Goal: Task Accomplishment & Management: Use online tool/utility

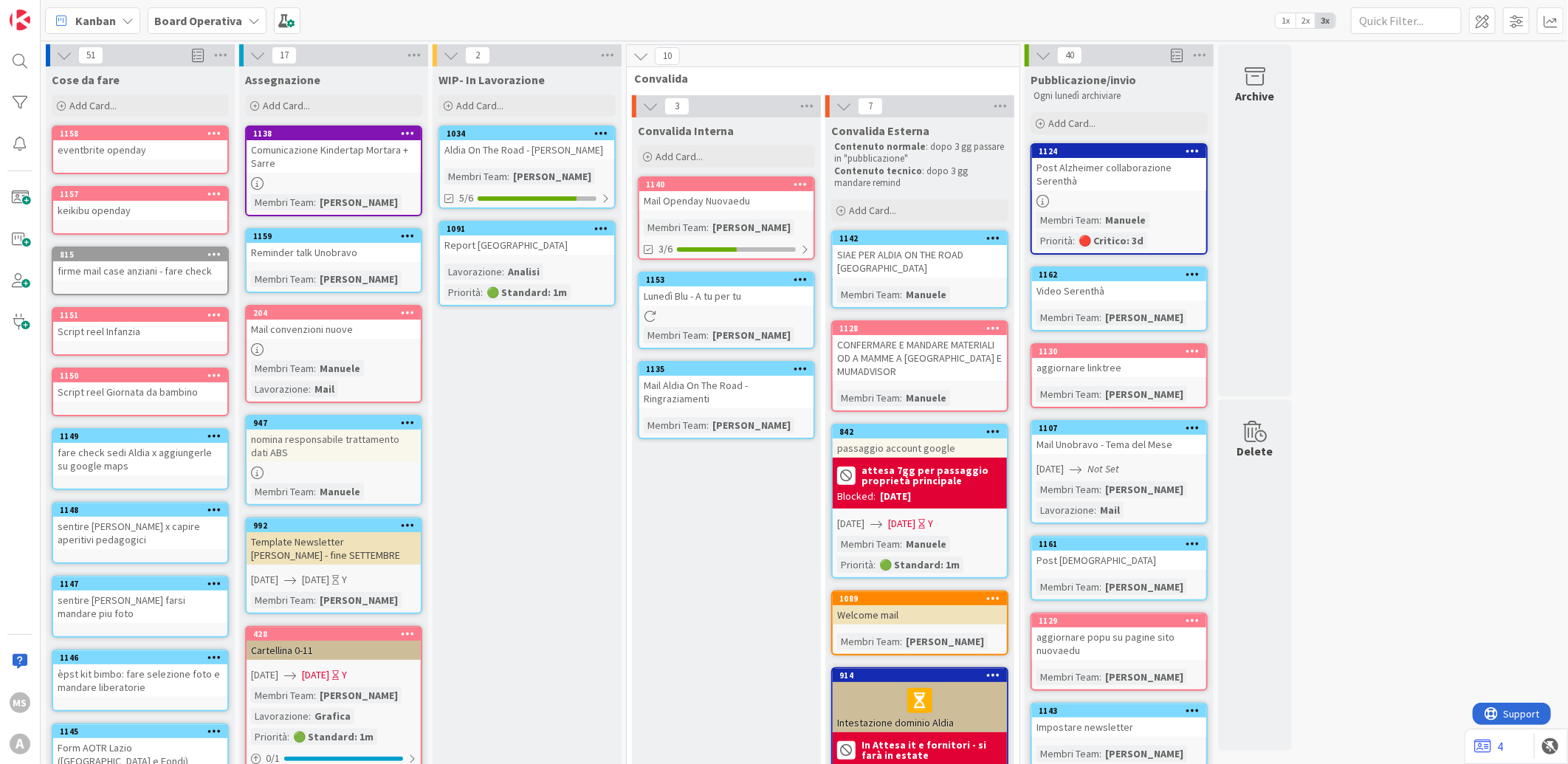
click at [170, 26] on b "Board Operativa" at bounding box center [198, 20] width 87 height 15
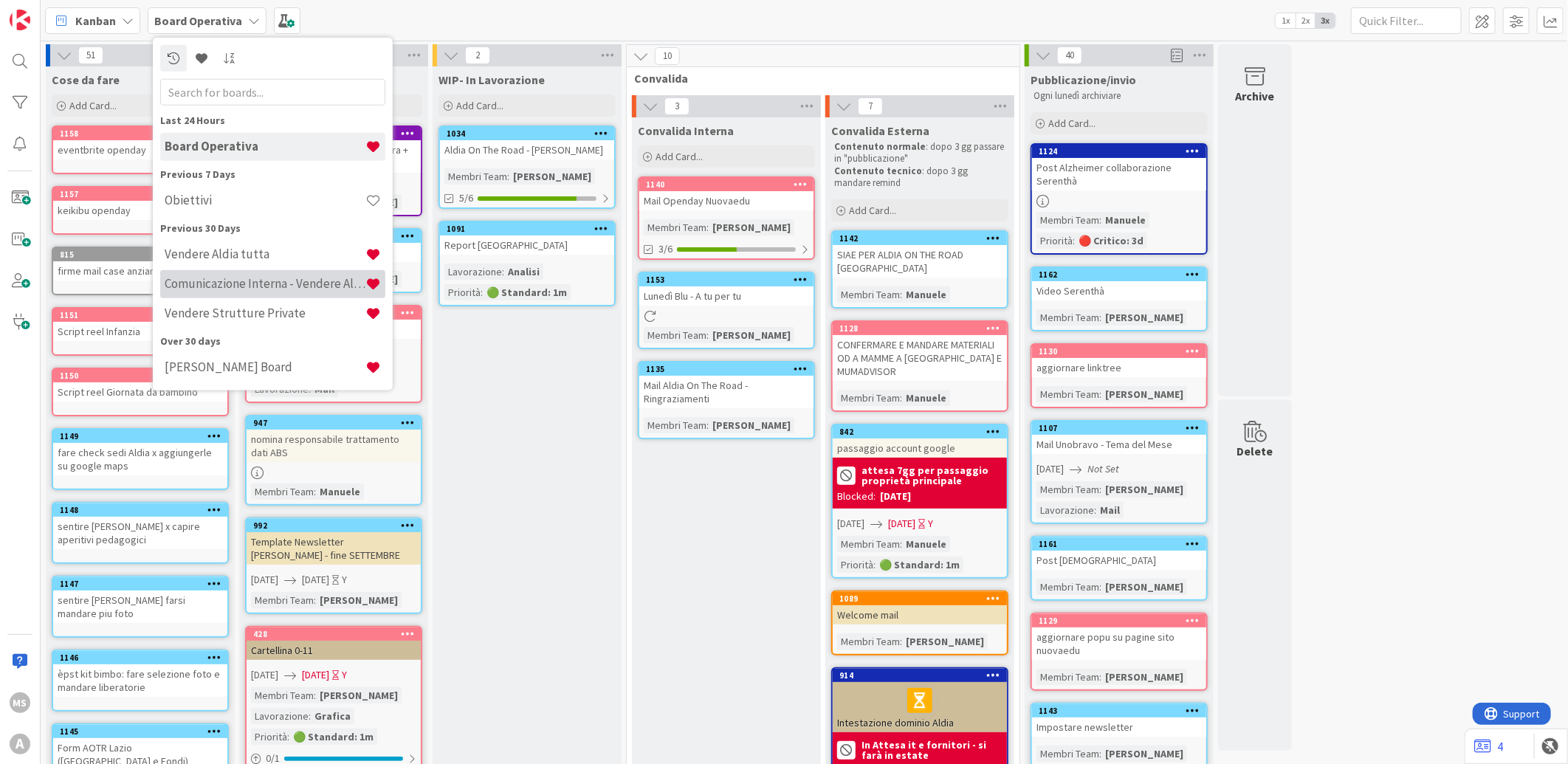
click at [288, 288] on h4 "Comunicazione Interna - Vendere Aldia ai soci" at bounding box center [265, 284] width 201 height 15
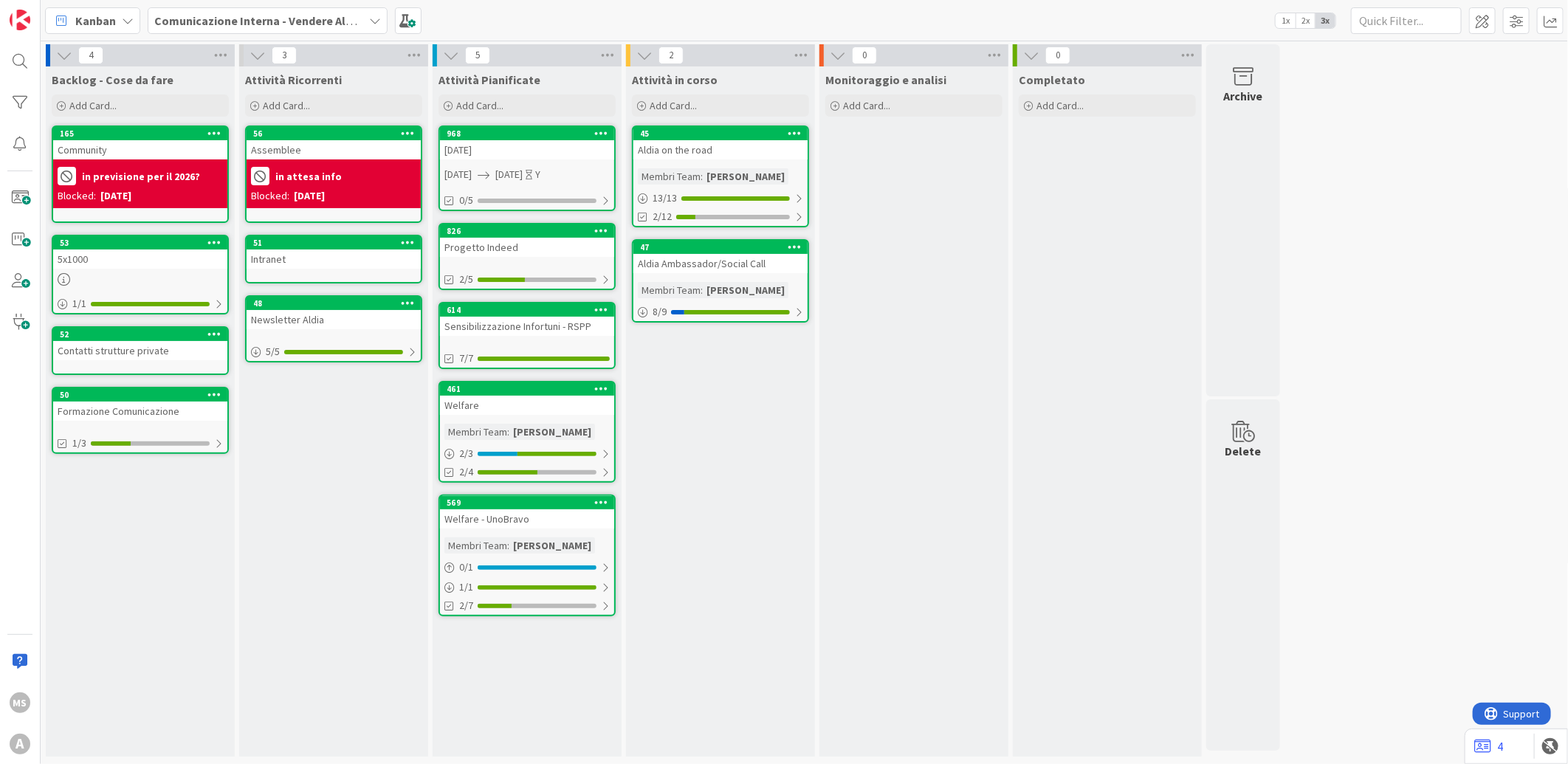
click at [121, 26] on div "Kanban" at bounding box center [93, 20] width 96 height 27
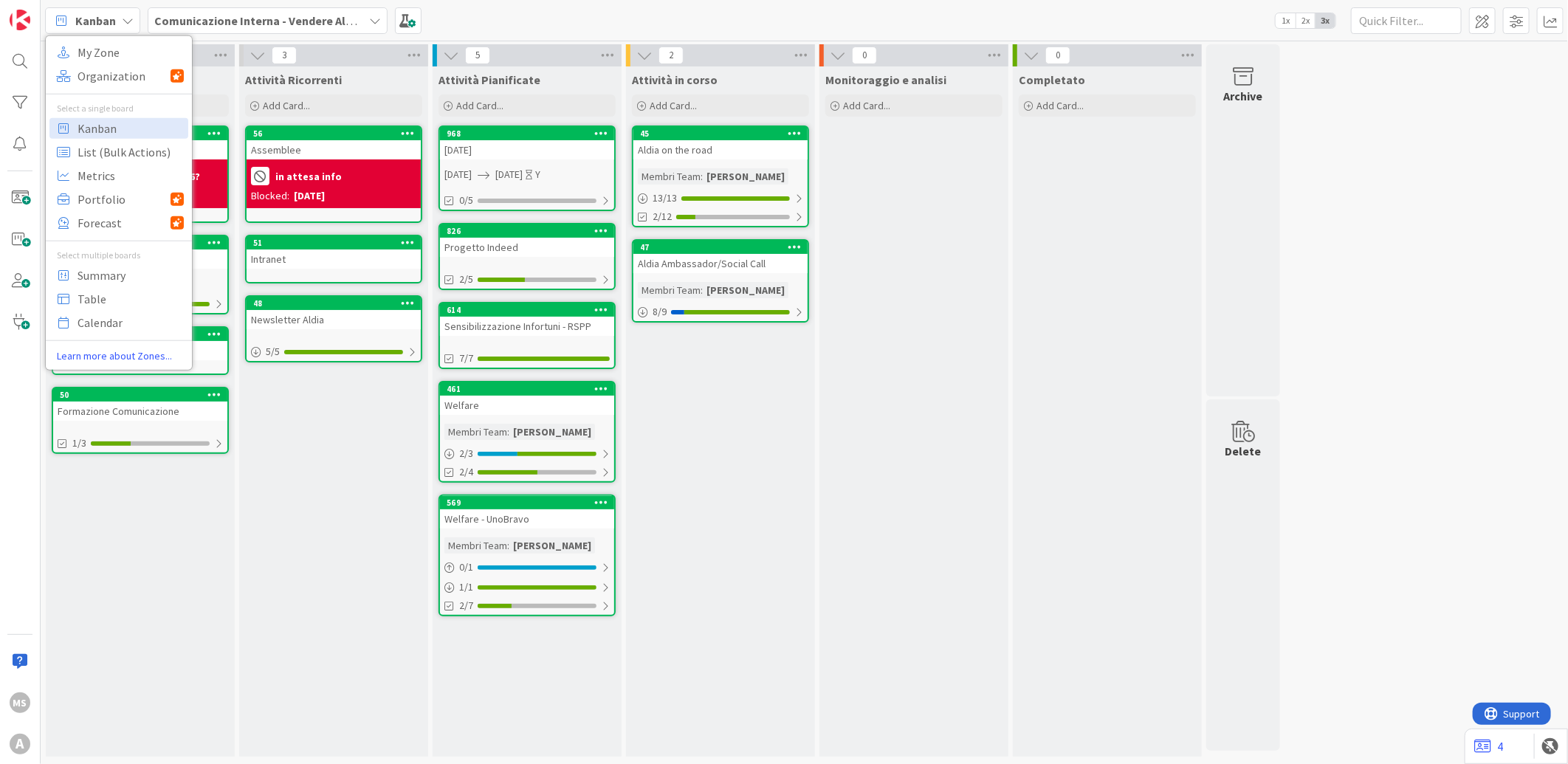
click at [342, 24] on b "Comunicazione Interna - Vendere Aldia ai soci" at bounding box center [275, 20] width 244 height 15
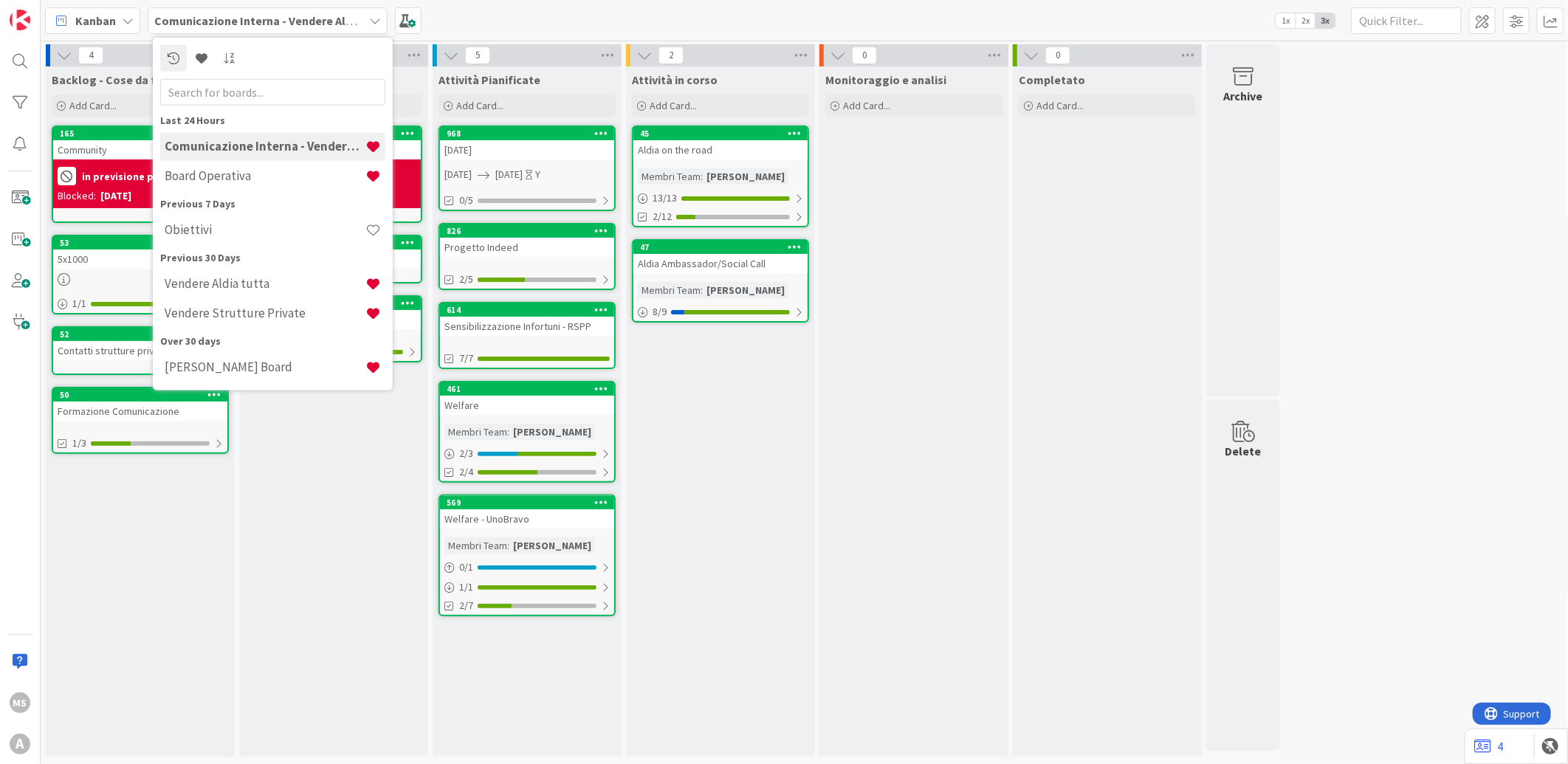
click at [248, 190] on div "Comunicazione Interna - Vendere Aldia ai soci Board Operativa" at bounding box center [273, 161] width 225 height 59
click at [251, 174] on h4 "Board Operativa" at bounding box center [265, 176] width 201 height 15
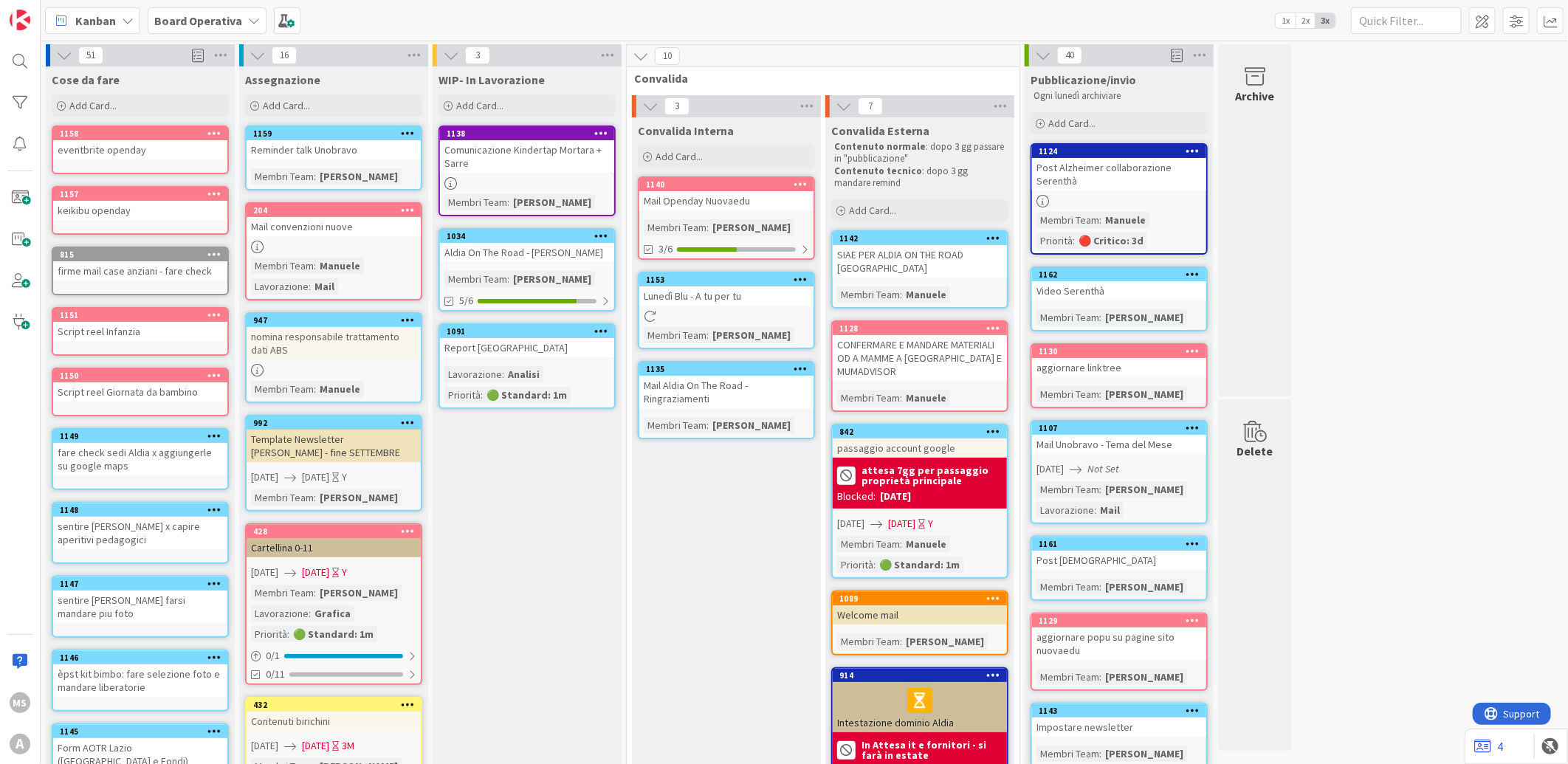
click at [128, 92] on div "Cose da fare Add Card..." at bounding box center [140, 93] width 189 height 53
click at [117, 104] on div "Add Card..." at bounding box center [140, 105] width 177 height 22
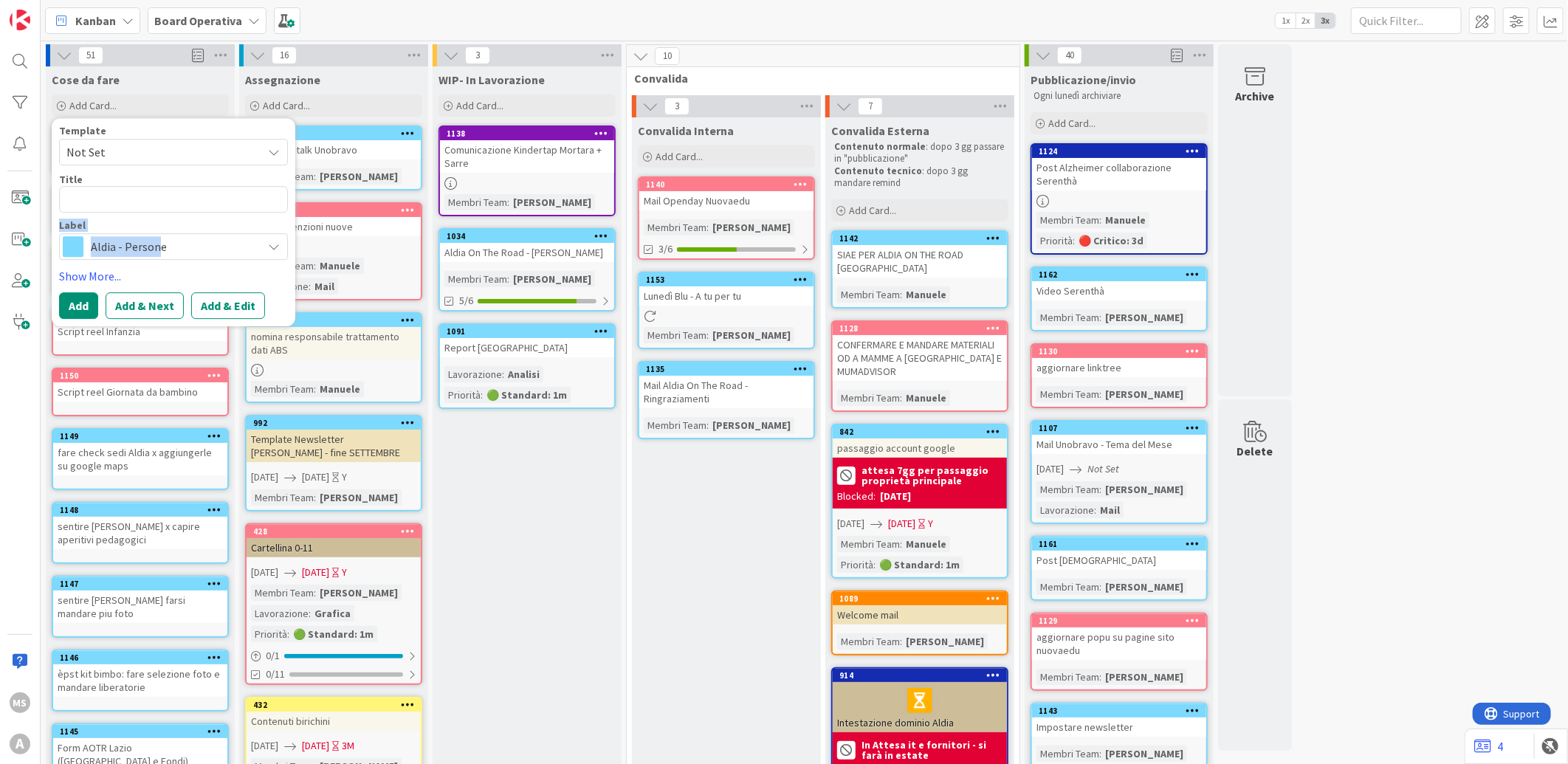
drag, startPoint x: 156, startPoint y: 233, endPoint x: 160, endPoint y: 180, distance: 53.2
click at [160, 180] on div "Template Not Set Title 0 / 128 Label Aldia - Persone" at bounding box center [173, 193] width 229 height 134
click at [160, 180] on div "Title 0 / 128" at bounding box center [173, 179] width 229 height 13
click at [160, 196] on textarea at bounding box center [173, 199] width 229 height 27
type textarea "x"
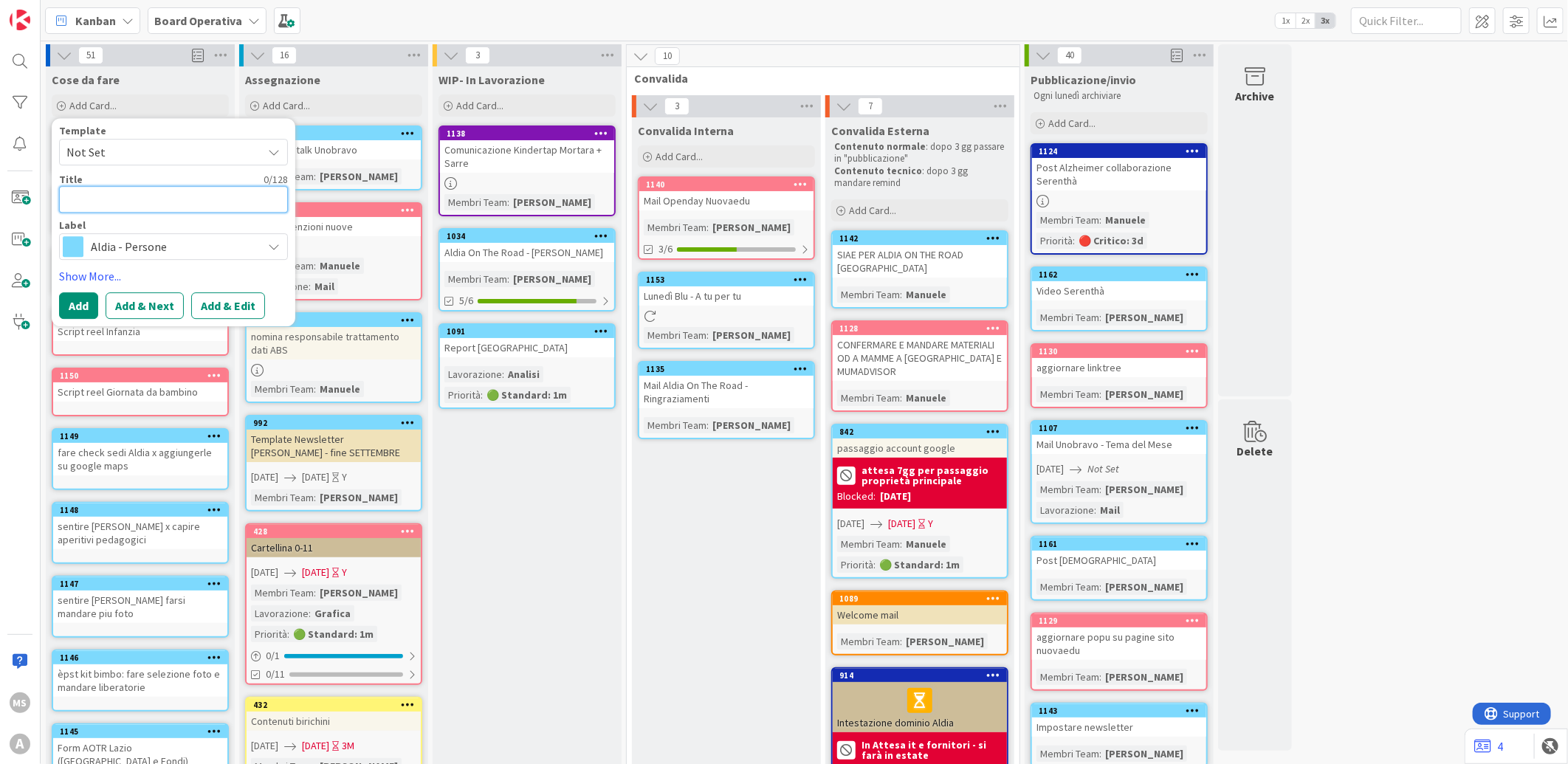
type textarea "A"
type textarea "x"
type textarea "Al"
type textarea "x"
type textarea "Ald"
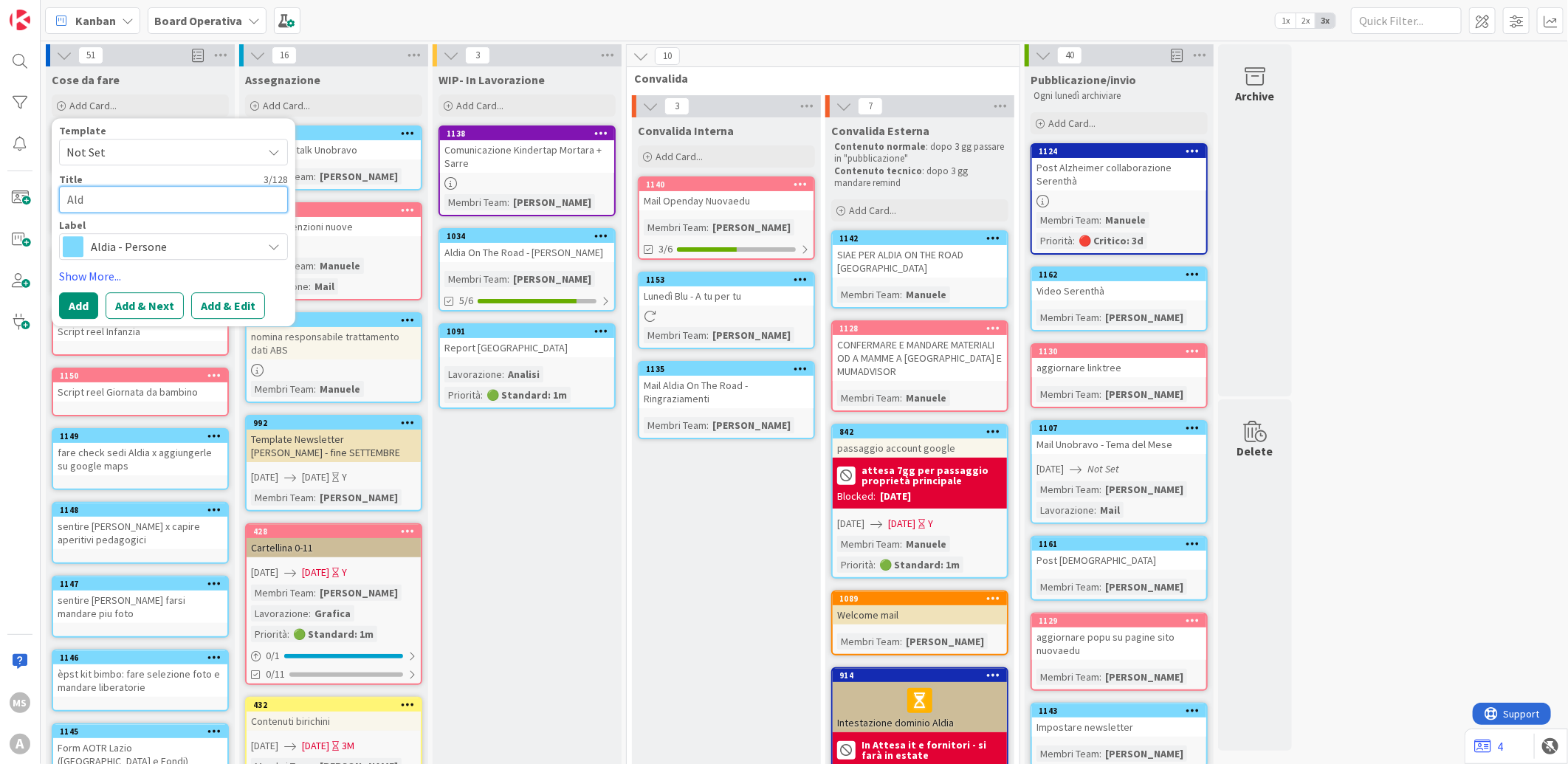
type textarea "x"
type textarea "Aldia"
type textarea "x"
type textarea "Aldia"
type textarea "x"
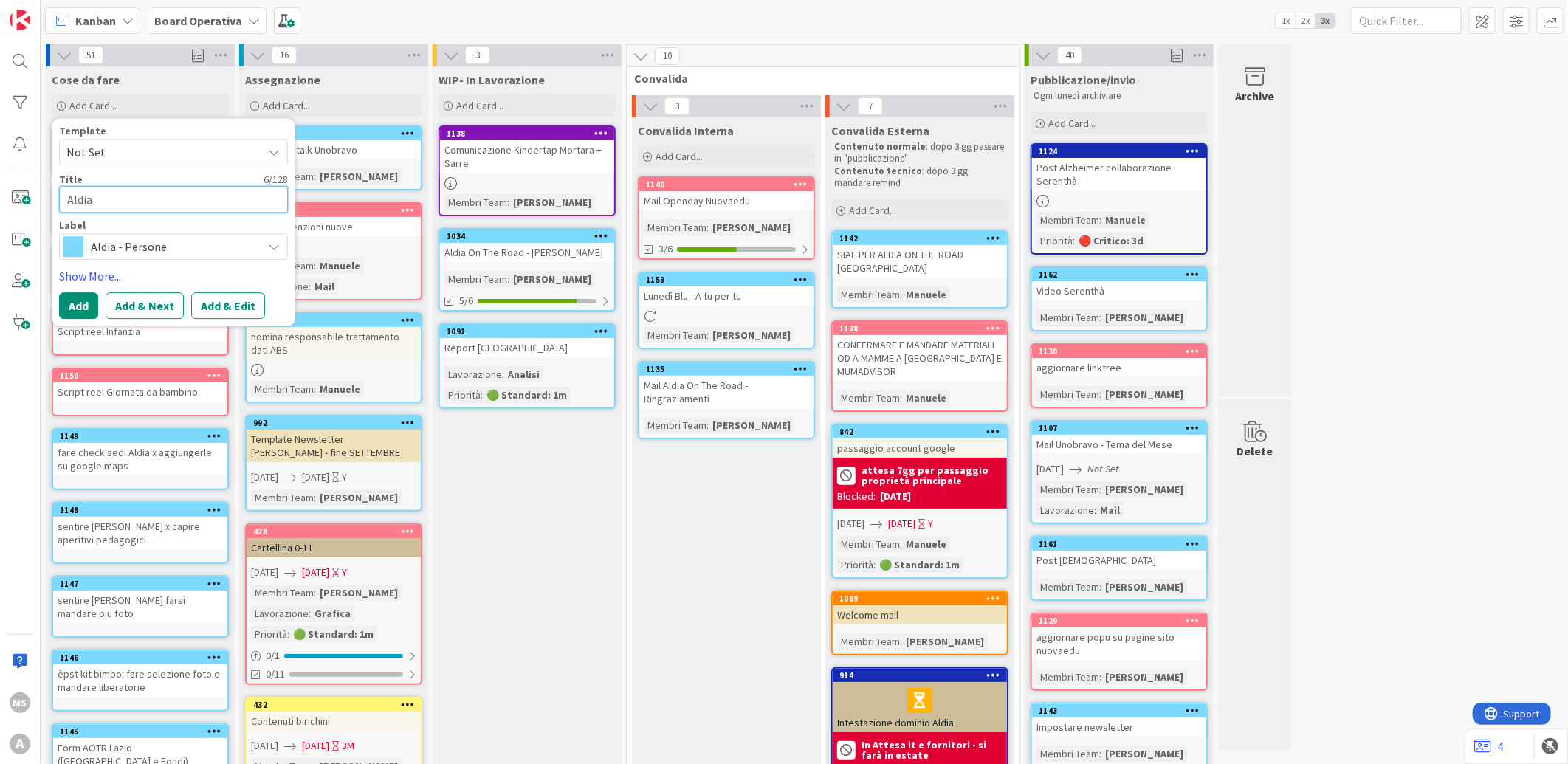
type textarea "Aldia o"
type textarea "x"
type textarea "Aldia on t"
type textarea "x"
type textarea "Aldia on te"
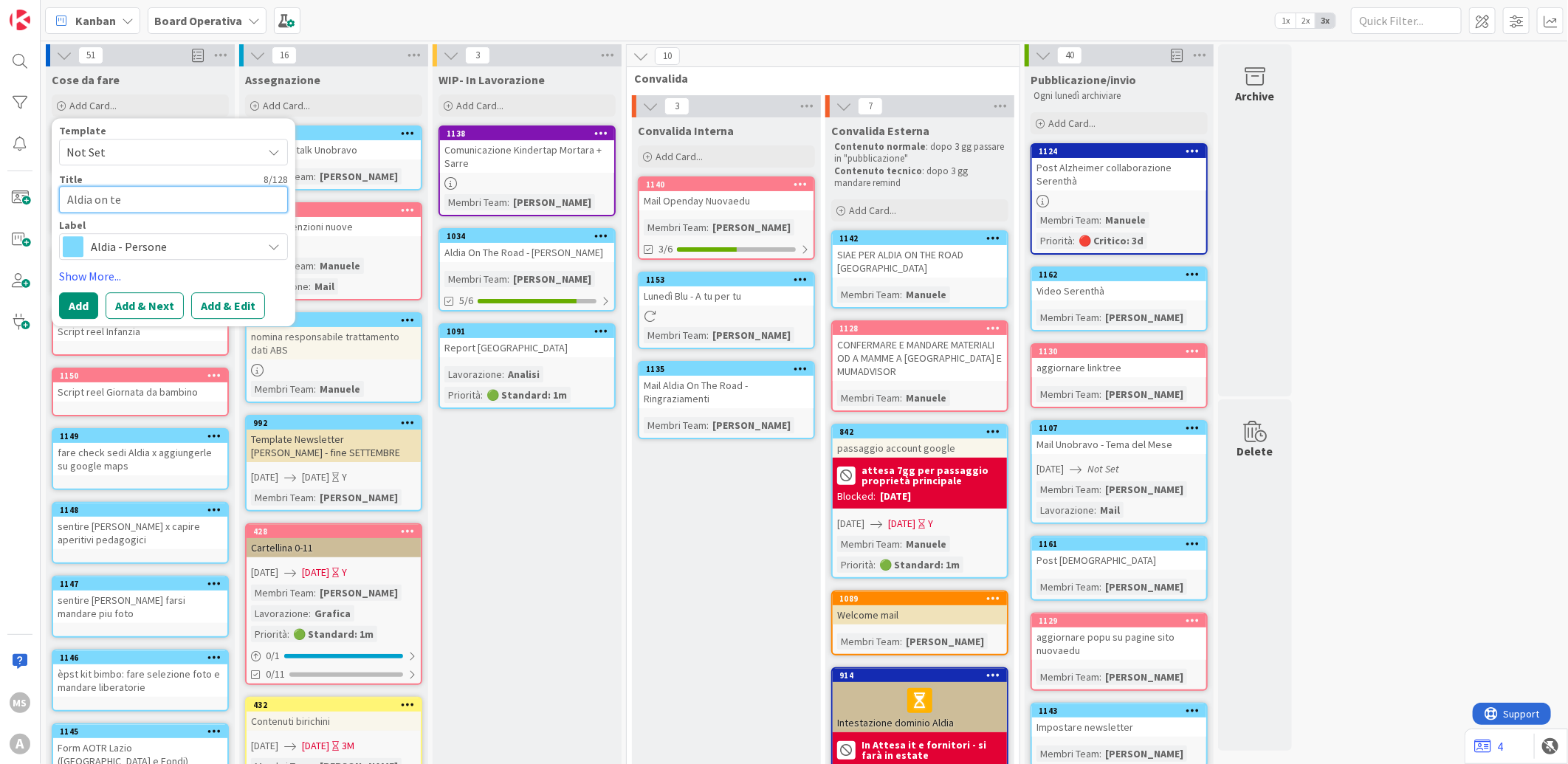
type textarea "x"
type textarea "Aldia on teh"
type textarea "x"
type textarea "Aldia on teh"
type textarea "x"
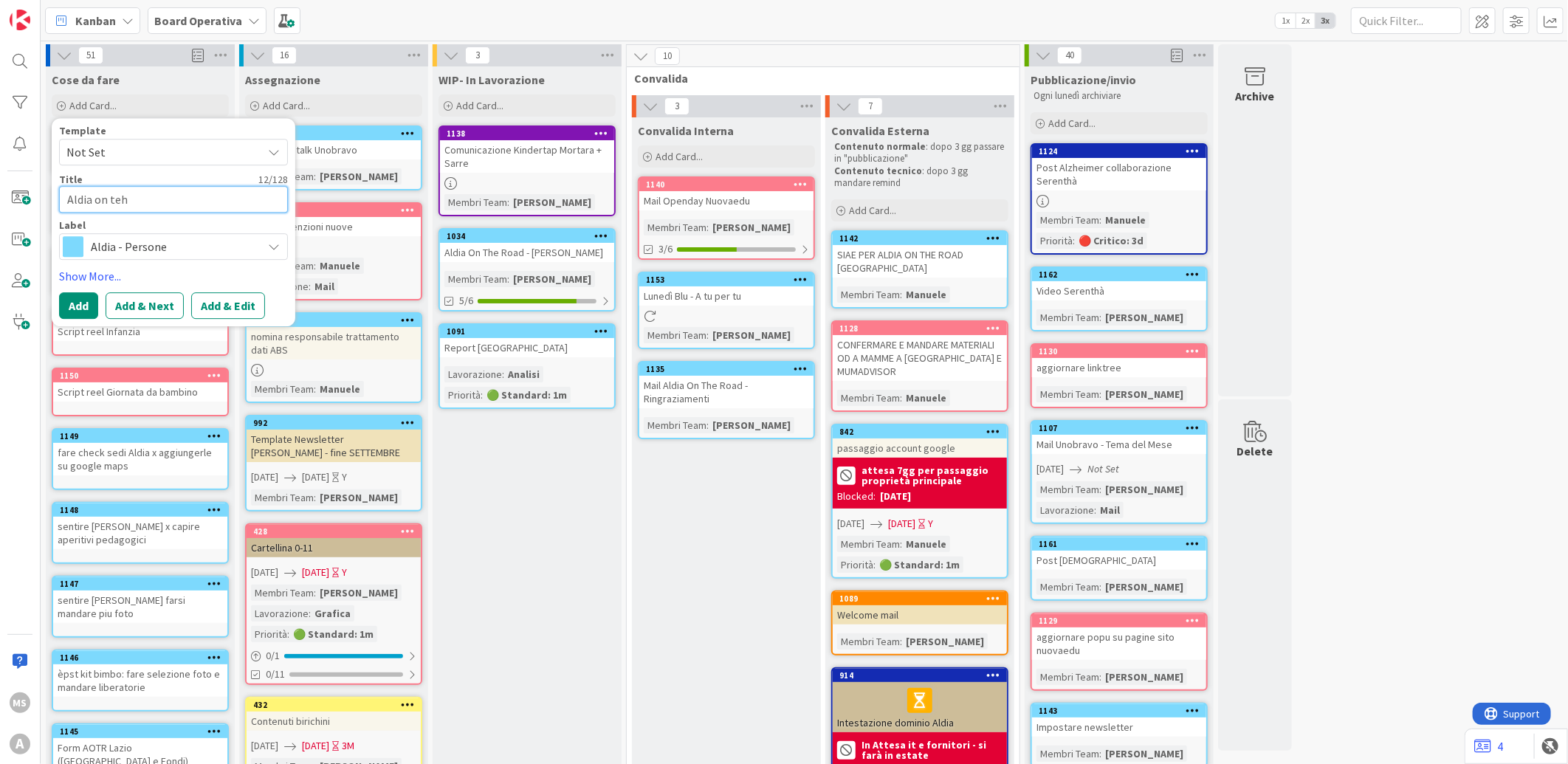
type textarea "Aldia on teh r"
type textarea "x"
type textarea "Aldia on teh"
type textarea "x"
type textarea "Aldia on teh"
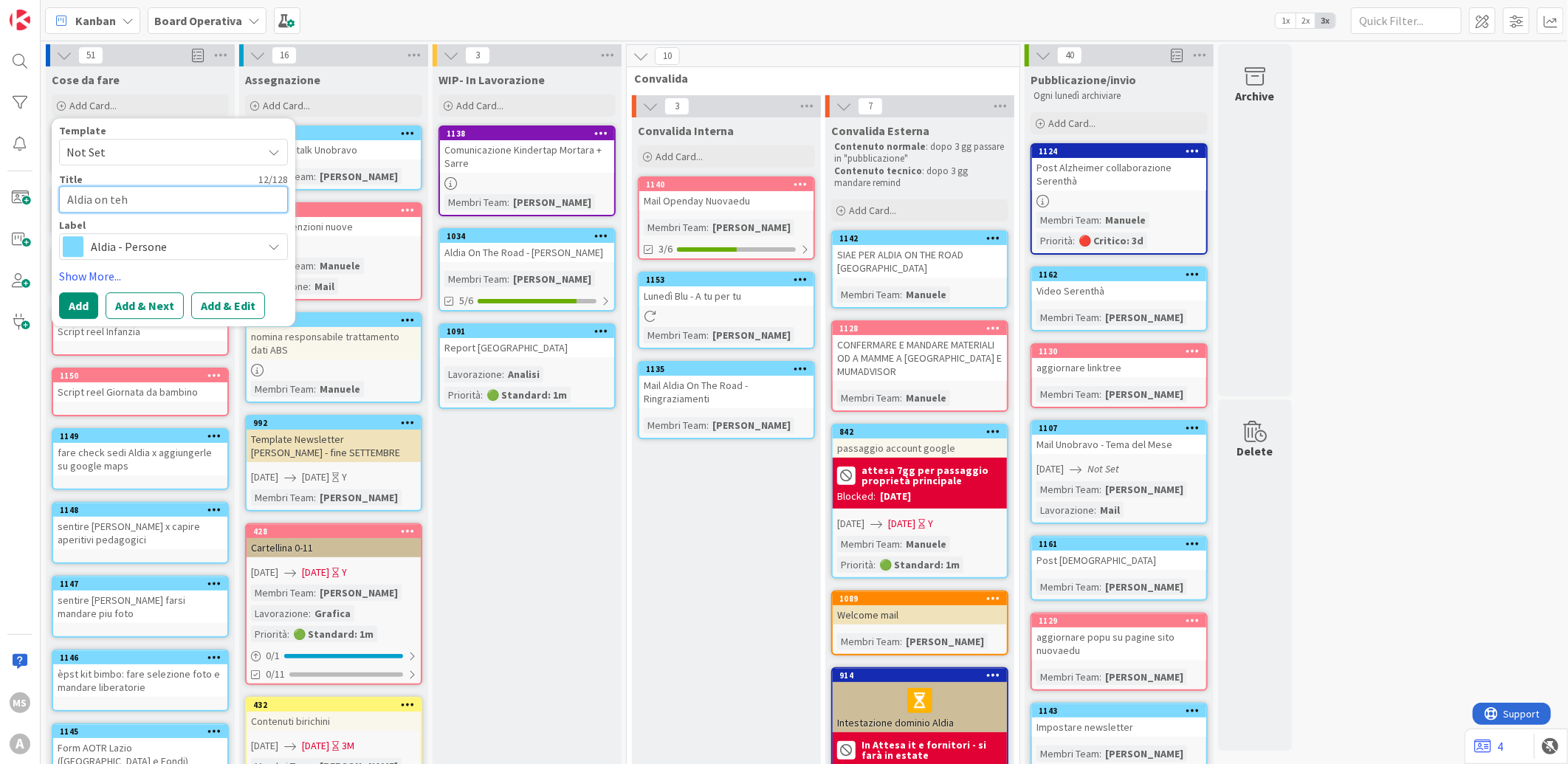
type textarea "x"
type textarea "Aldia on te"
type textarea "x"
type textarea "Aldia on t"
type textarea "x"
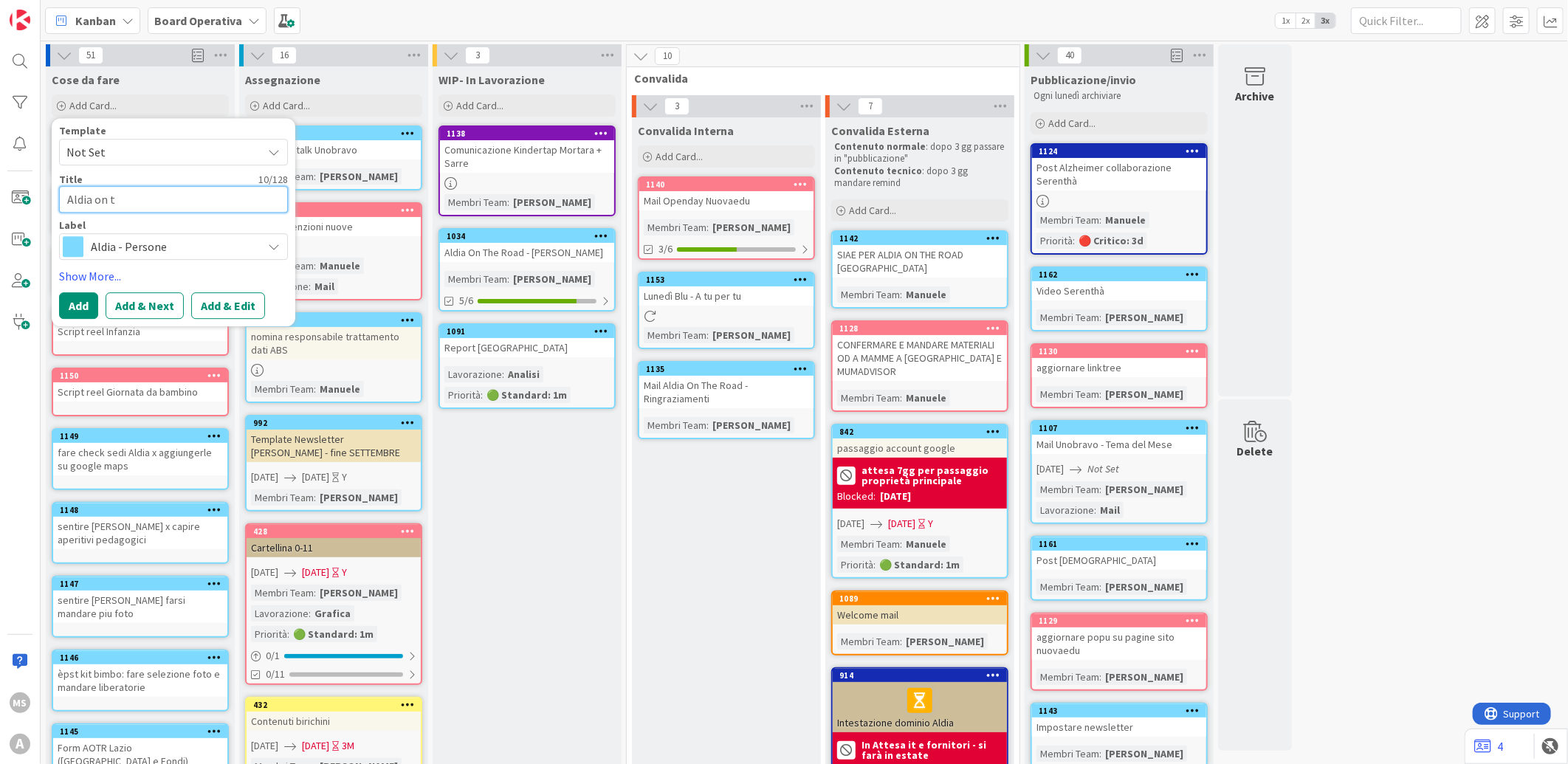
type textarea "Aldia on th"
type textarea "x"
type textarea "Aldia on the"
type textarea "x"
type textarea "Aldia on the"
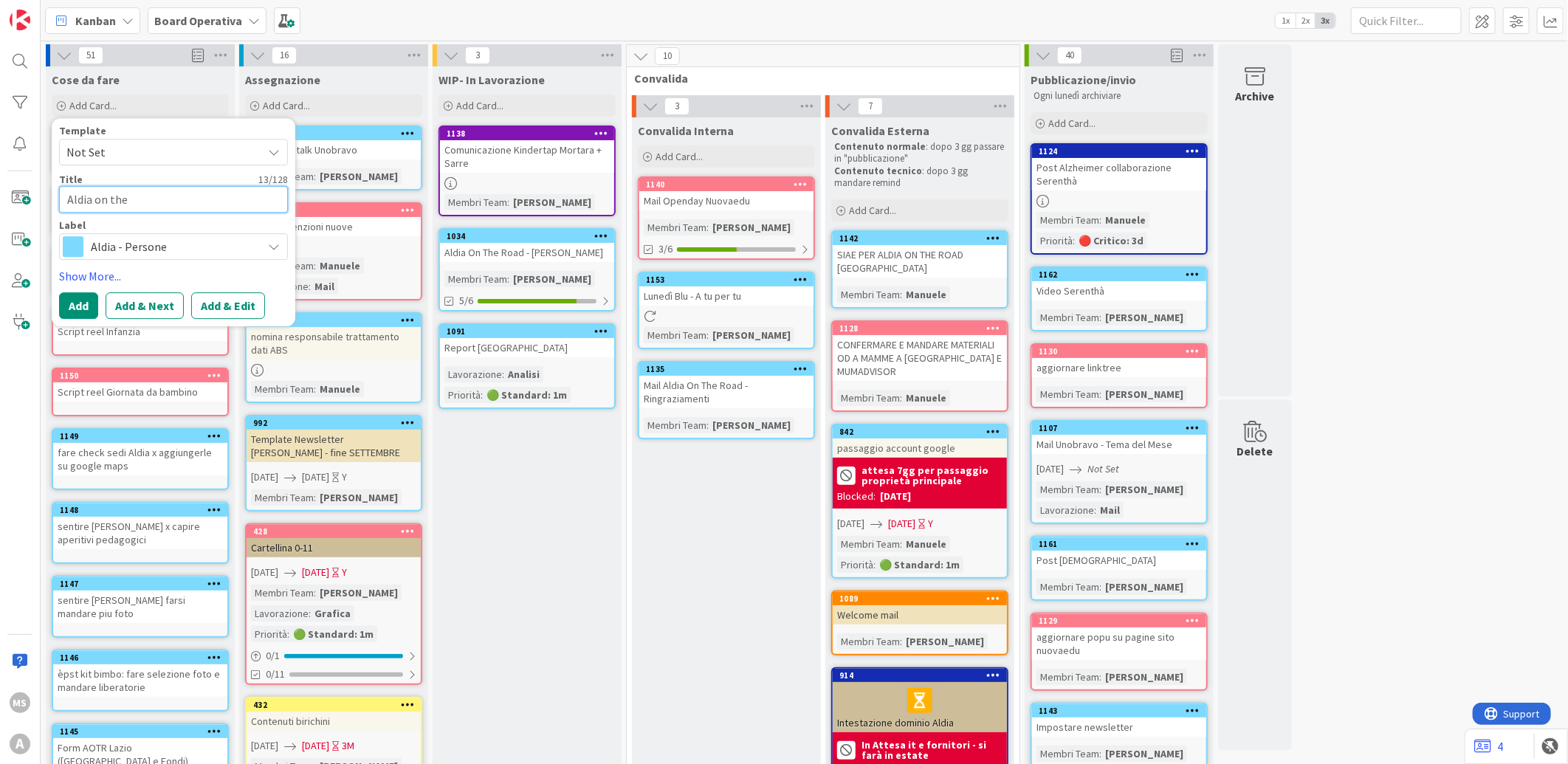
type textarea "x"
type textarea "Aldia on the ro"
type textarea "x"
type textarea "Aldia on the roas"
type textarea "x"
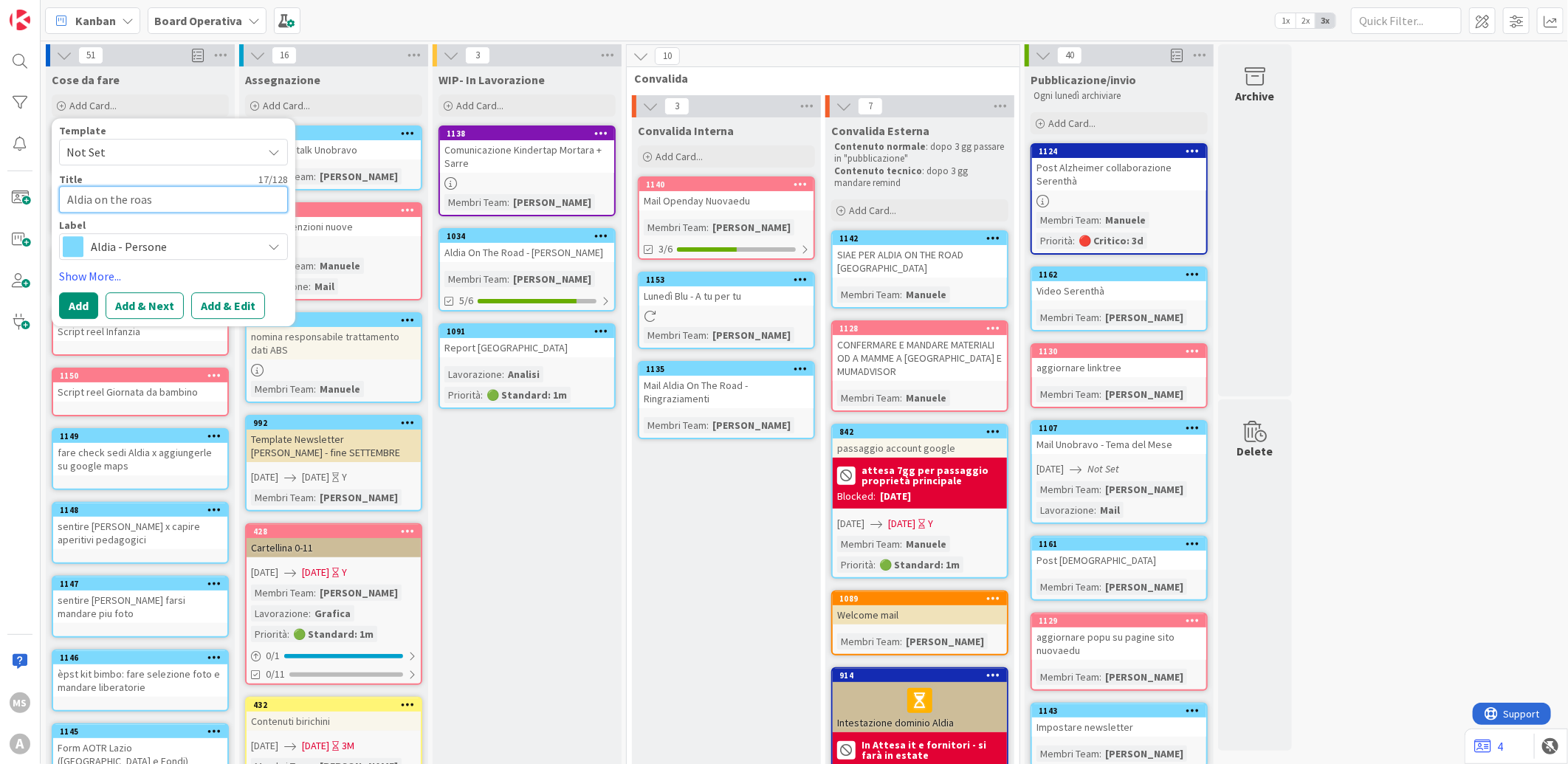
type textarea "Aldia on the roa"
type textarea "x"
type textarea "Aldia on the road"
type textarea "x"
type textarea "Aldia on the road"
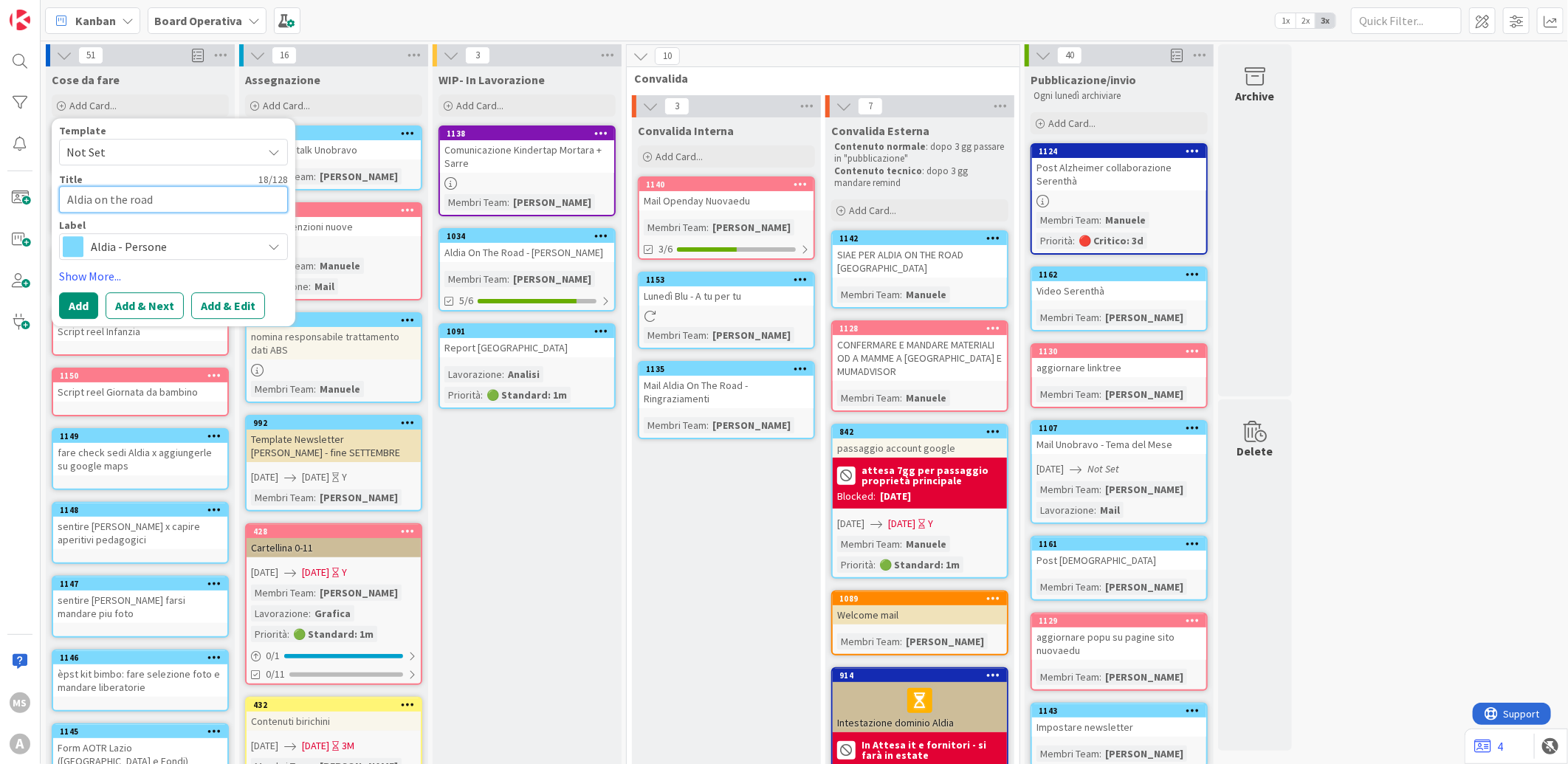
type textarea "x"
type textarea "Aldia on the road R"
type textarea "x"
type textarea "Aldia on the road Ro"
type textarea "x"
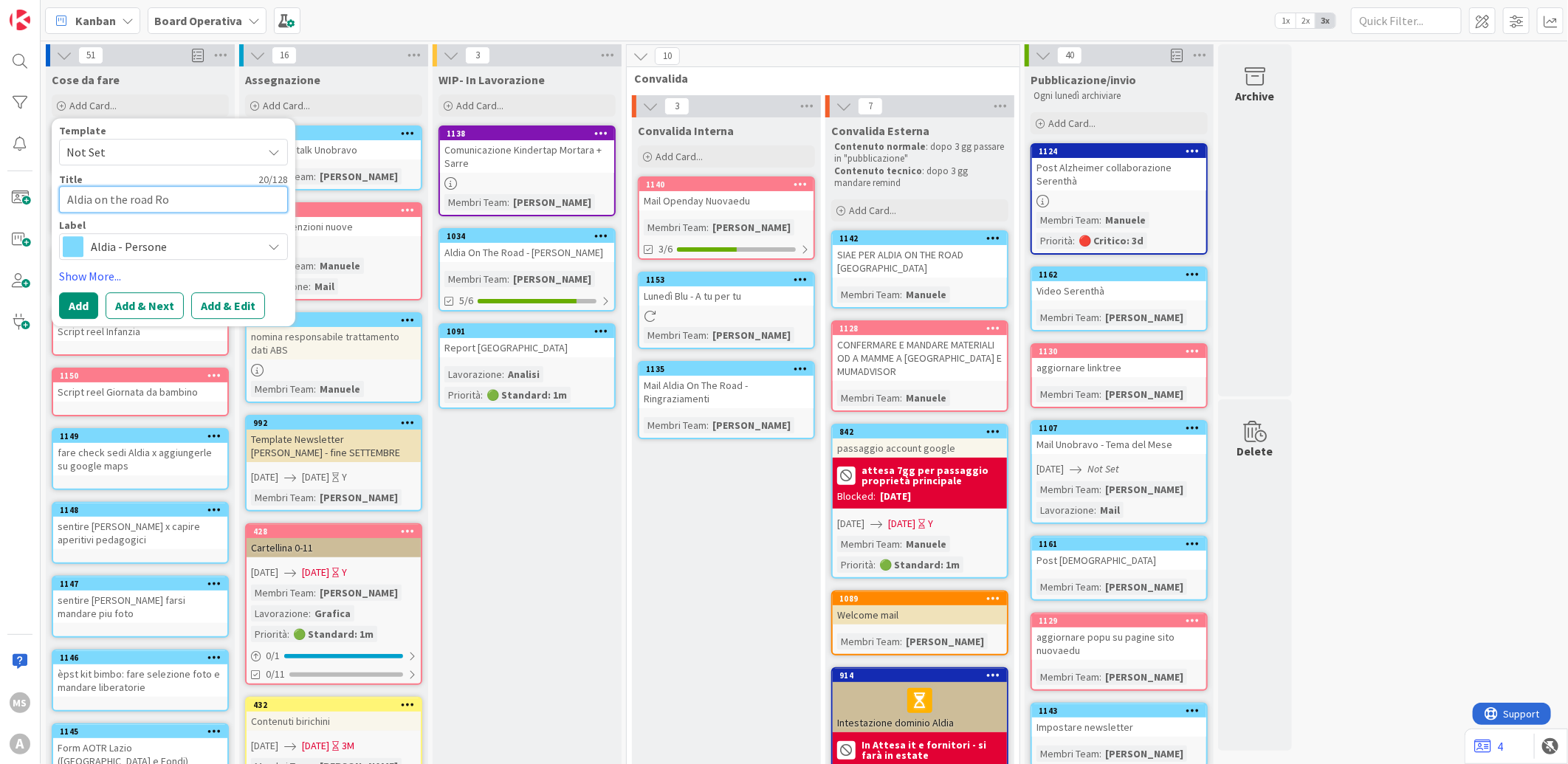
type textarea "Aldia on the road [GEOGRAPHIC_DATA]"
type textarea "x"
type textarea "Aldia on the road [GEOGRAPHIC_DATA]"
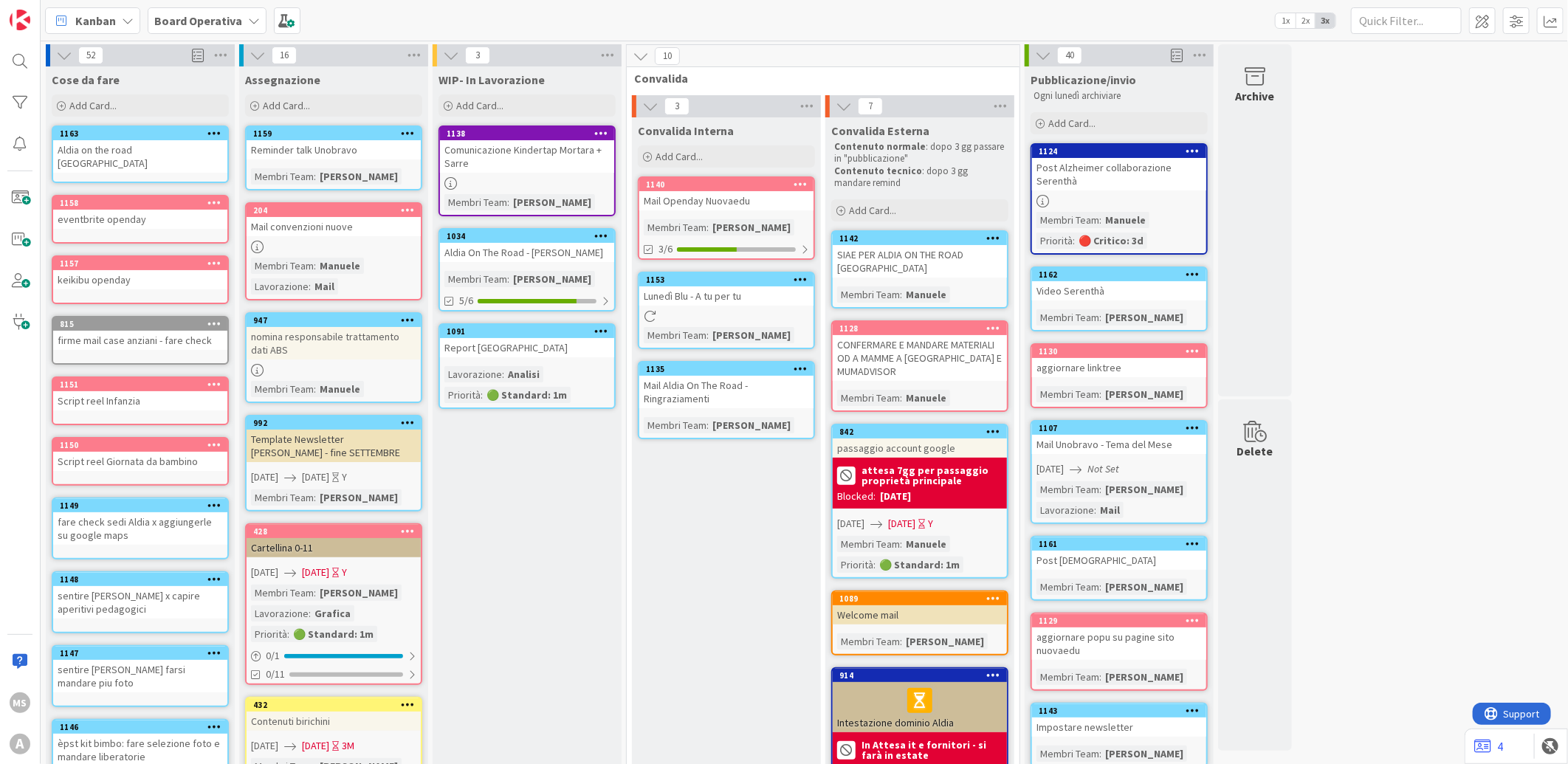
click at [96, 119] on div "Cose da fare Add Card... Template Not Set Title 0 / 128 Label Aldia - Persone S…" at bounding box center [140, 93] width 189 height 53
click at [105, 146] on div "Aldia on the road [GEOGRAPHIC_DATA]" at bounding box center [140, 156] width 174 height 32
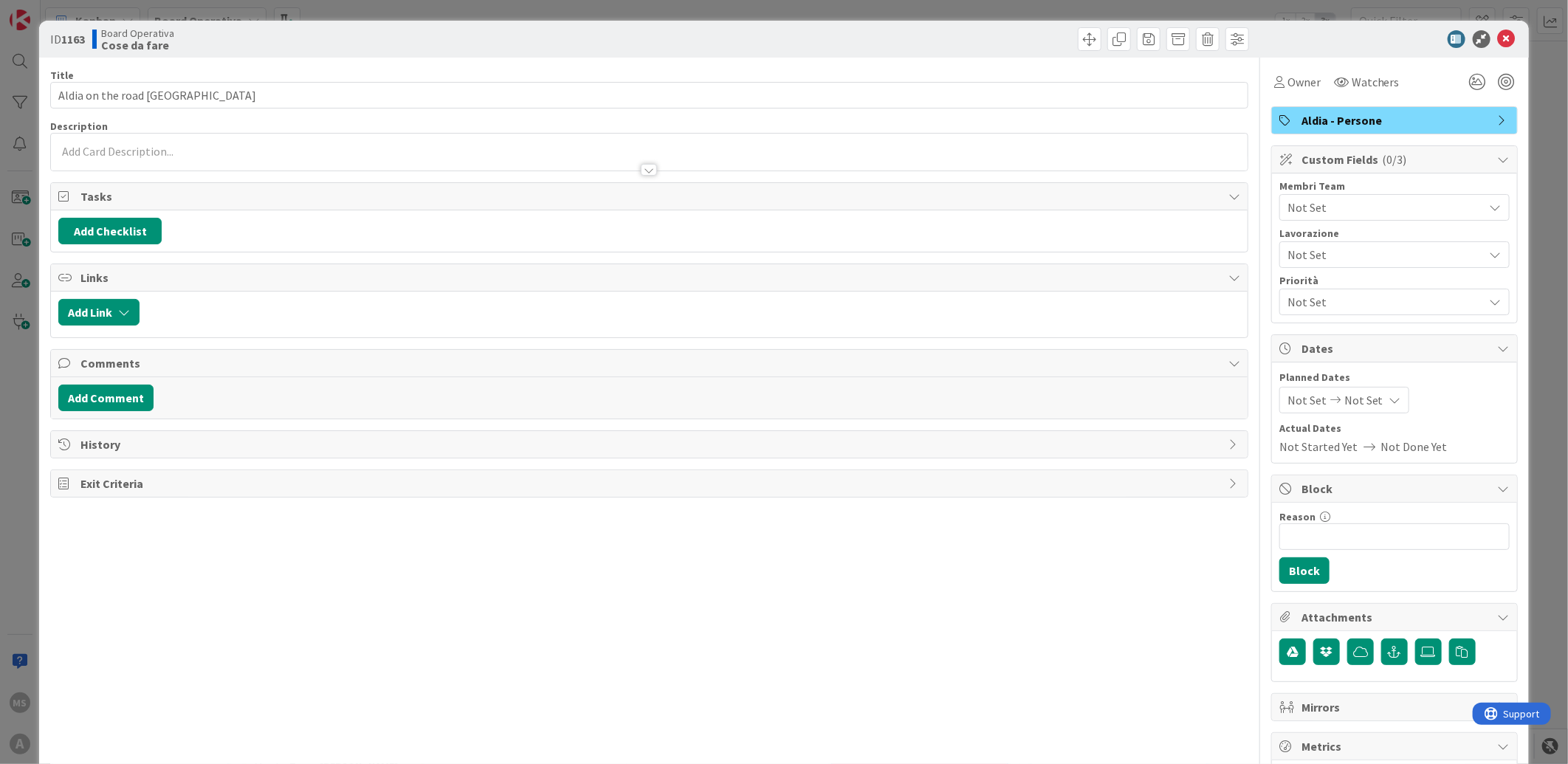
click at [113, 297] on div "Add Link" at bounding box center [649, 314] width 1196 height 46
click at [106, 309] on button "Add Link" at bounding box center [99, 312] width 81 height 27
click at [92, 241] on button "Add Checklist" at bounding box center [110, 231] width 104 height 27
click at [151, 301] on input at bounding box center [180, 301] width 229 height 27
type input "to do"
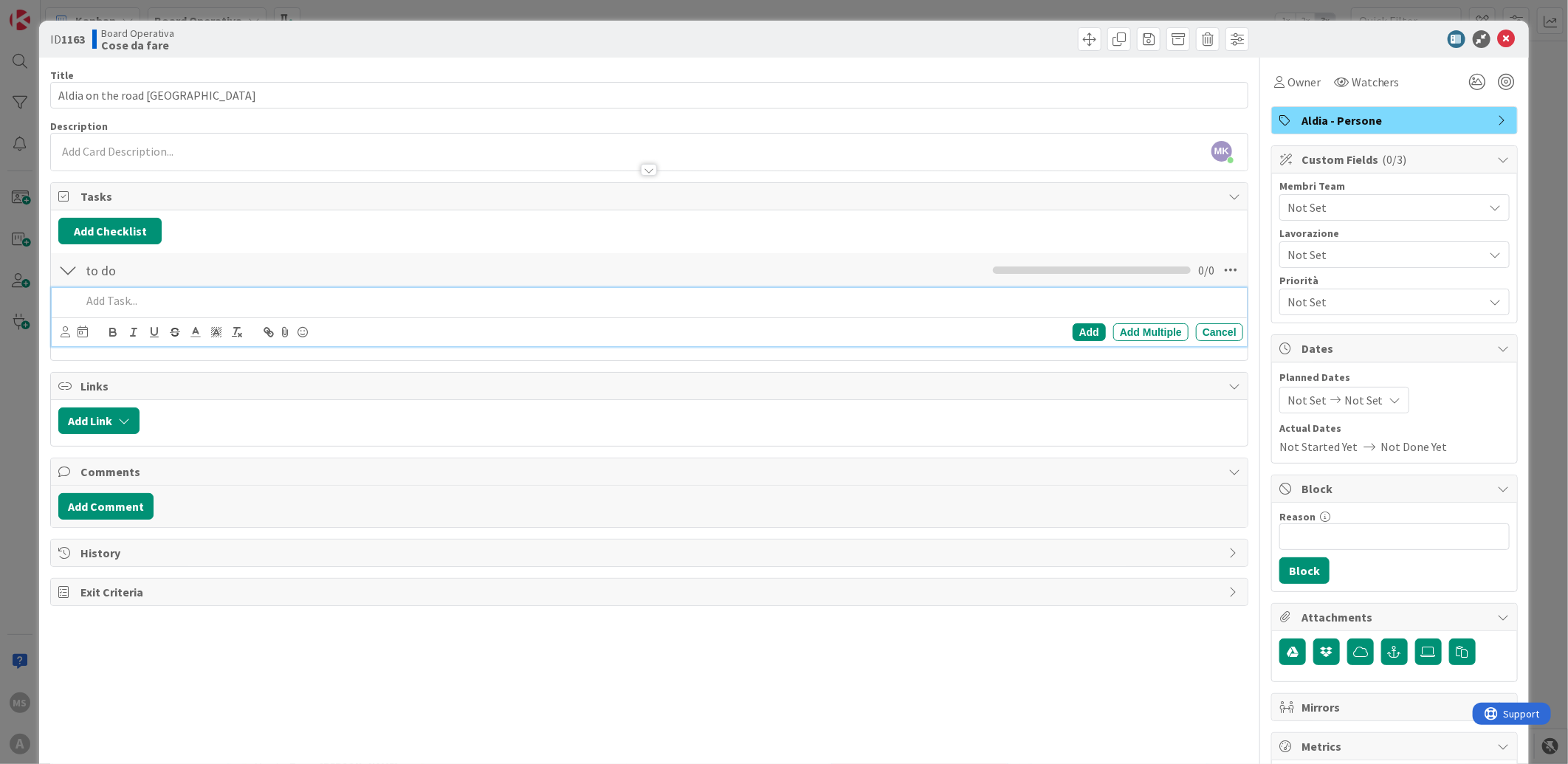
click at [146, 311] on div at bounding box center [659, 301] width 1168 height 26
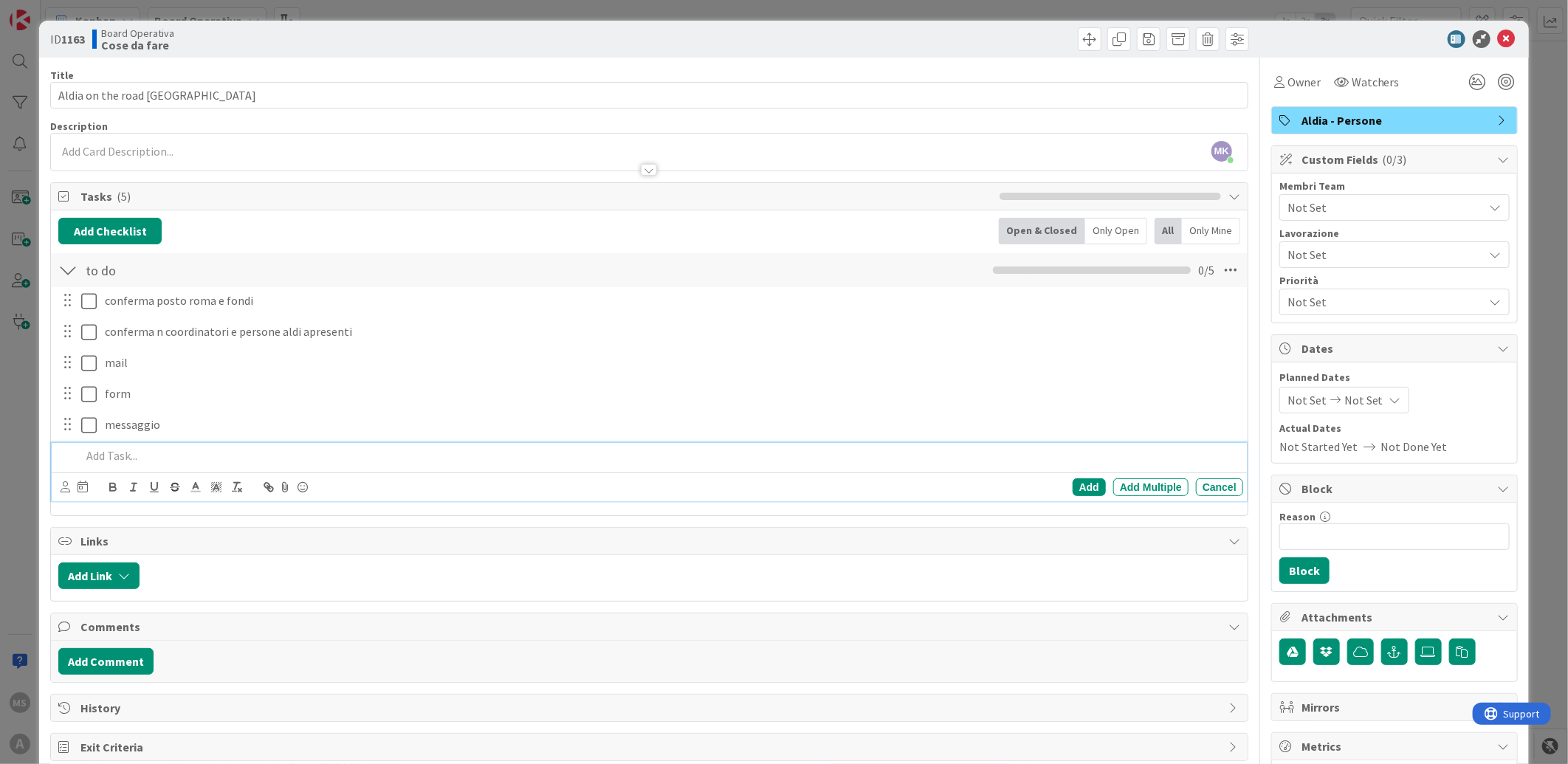
drag, startPoint x: 1038, startPoint y: 232, endPoint x: 1148, endPoint y: 237, distance: 110.1
click at [1482, 39] on div at bounding box center [1387, 39] width 262 height 18
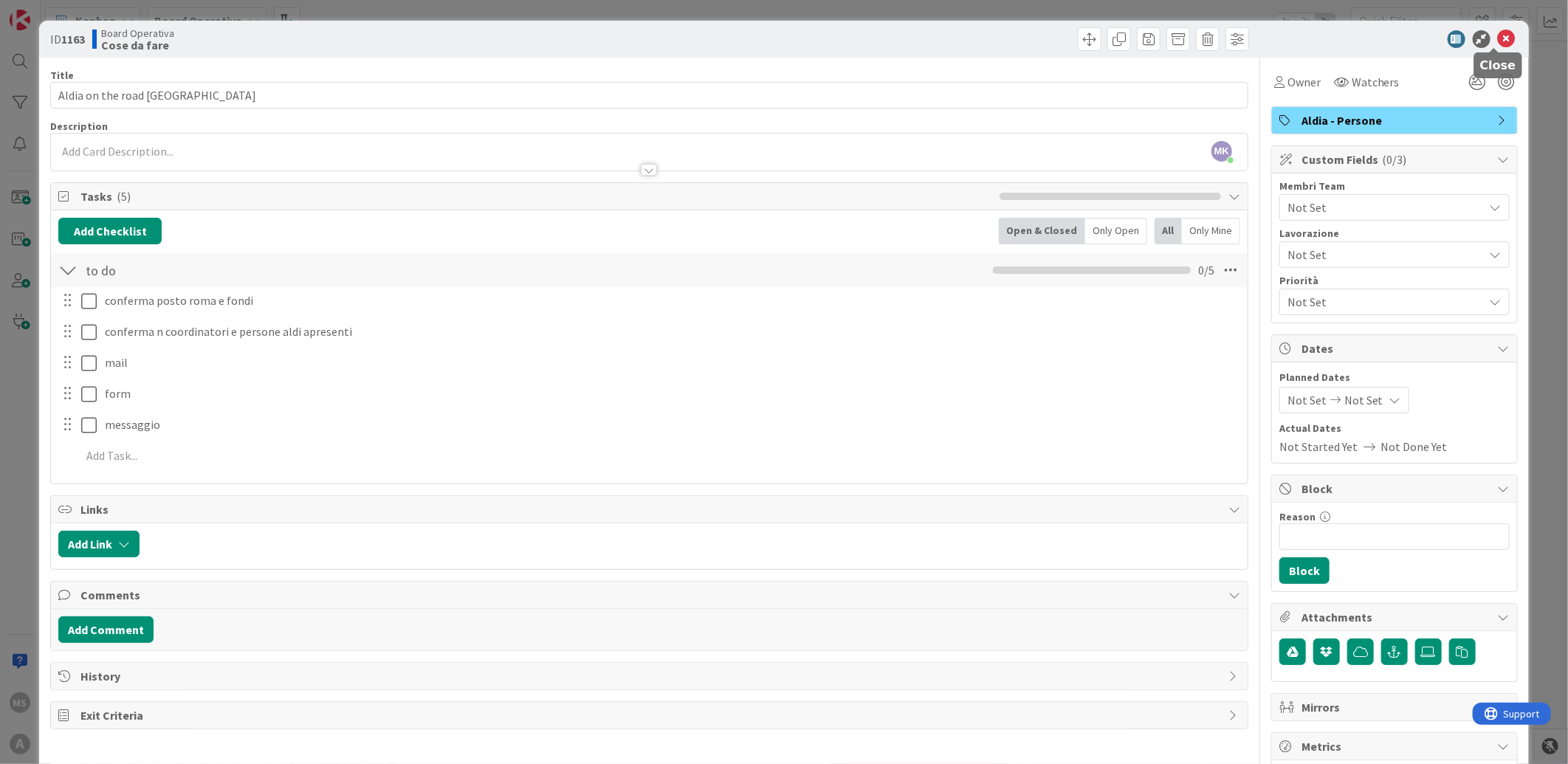
click at [1498, 45] on icon at bounding box center [1506, 39] width 18 height 18
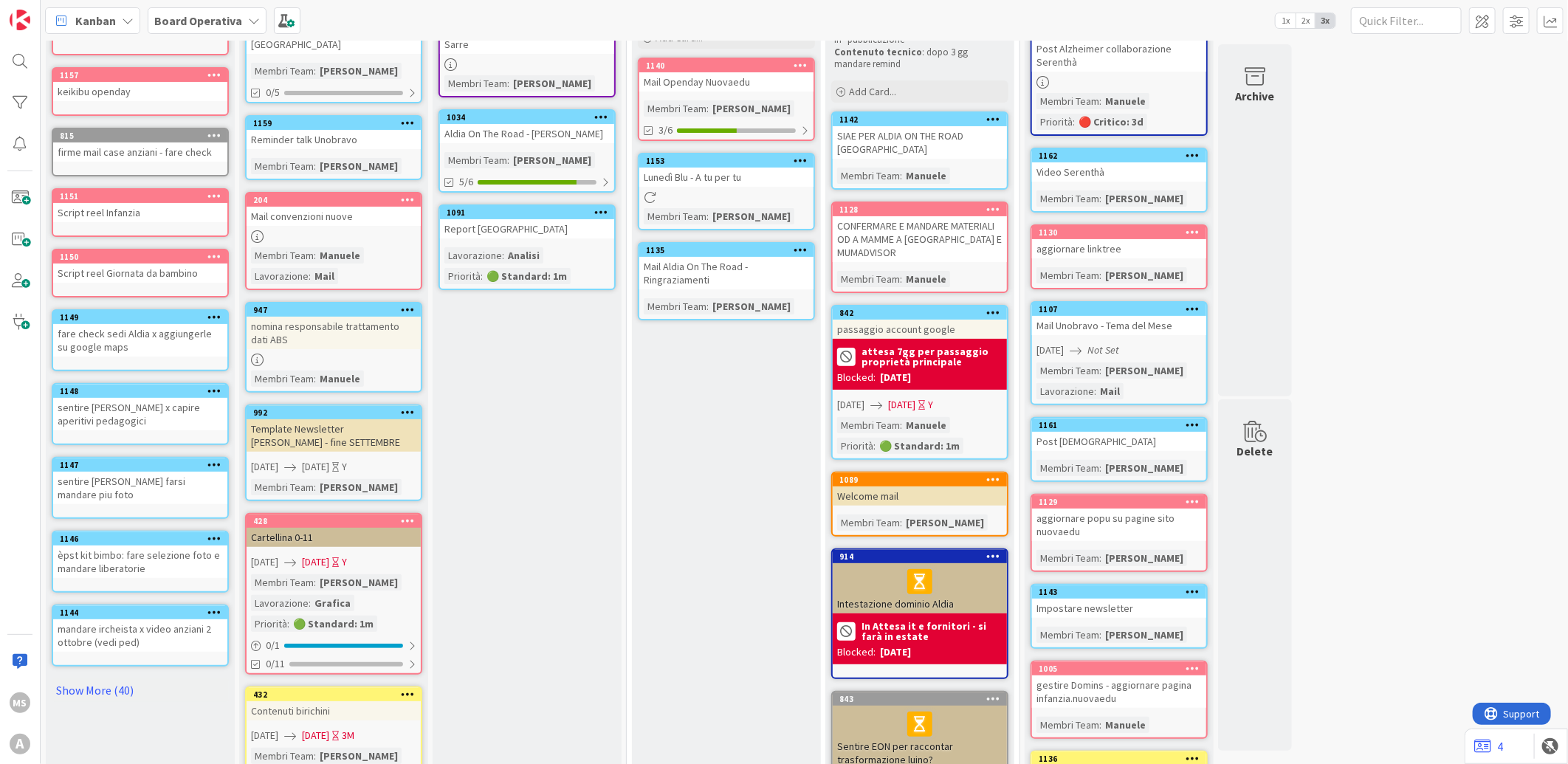
scroll to position [164, 0]
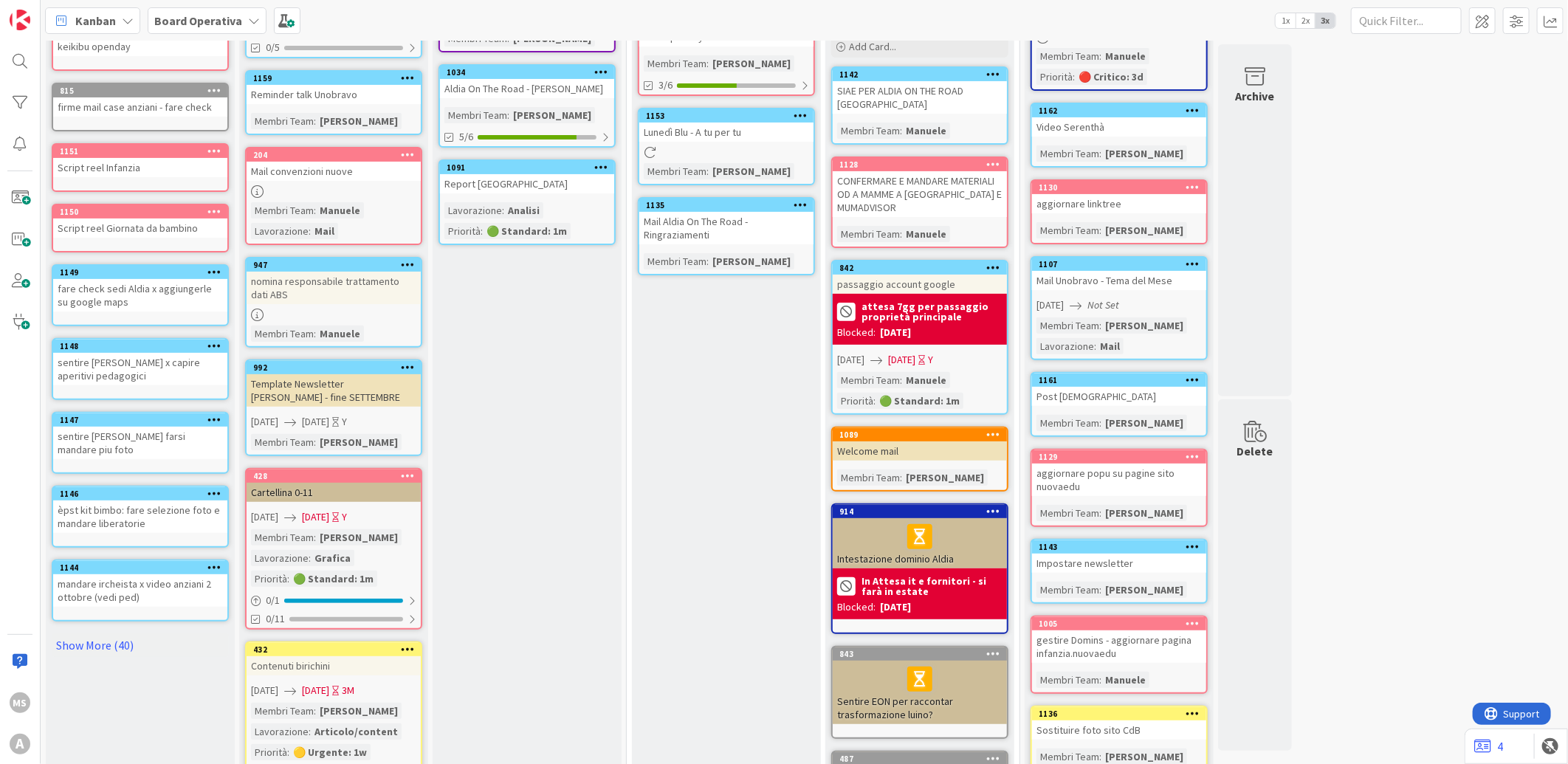
click at [102, 634] on div "Cose da fare Add Card... Template Not Set Title 0 / 128 Label Aldia - Persone S…" at bounding box center [140, 513] width 189 height 1220
click at [100, 634] on link "Show More (40)" at bounding box center [140, 645] width 177 height 23
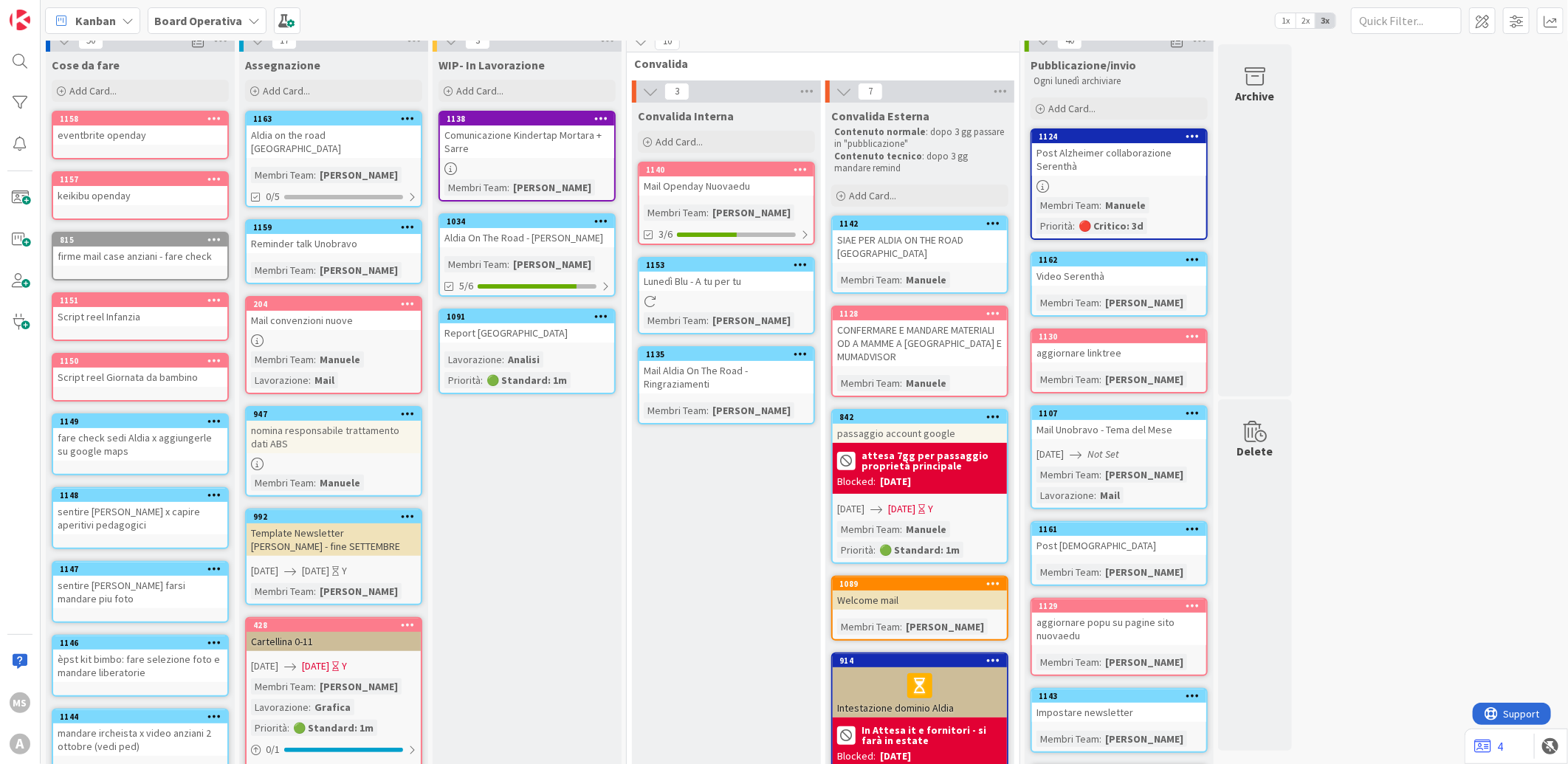
scroll to position [0, 0]
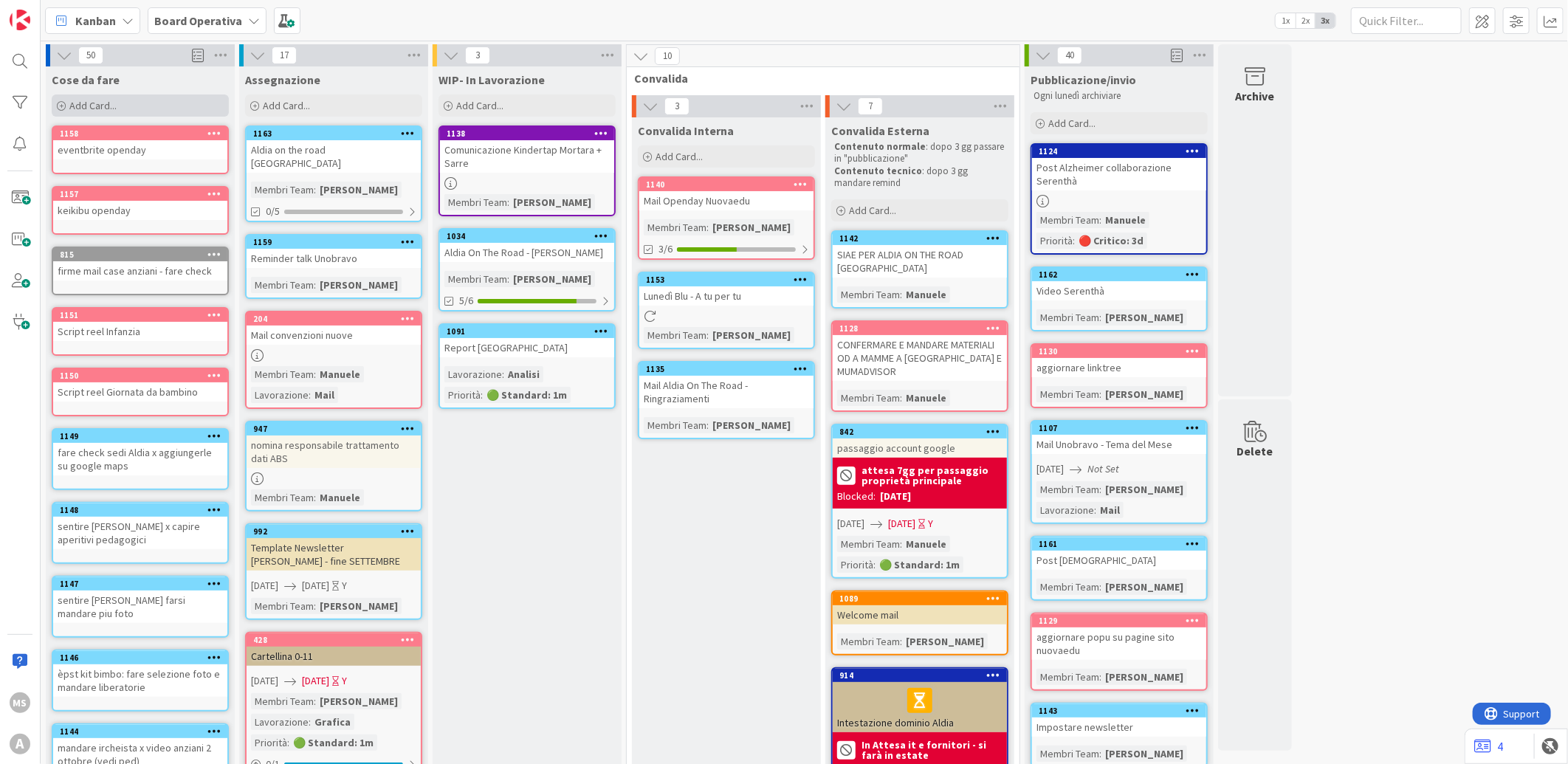
drag, startPoint x: 75, startPoint y: 124, endPoint x: 83, endPoint y: 113, distance: 13.6
click at [88, 105] on span "Add Card..." at bounding box center [93, 105] width 47 height 13
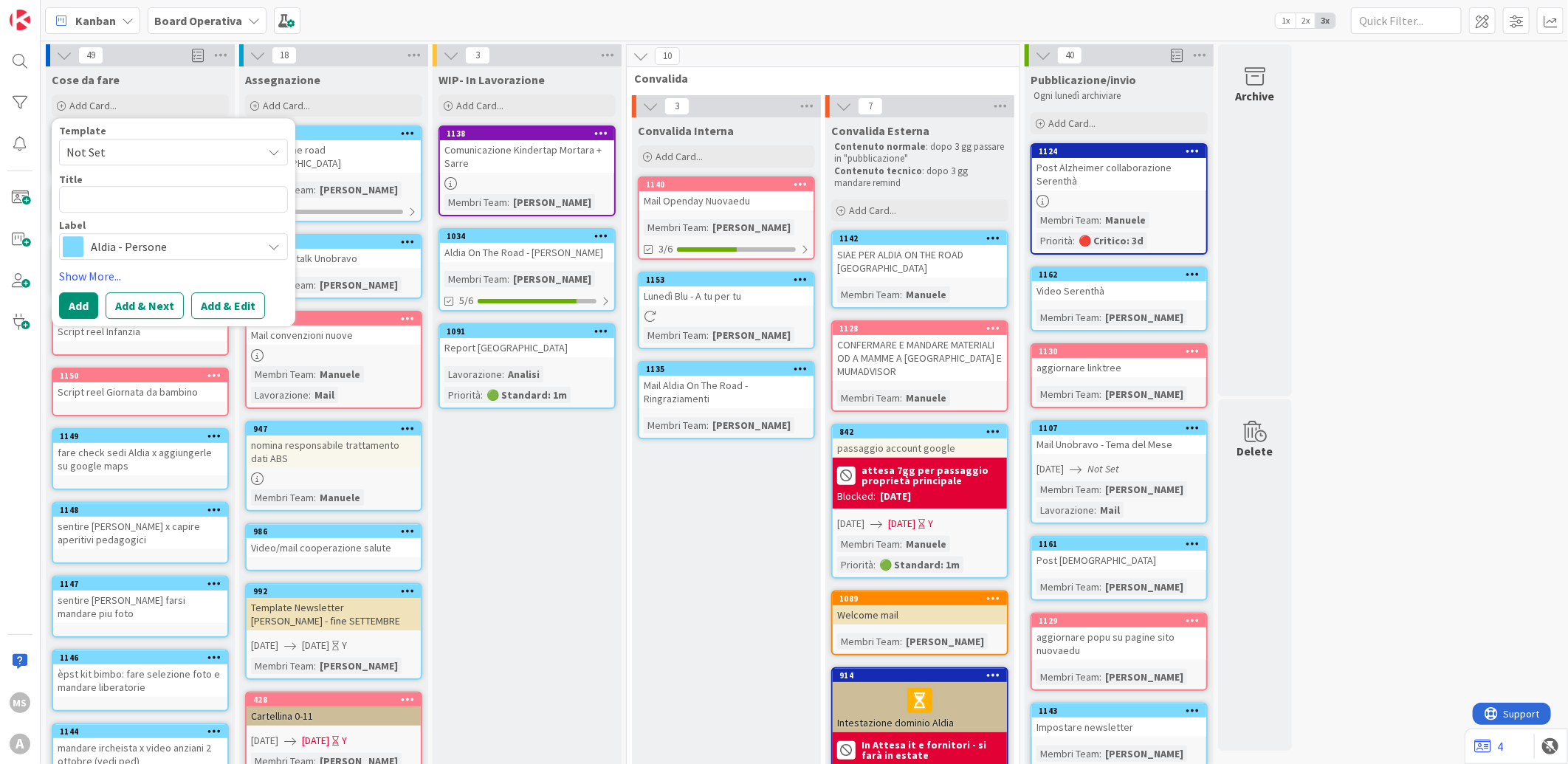
click at [237, 250] on span "Aldia - Persone" at bounding box center [173, 247] width 164 height 21
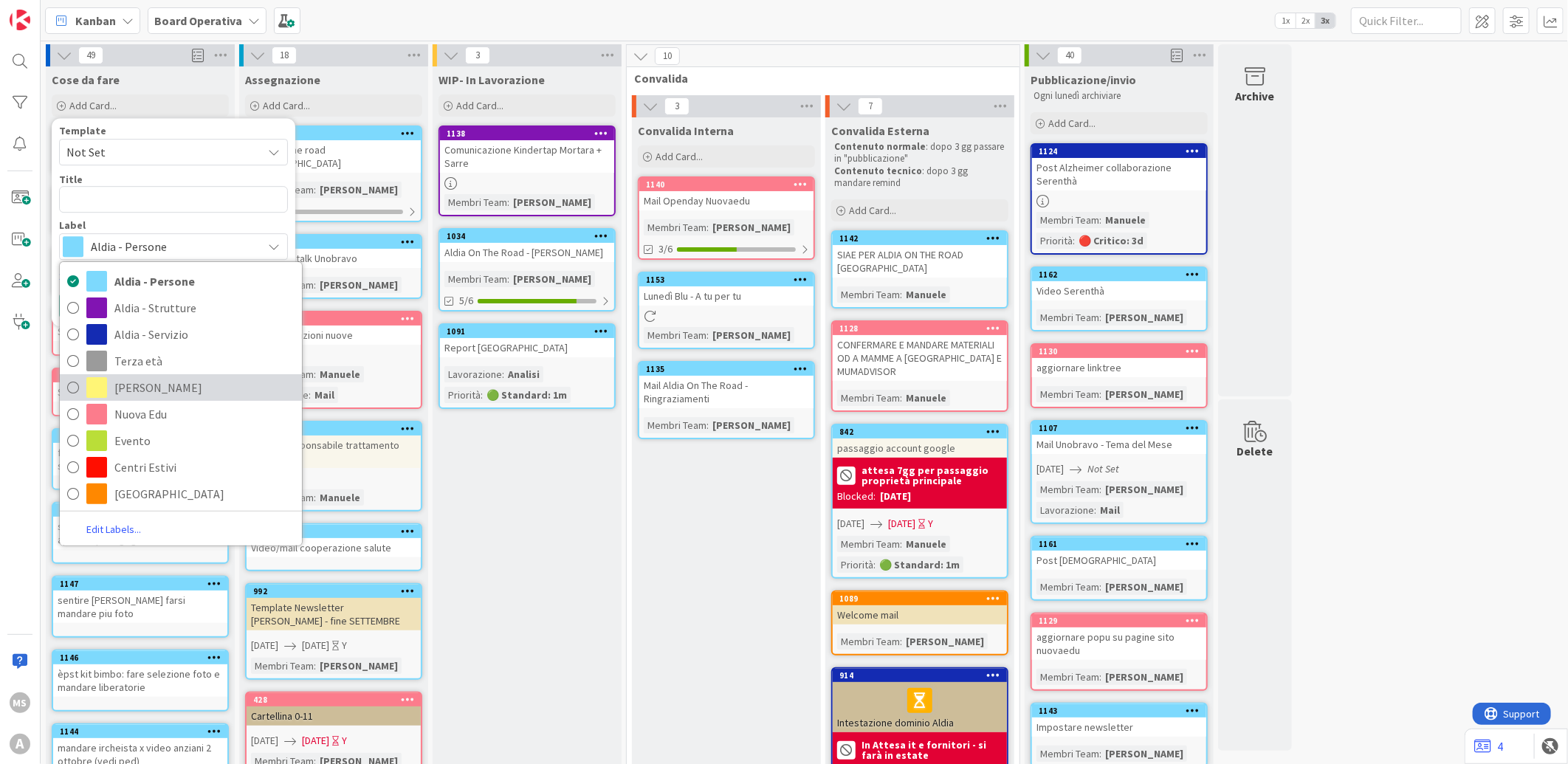
click at [149, 375] on link "[PERSON_NAME]" at bounding box center [181, 387] width 242 height 27
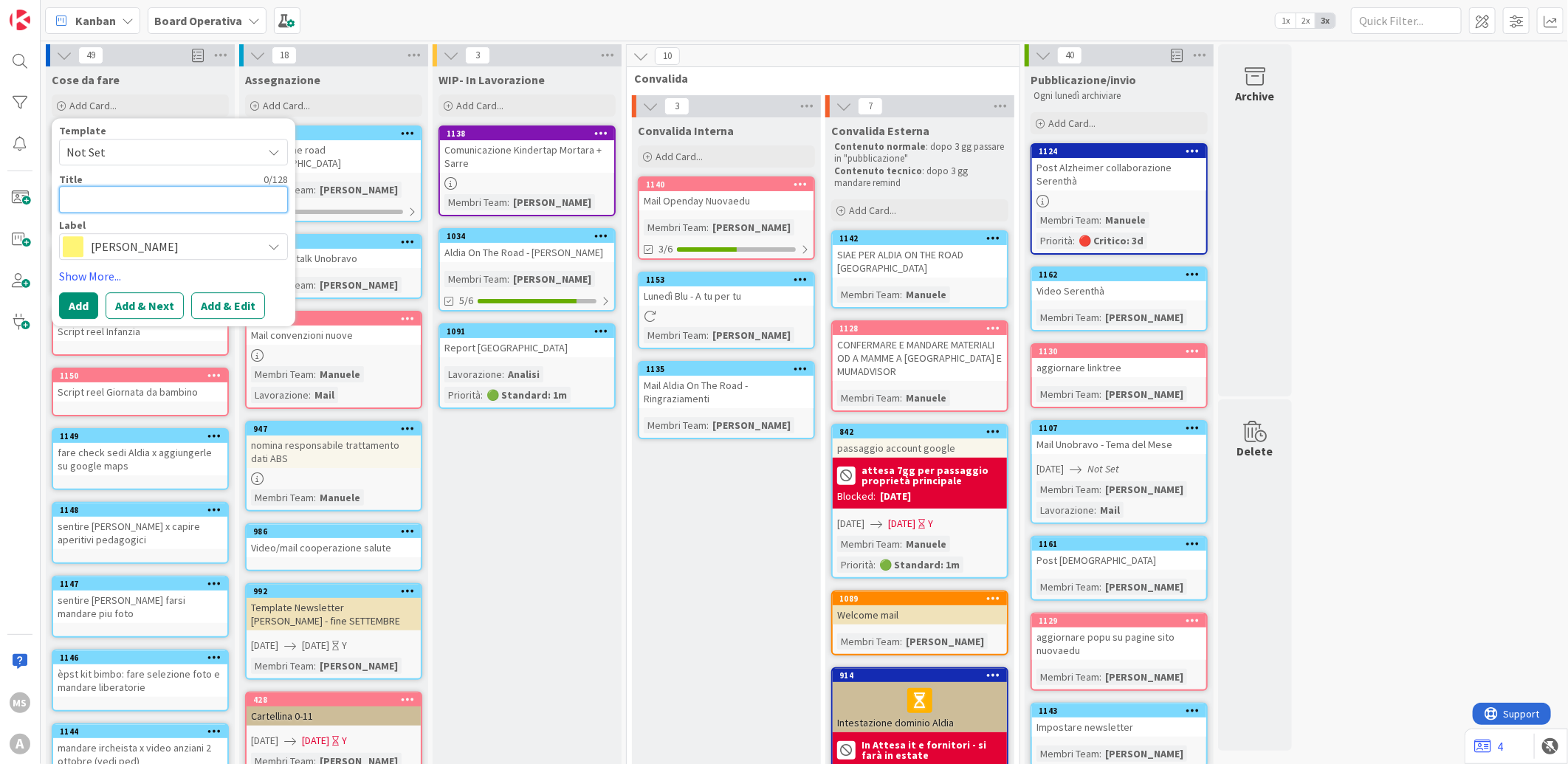
click at [118, 200] on textarea at bounding box center [173, 199] width 229 height 27
type textarea "x"
type textarea "p"
type textarea "x"
type textarea "po"
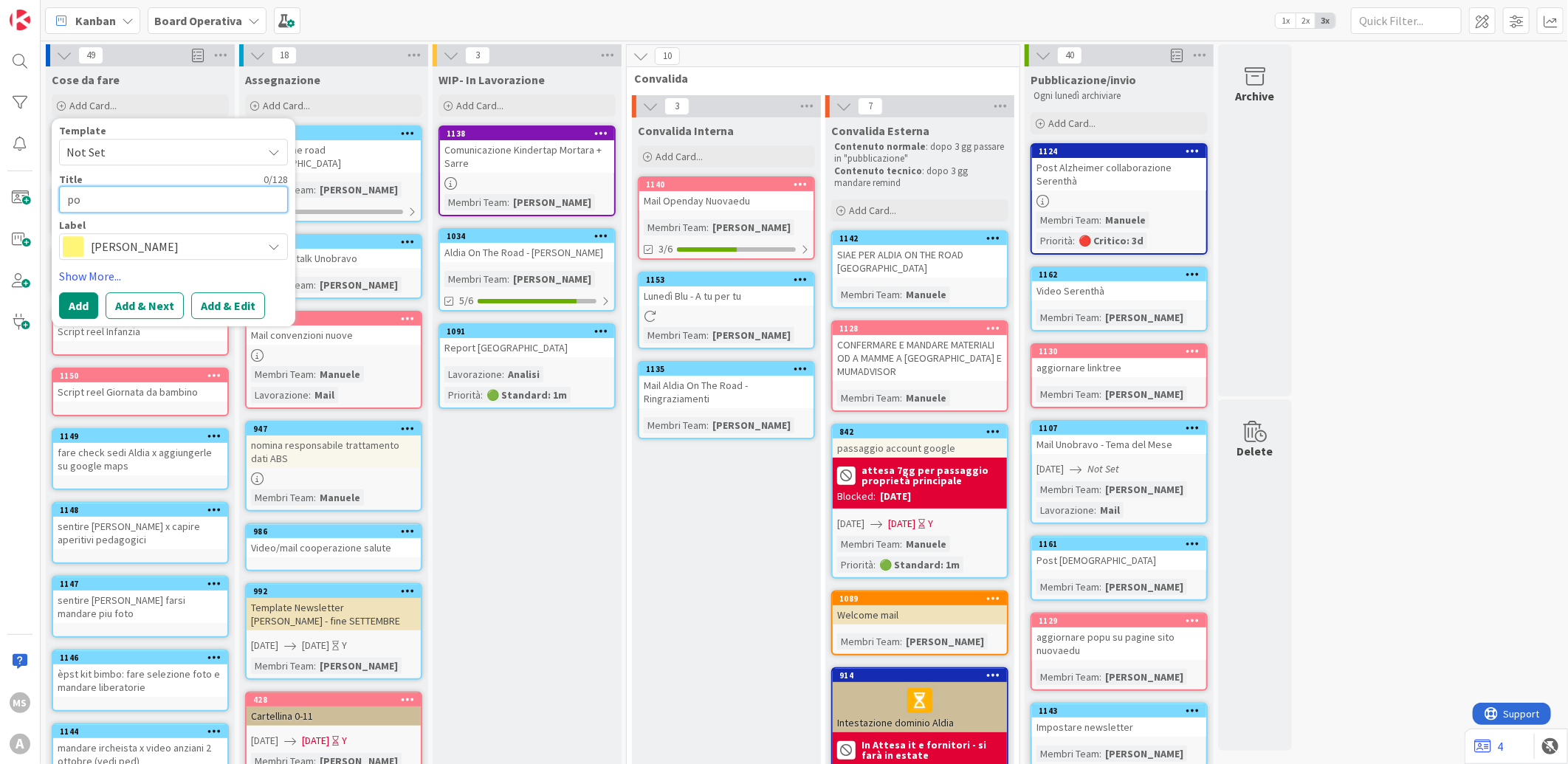
type textarea "x"
type textarea "pos"
type textarea "x"
type textarea "post"
type textarea "x"
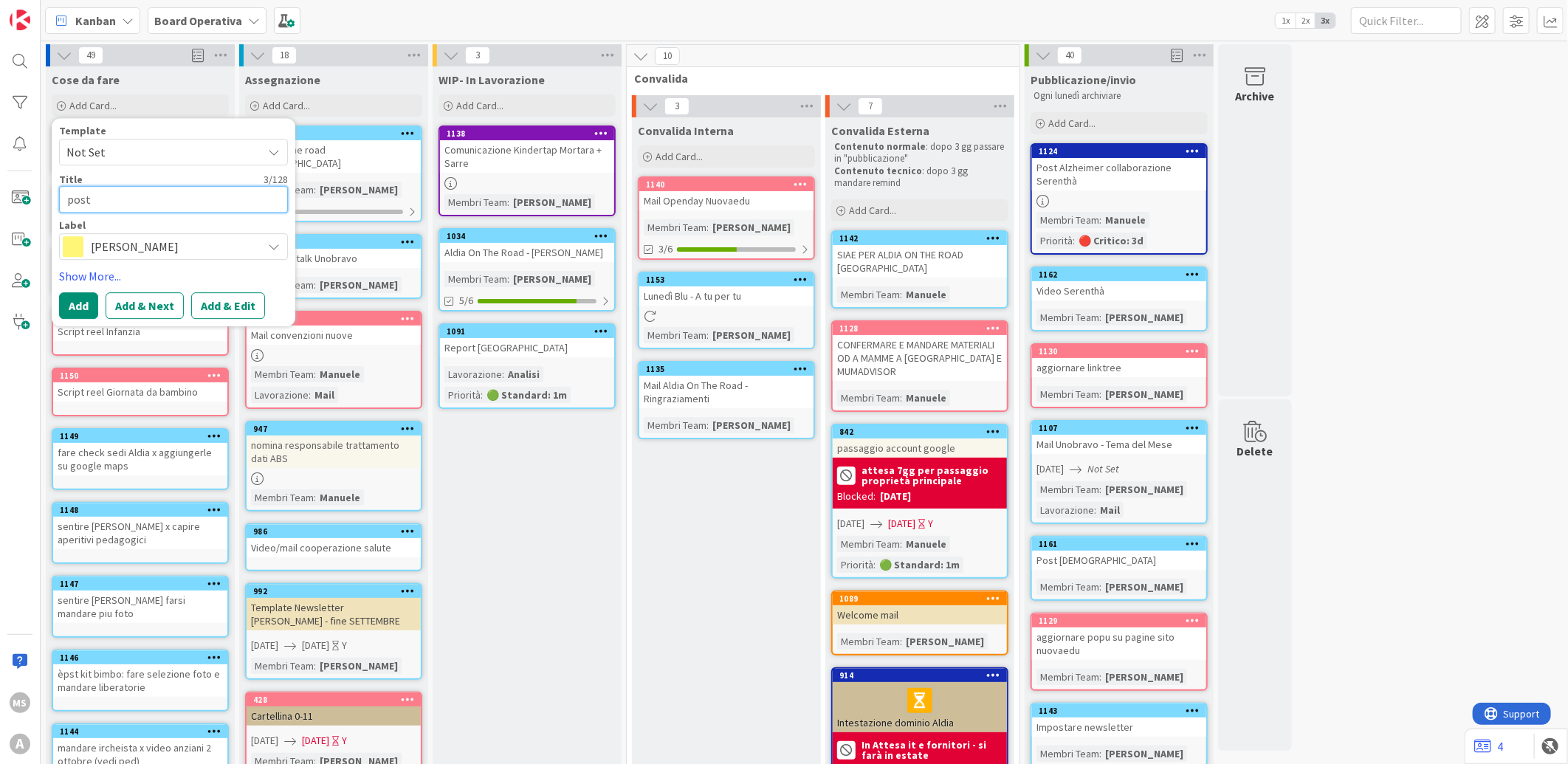
type textarea "post"
type textarea "x"
type textarea "post r"
type textarea "x"
type textarea "post ri"
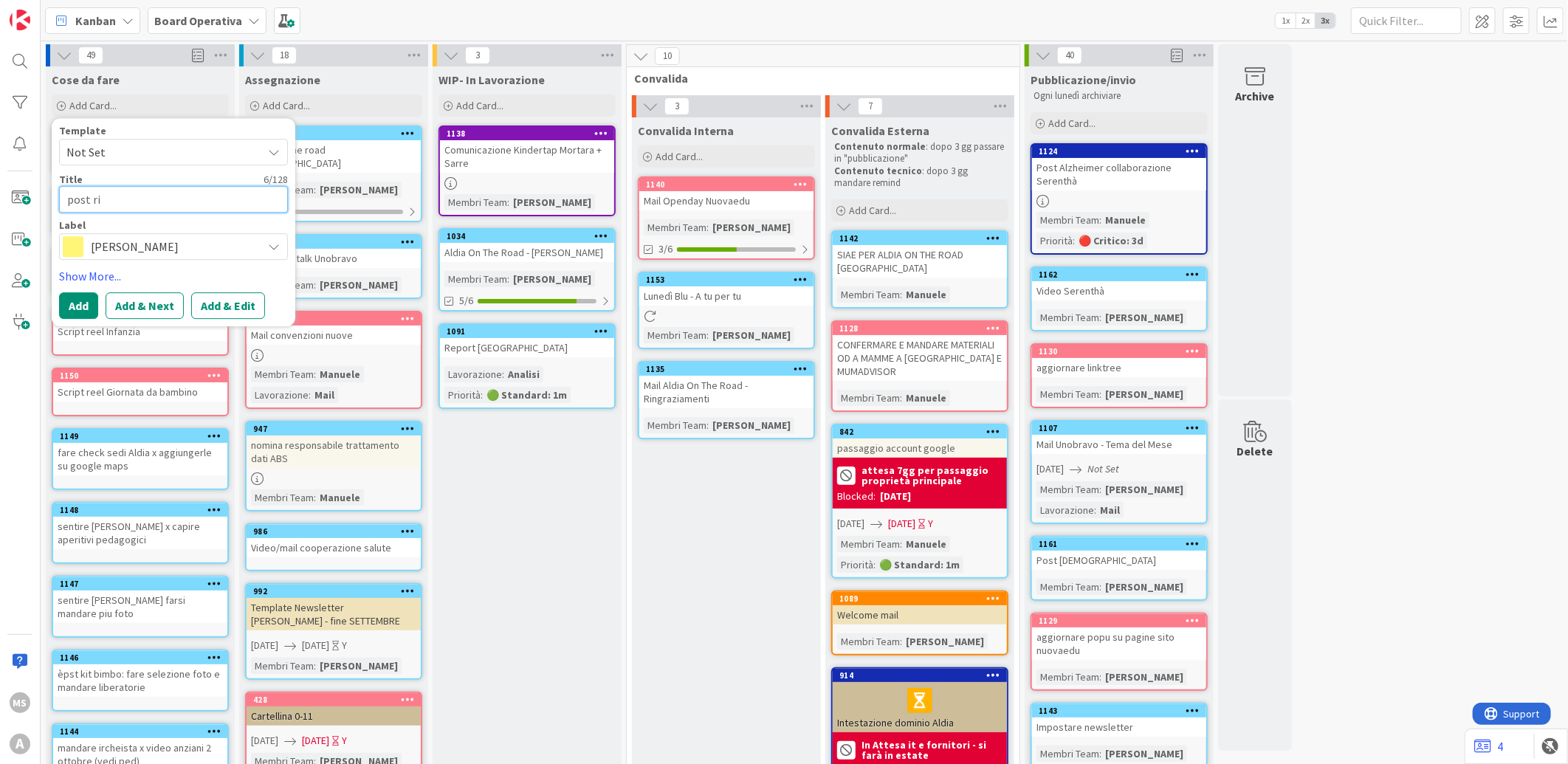
type textarea "x"
type textarea "post rit"
type textarea "x"
type textarea "post rito"
type textarea "x"
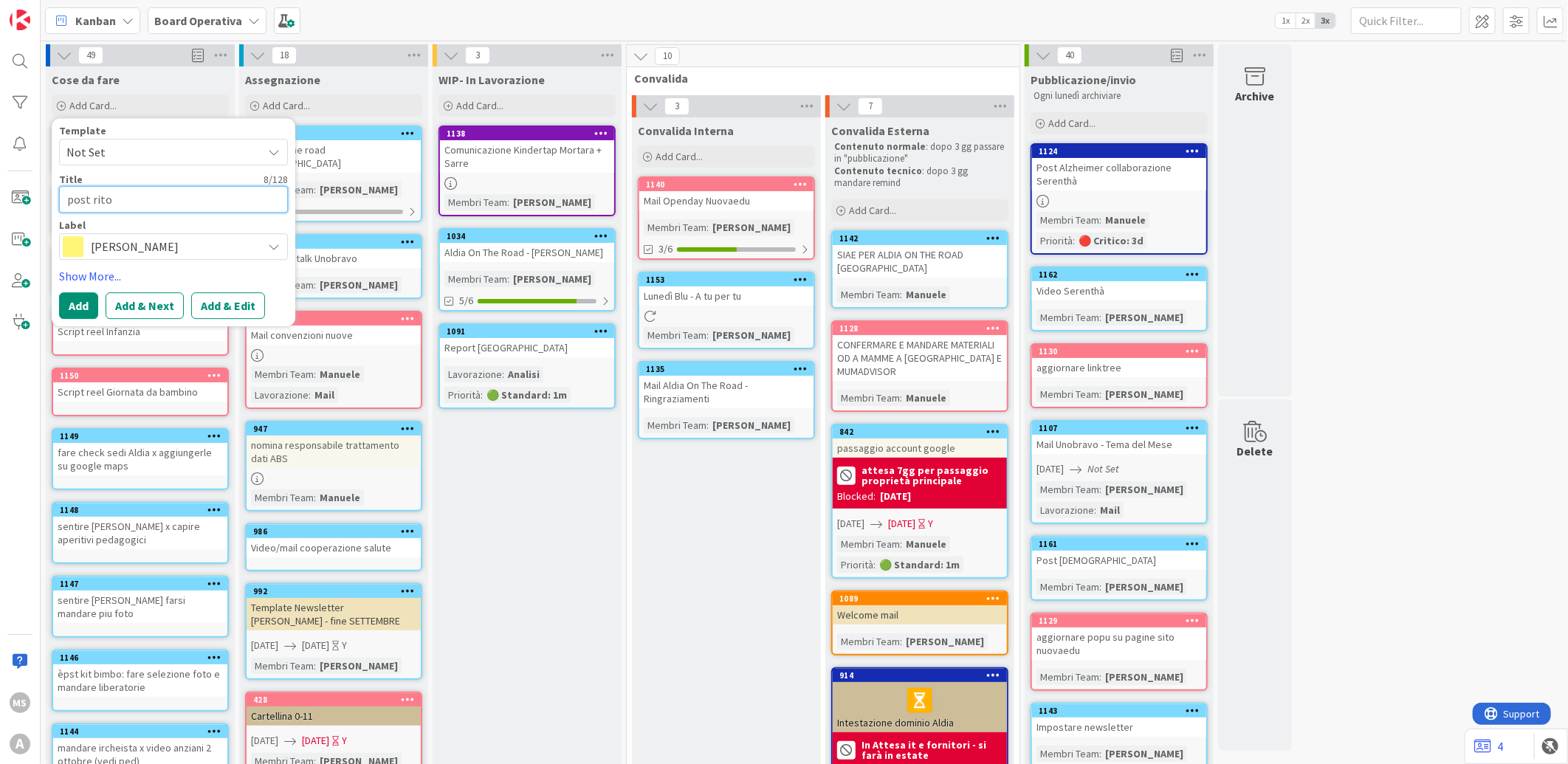
type textarea "post ritor"
type textarea "x"
type textarea "post ritorn"
type textarea "x"
type textarea "post ritorno"
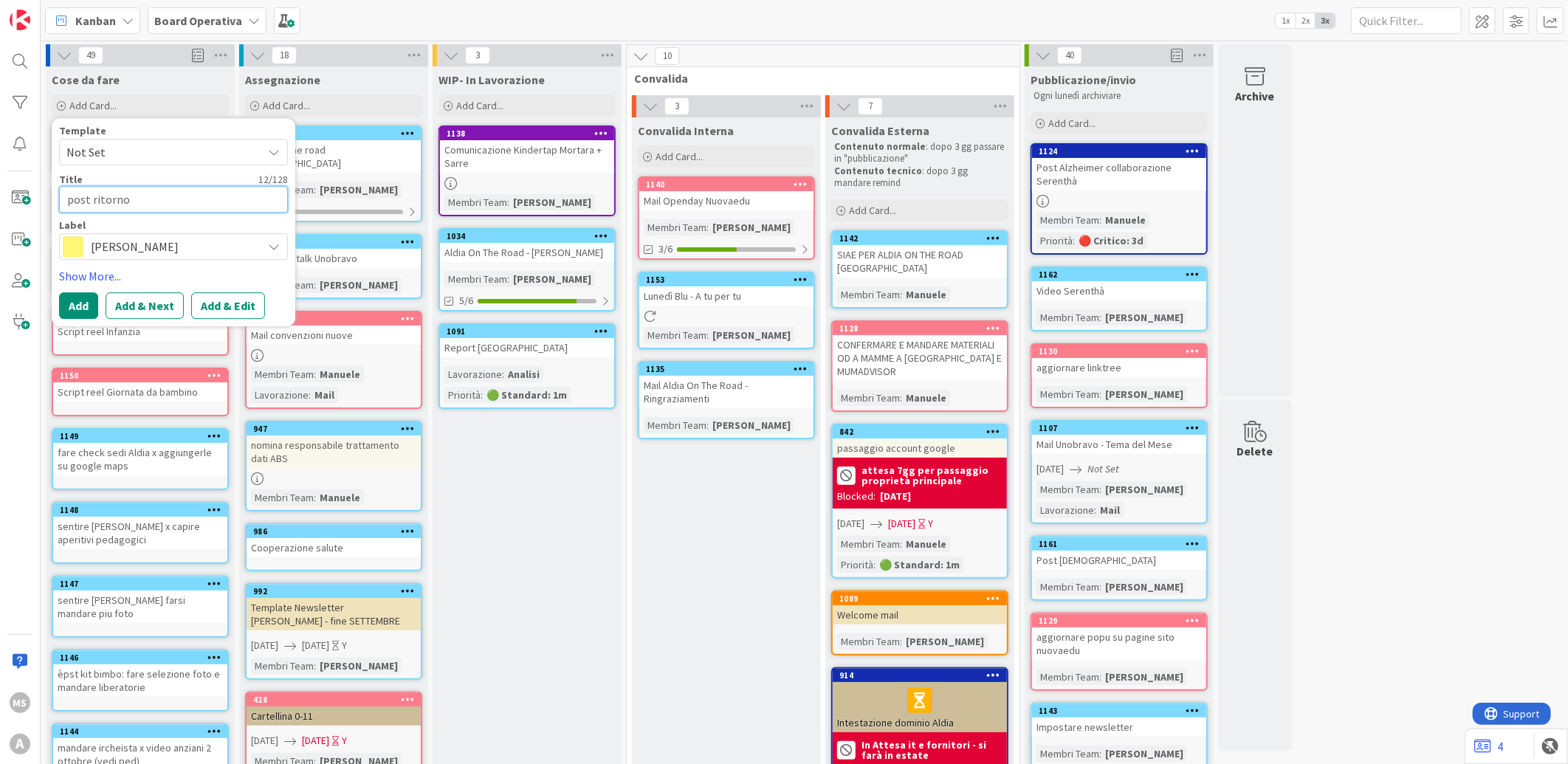
type textarea "x"
type textarea "post ritorno"
type textarea "x"
type textarea "post ritorno a"
type textarea "x"
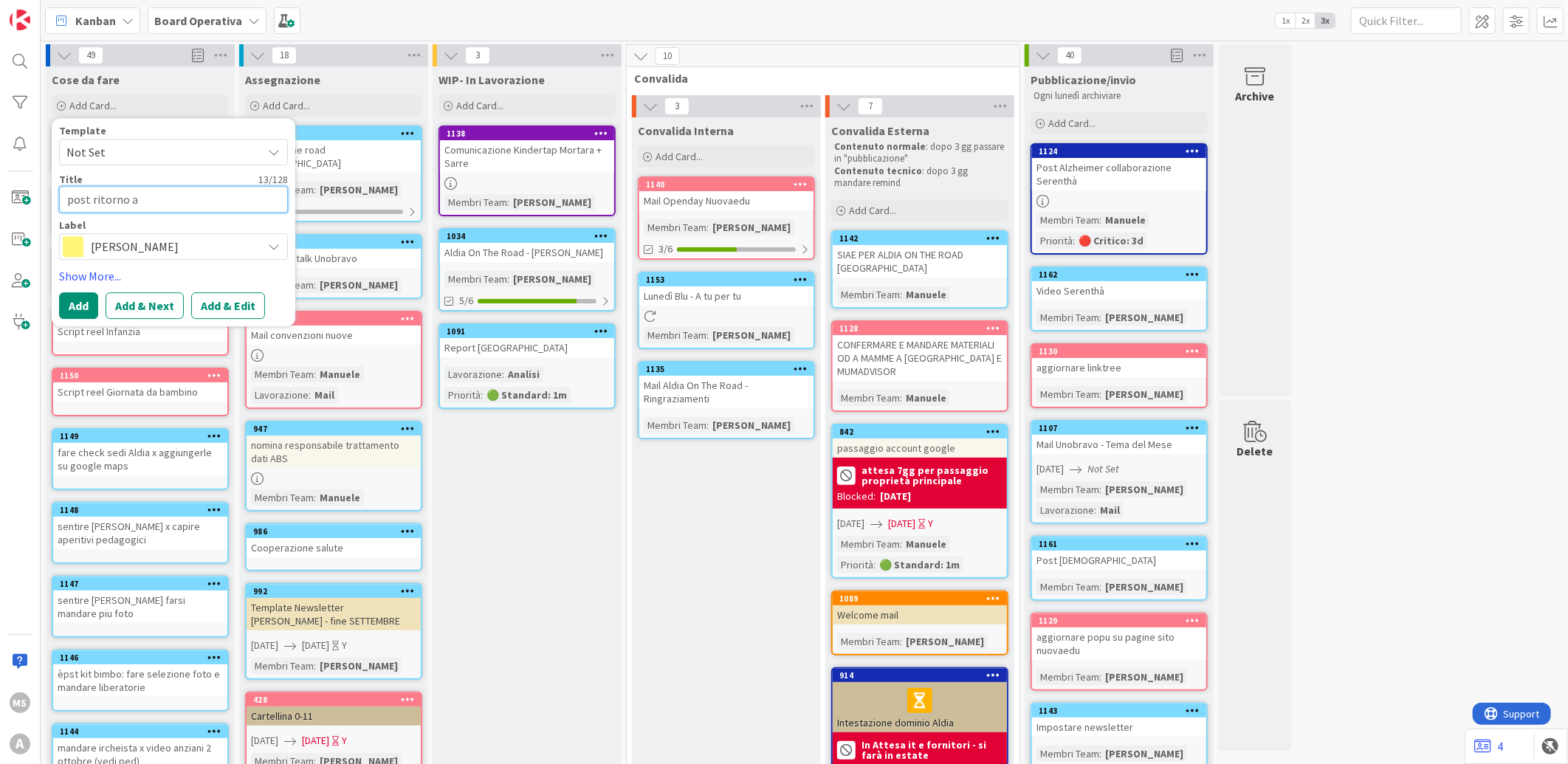
type textarea "post ritorno a"
type textarea "x"
type textarea "post ritorno a sc"
type textarea "x"
type textarea "post ritorno a scu"
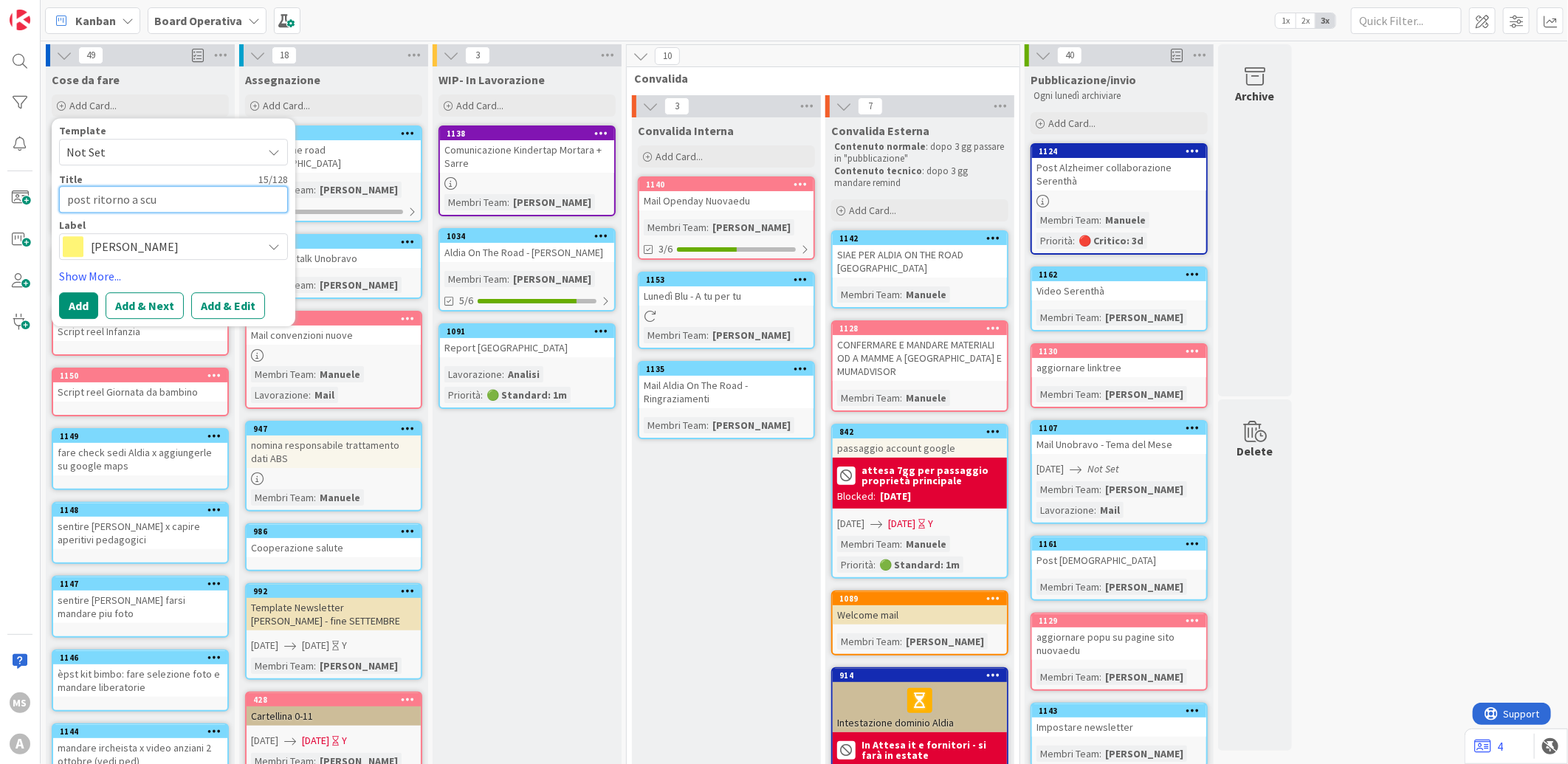
type textarea "x"
type textarea "post ritorno a scuo"
type textarea "x"
type textarea "post ritorno a scuol"
type textarea "x"
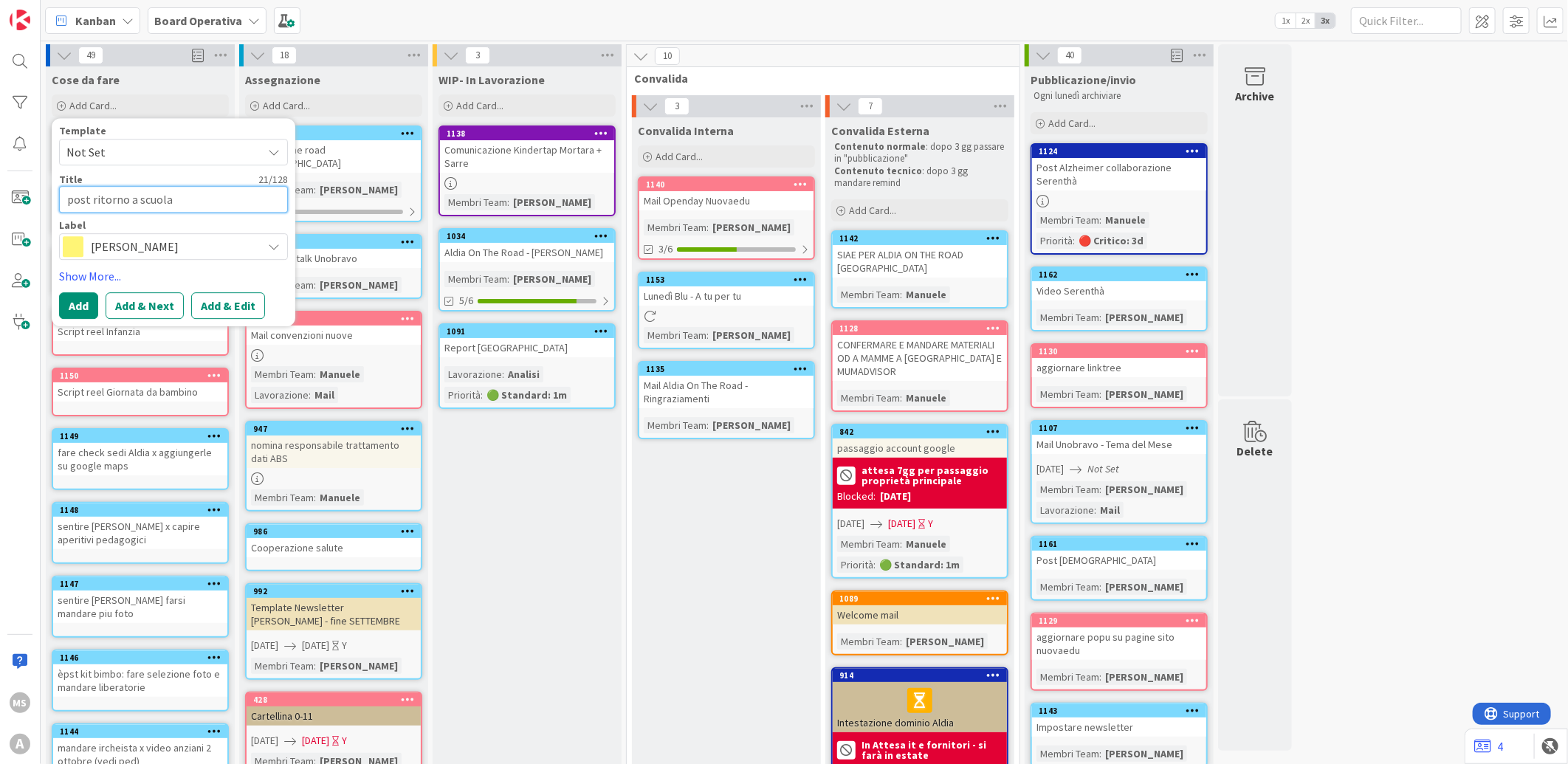
type textarea "post ritorno a scuola"
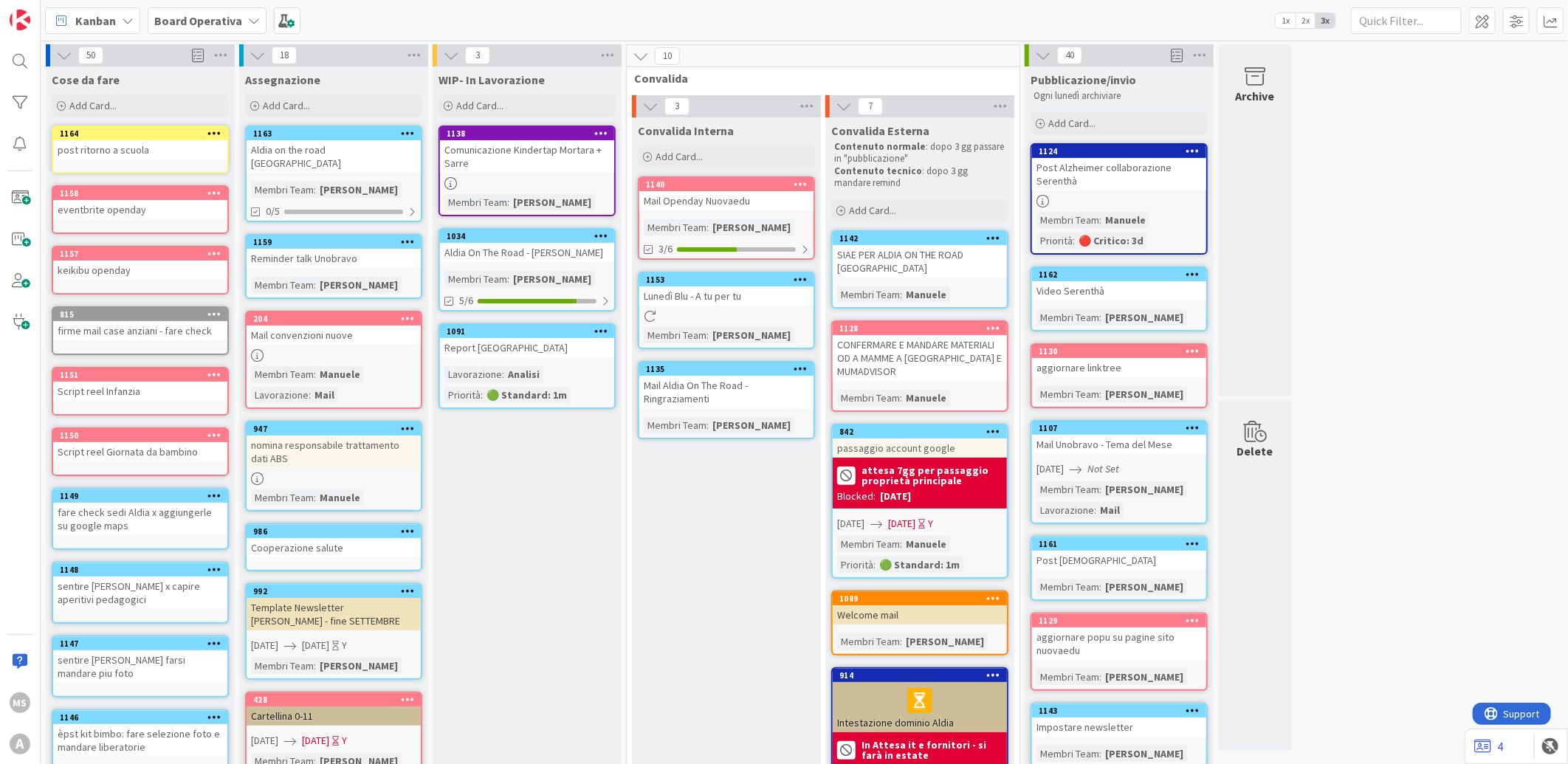
click at [121, 99] on div "Add Card..." at bounding box center [140, 105] width 177 height 22
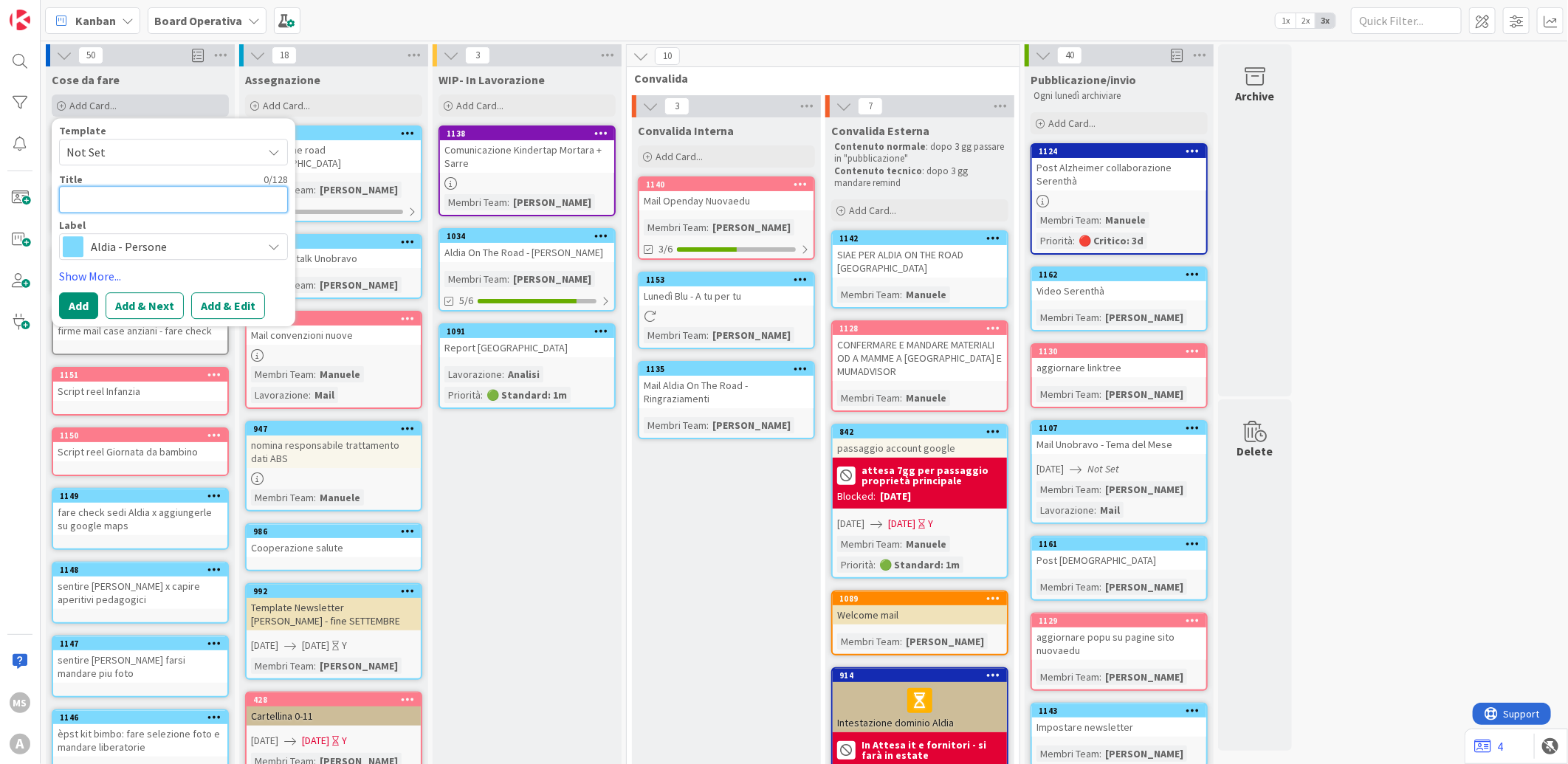
type textarea "x"
type textarea "p"
type textarea "x"
type textarea "po"
type textarea "x"
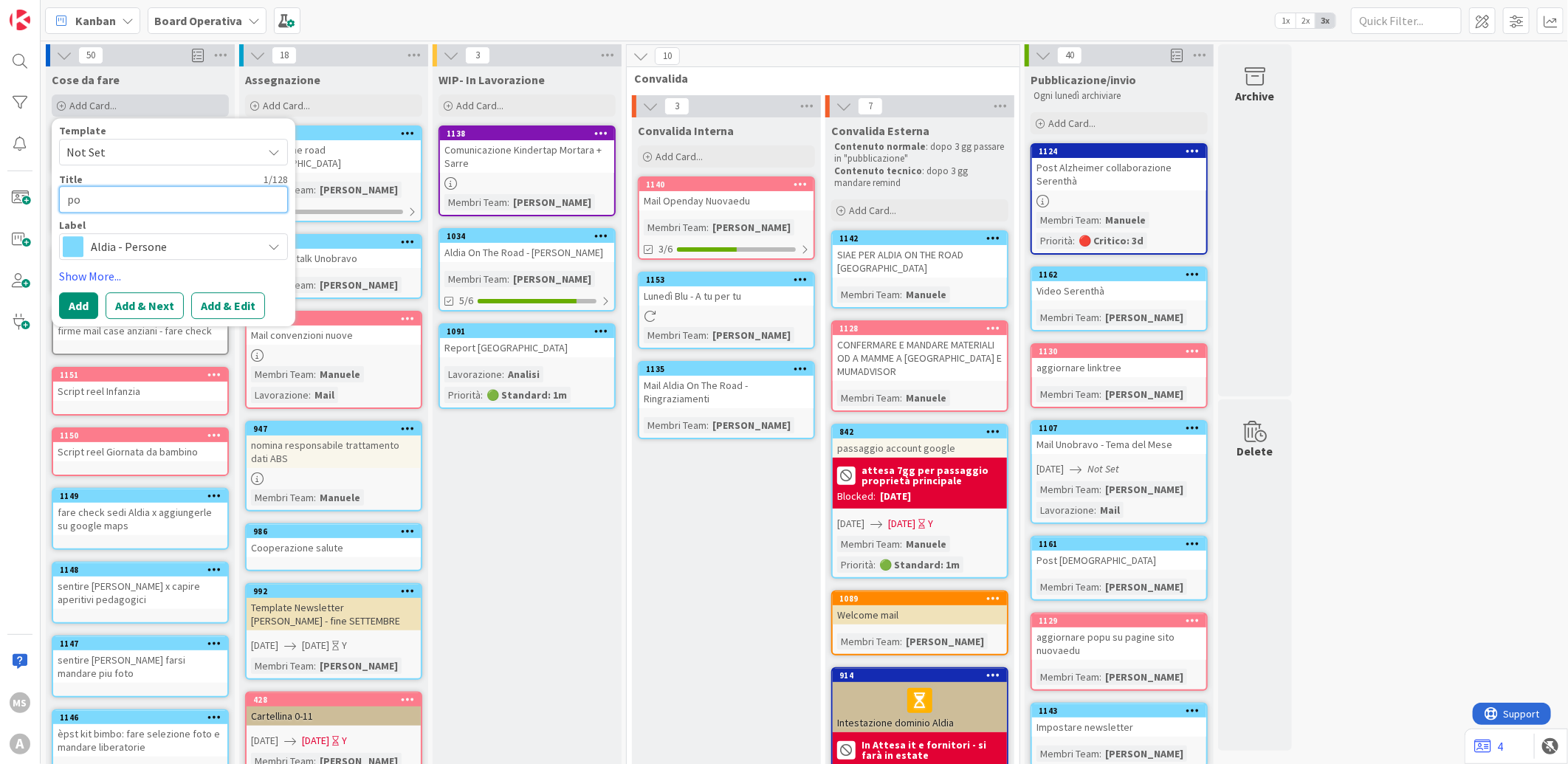
type textarea "pos"
type textarea "x"
type textarea "post"
type textarea "x"
type textarea "post e"
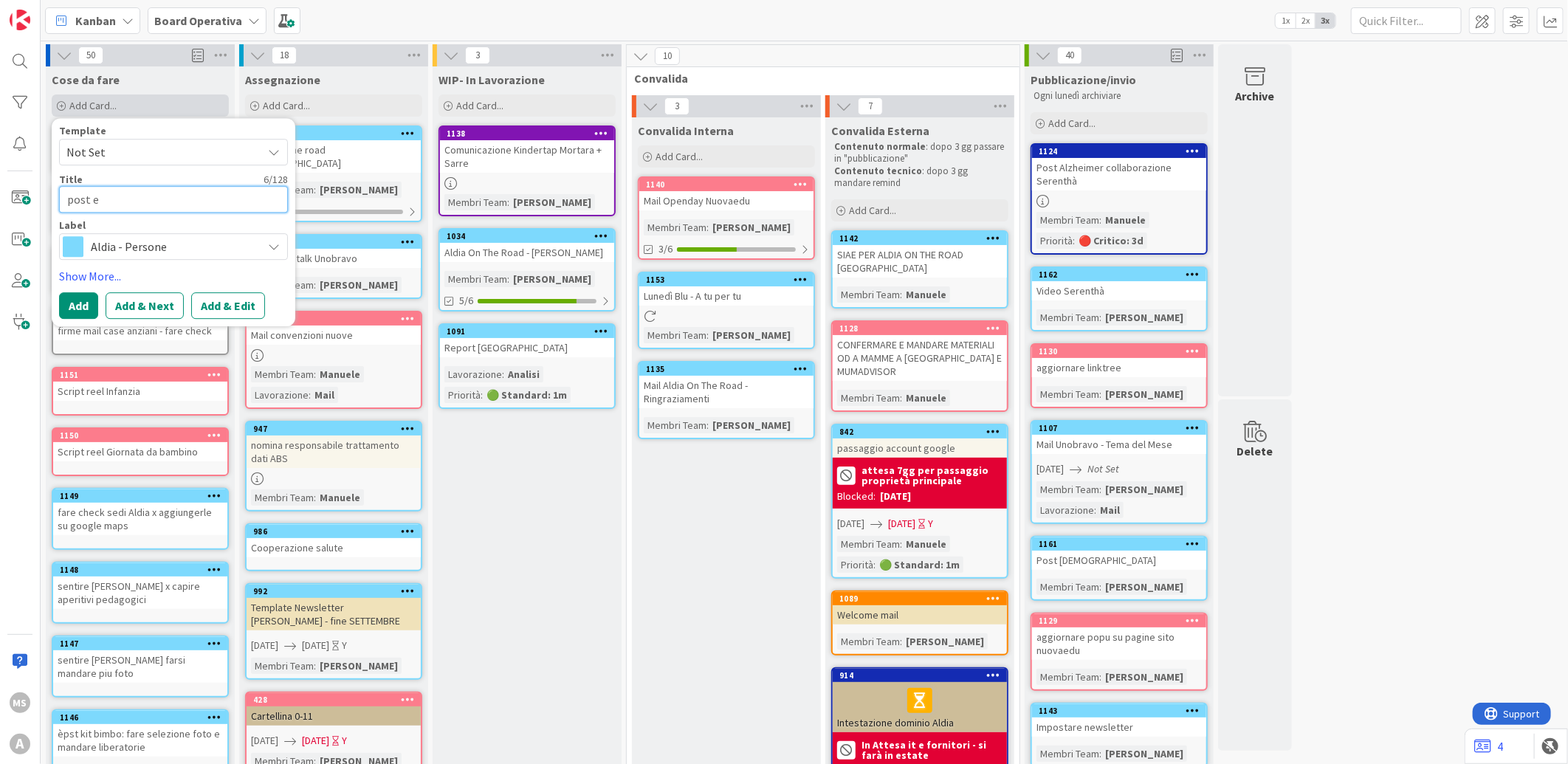
type textarea "x"
type textarea "post ev"
type textarea "x"
type textarea "post eve"
type textarea "x"
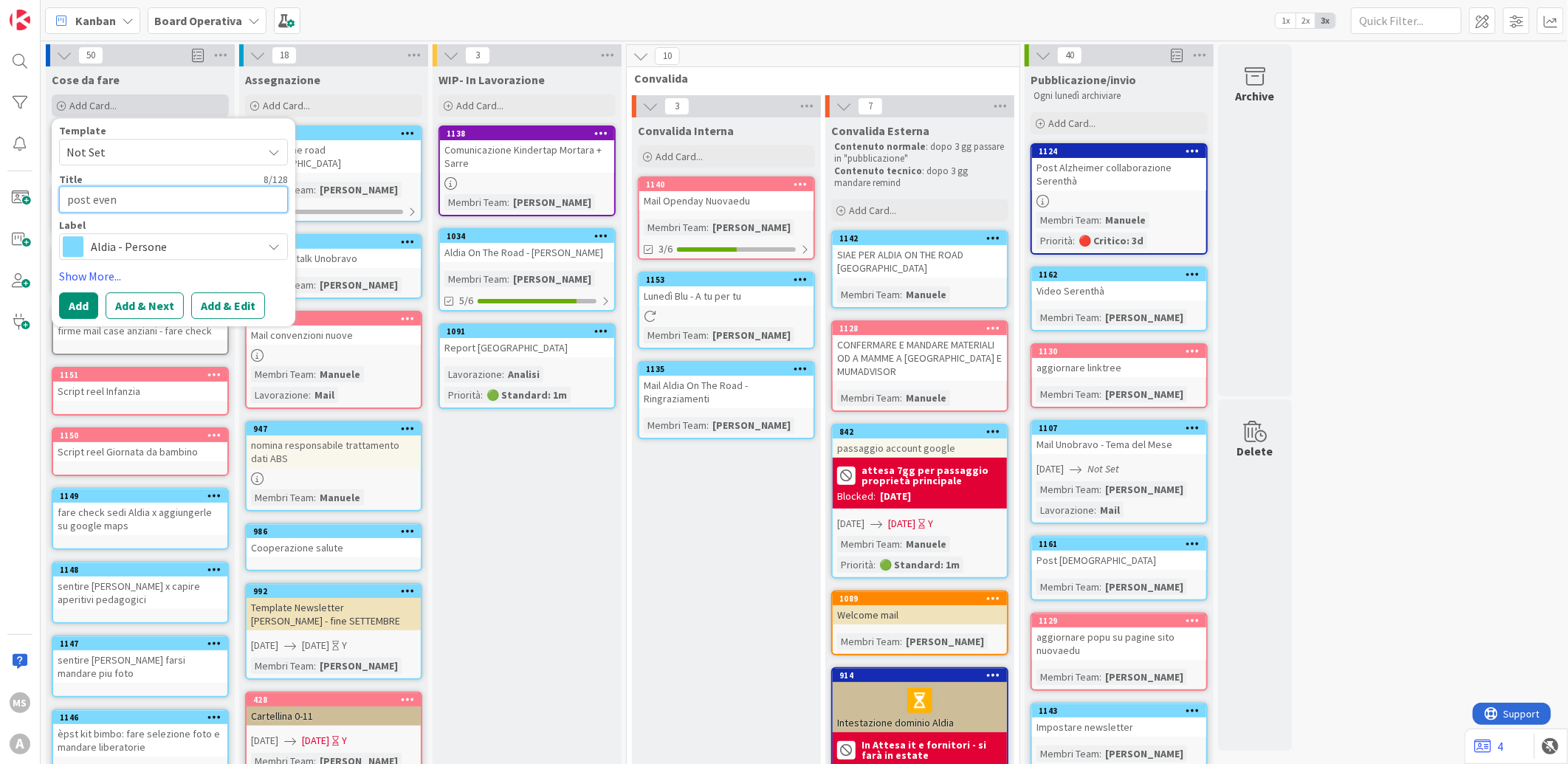
type textarea "post event"
type textarea "x"
type textarea "post evento"
type textarea "x"
type textarea "post evento"
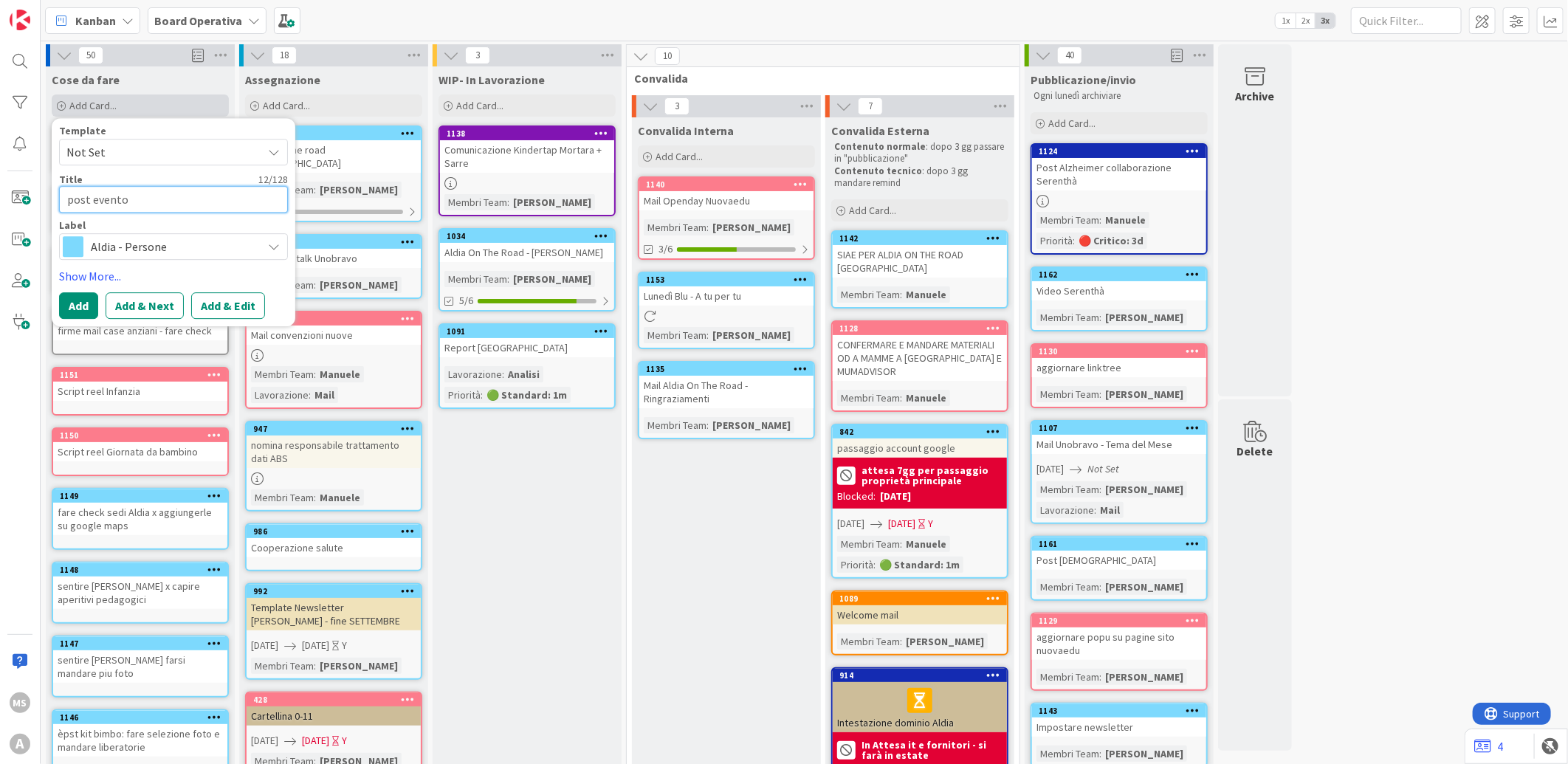
type textarea "x"
type textarea "post evento o"
type textarea "x"
type textarea "post evento op"
type textarea "x"
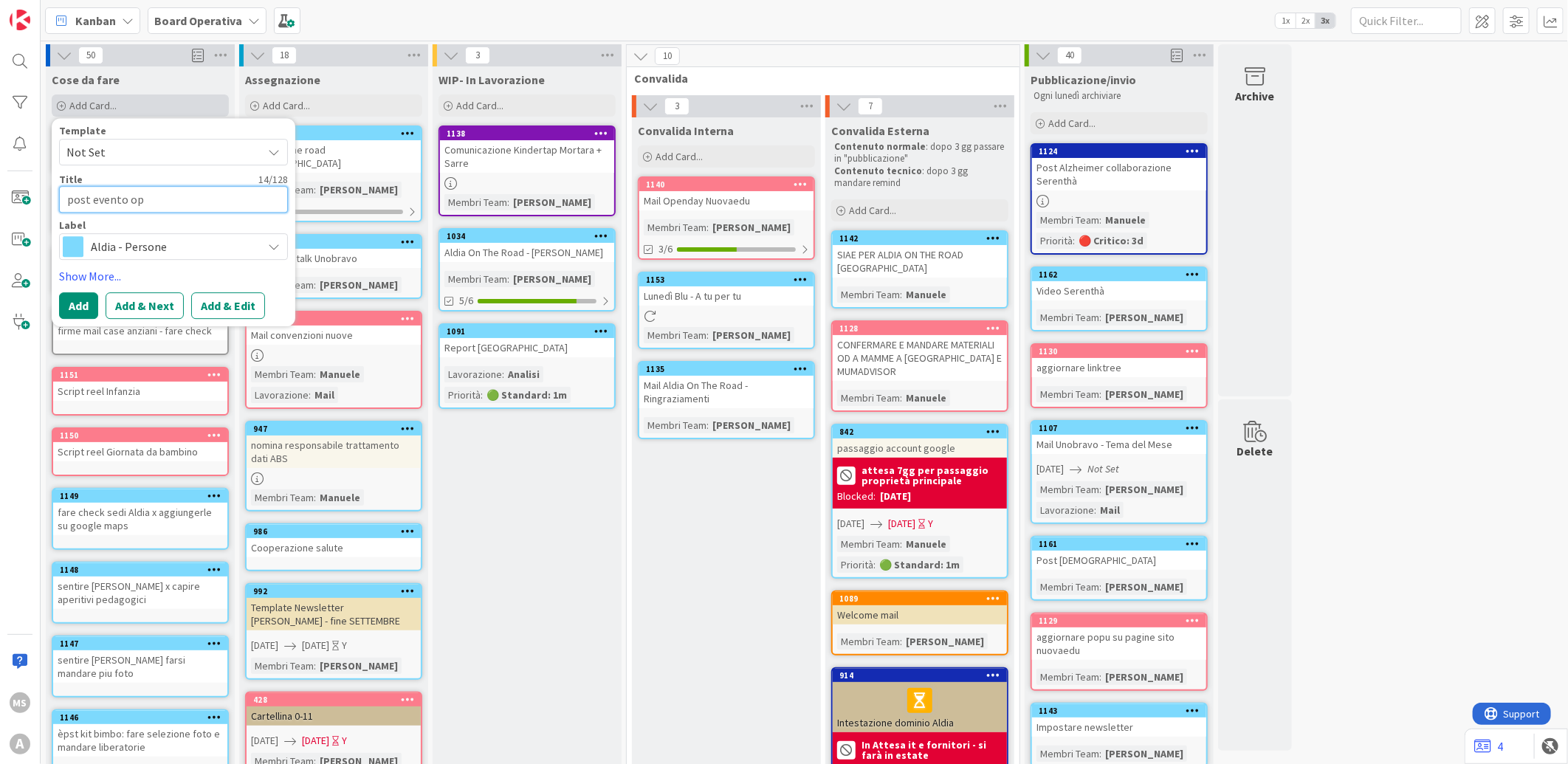
type textarea "post evento ope"
type textarea "x"
type textarea "post evento open"
type textarea "x"
type textarea "post evento open"
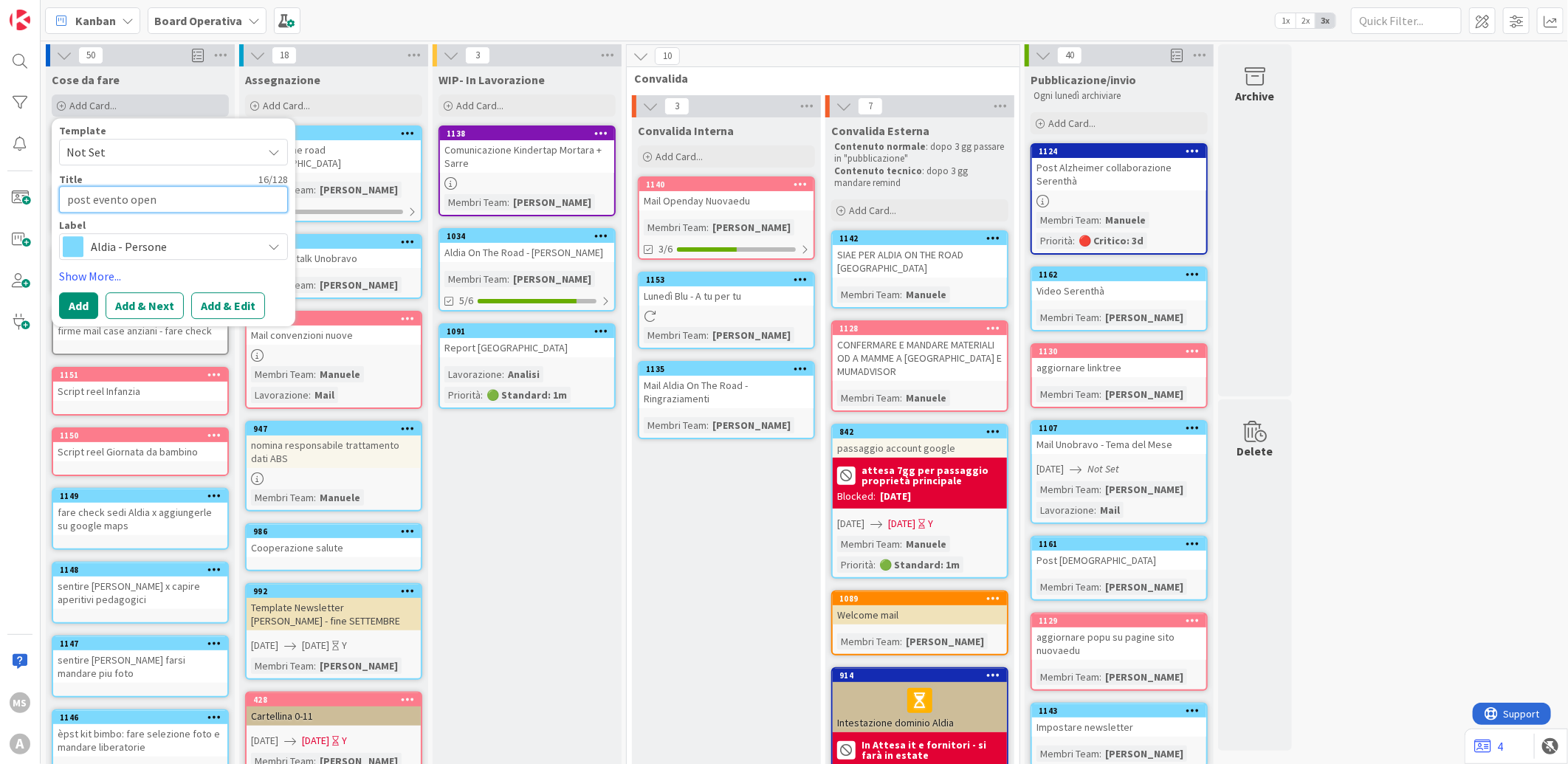
type textarea "x"
type textarea "post evento open d"
type textarea "x"
type textarea "post evento open day"
type textarea "x"
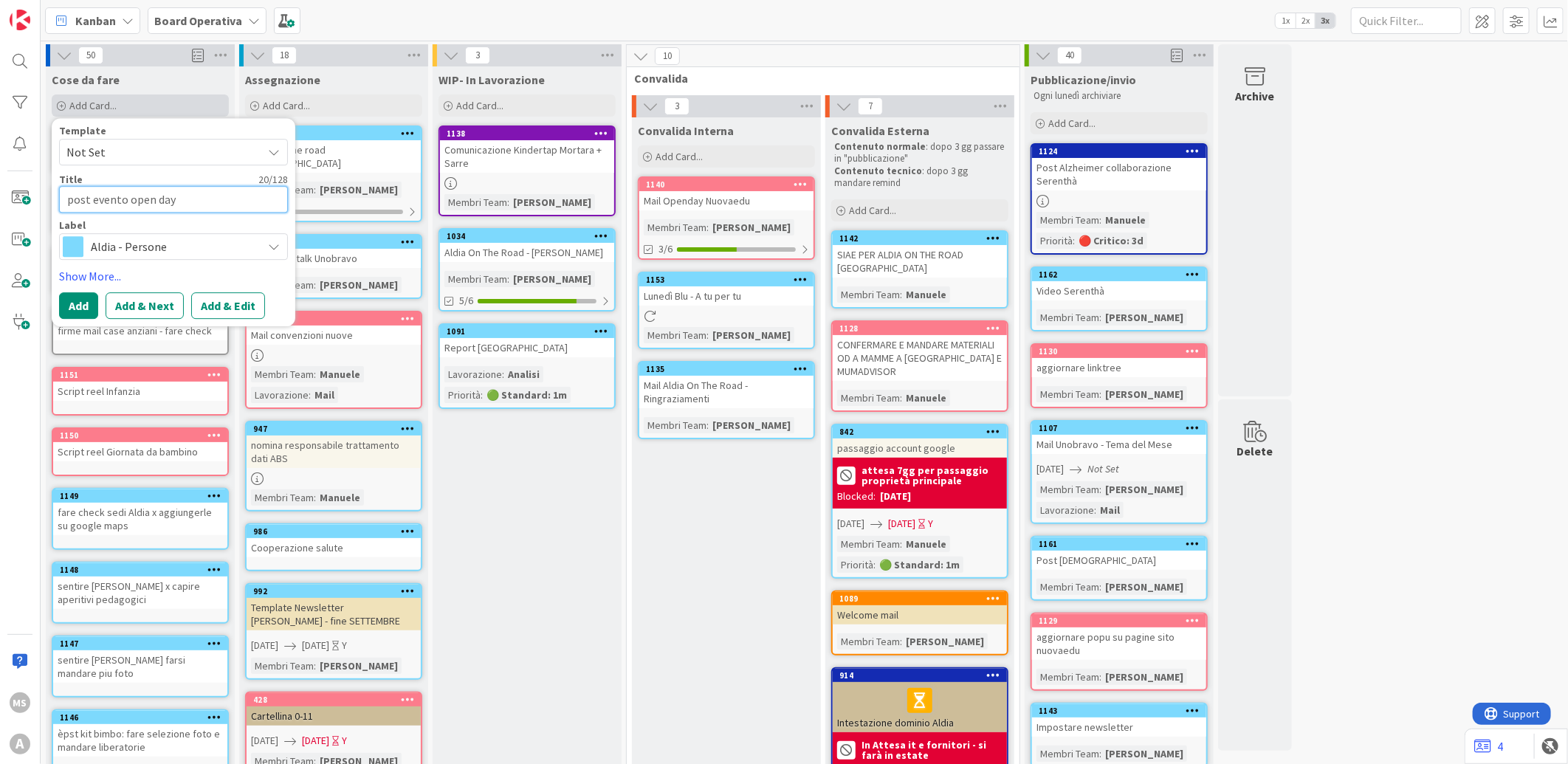
type textarea "post evento open day"
type textarea "x"
type textarea "post evento open day f"
type textarea "x"
type textarea "post evento open day fb"
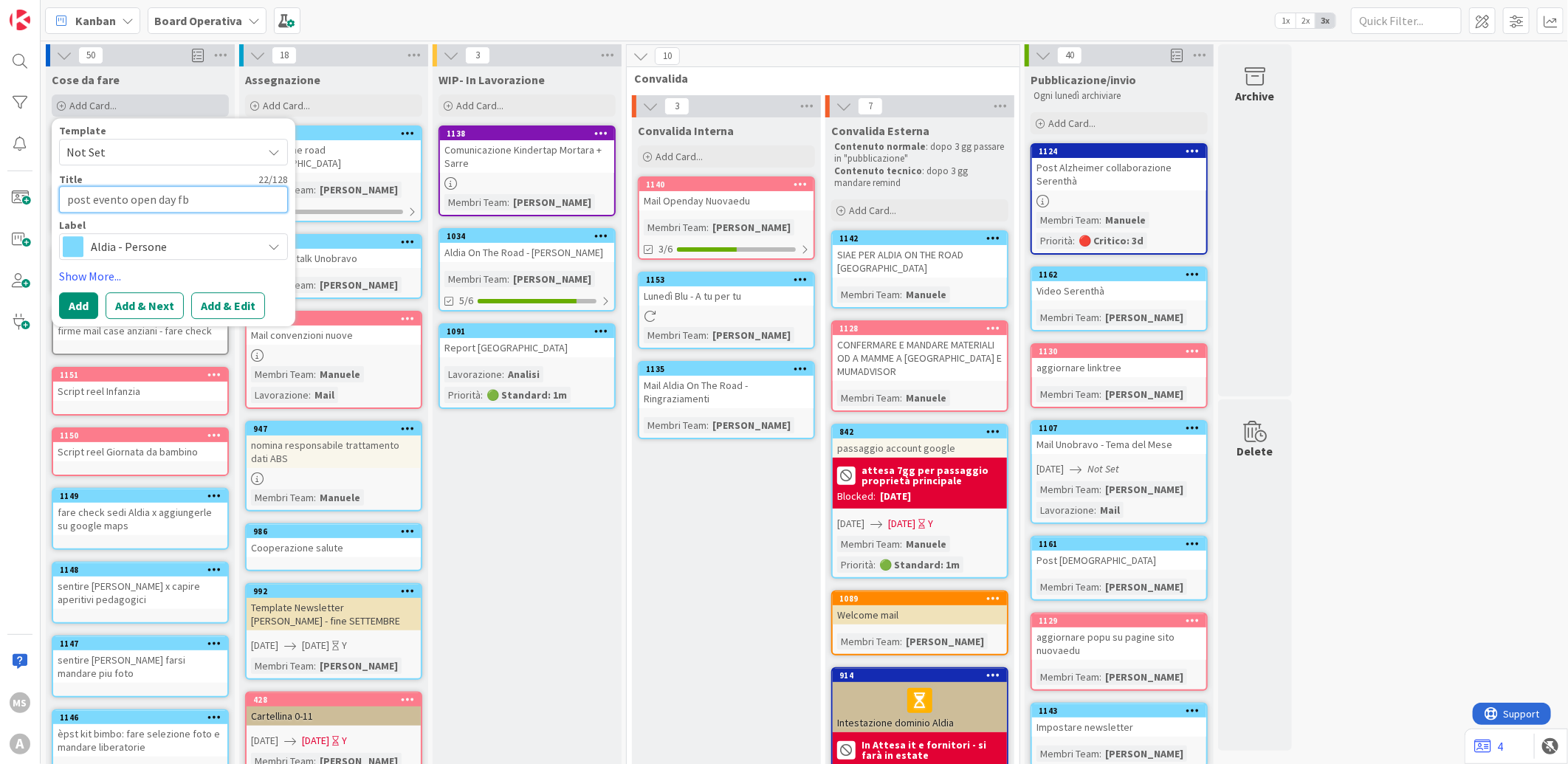
type textarea "x"
type textarea "post evento open day fb"
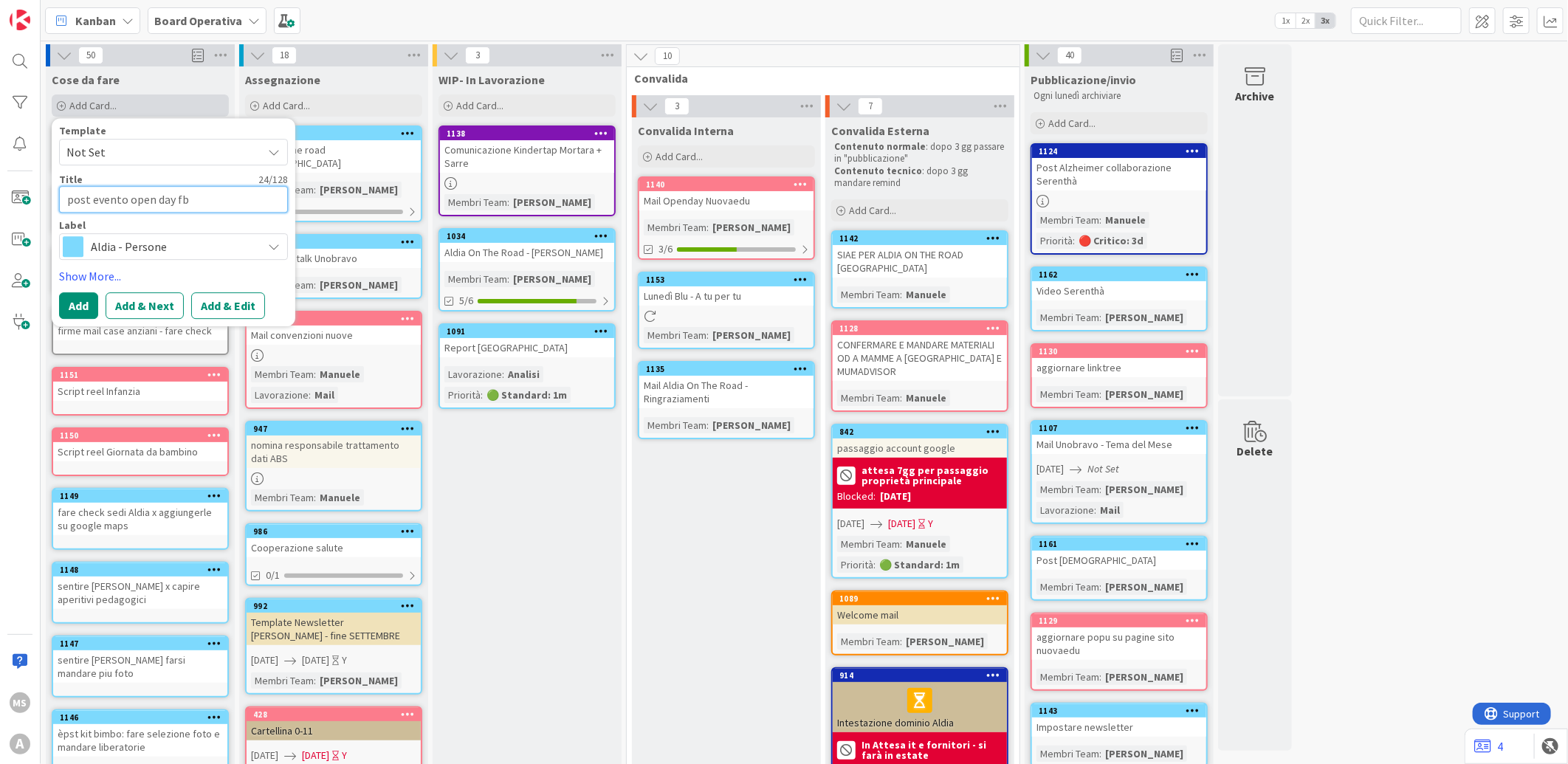
type textarea "x"
type textarea "post evento open day fb n"
type textarea "x"
type textarea "post evento open day fb nu"
type textarea "x"
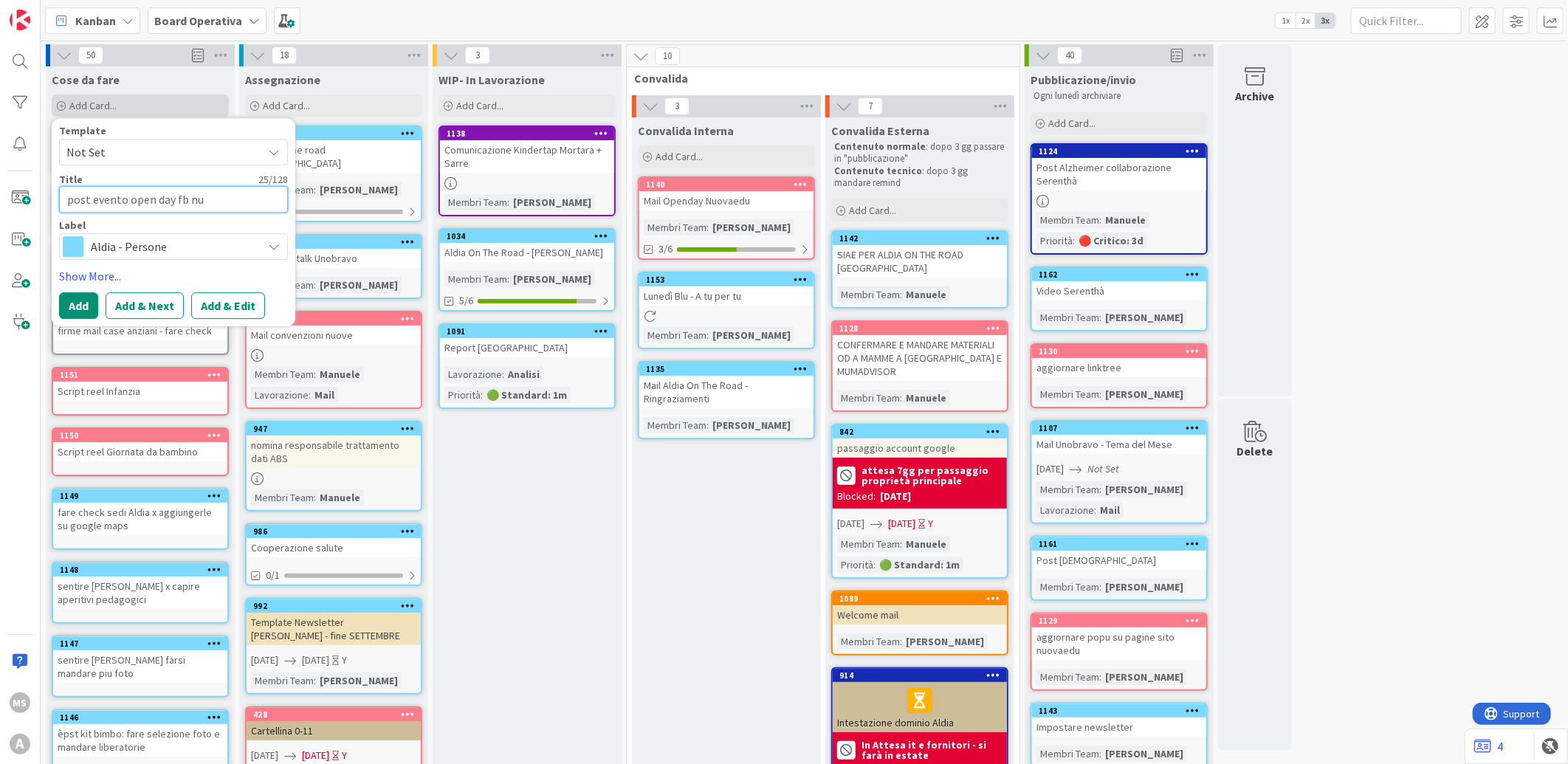
type textarea "post evento open day fb nuo"
type textarea "x"
type textarea "post evento open day fb nuov"
type textarea "x"
type textarea "post evento open day fb nuova"
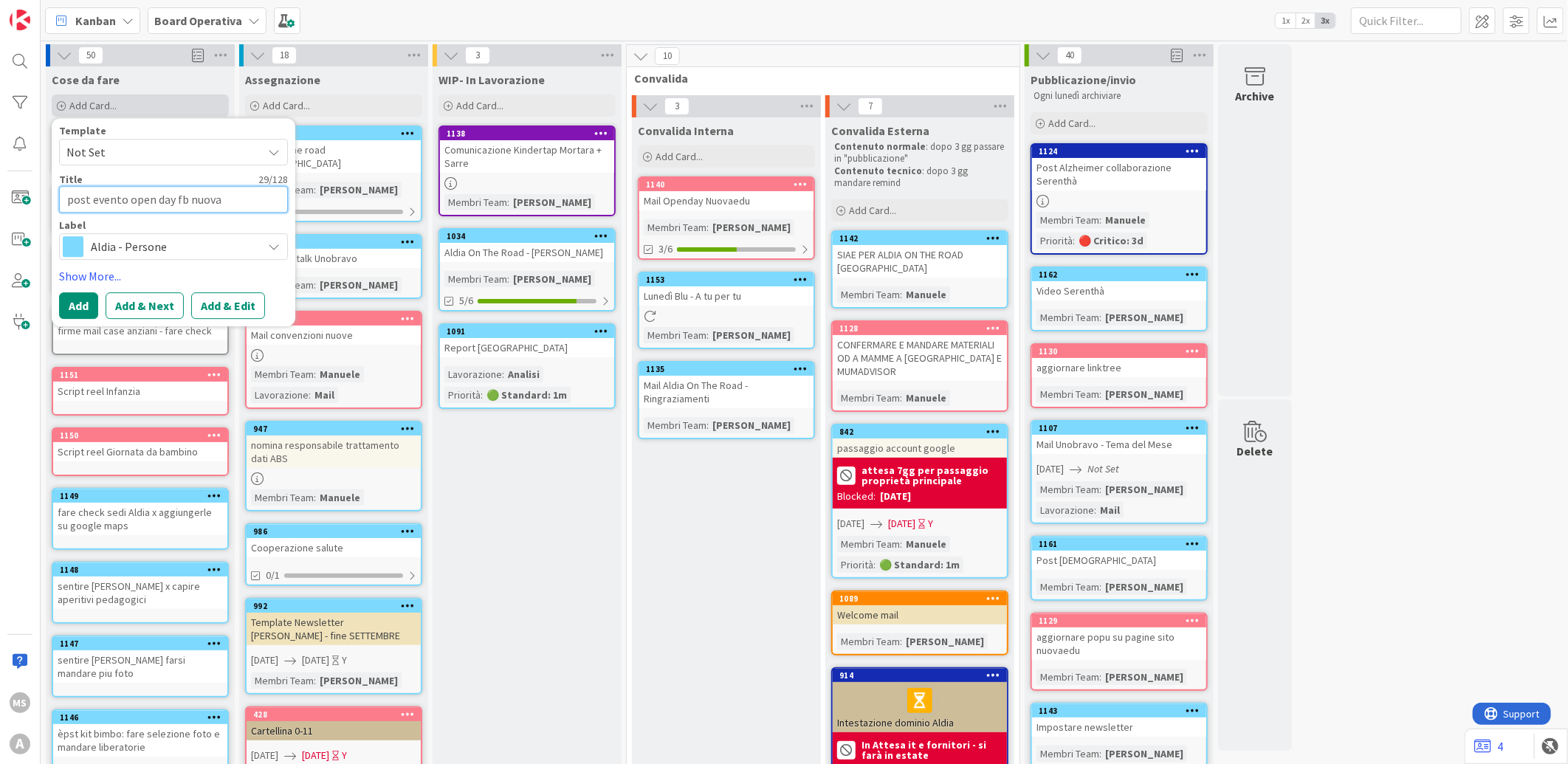
type textarea "x"
type textarea "post evento open day fb nuova"
type textarea "x"
type textarea "post evento open day fb nuova e"
type textarea "x"
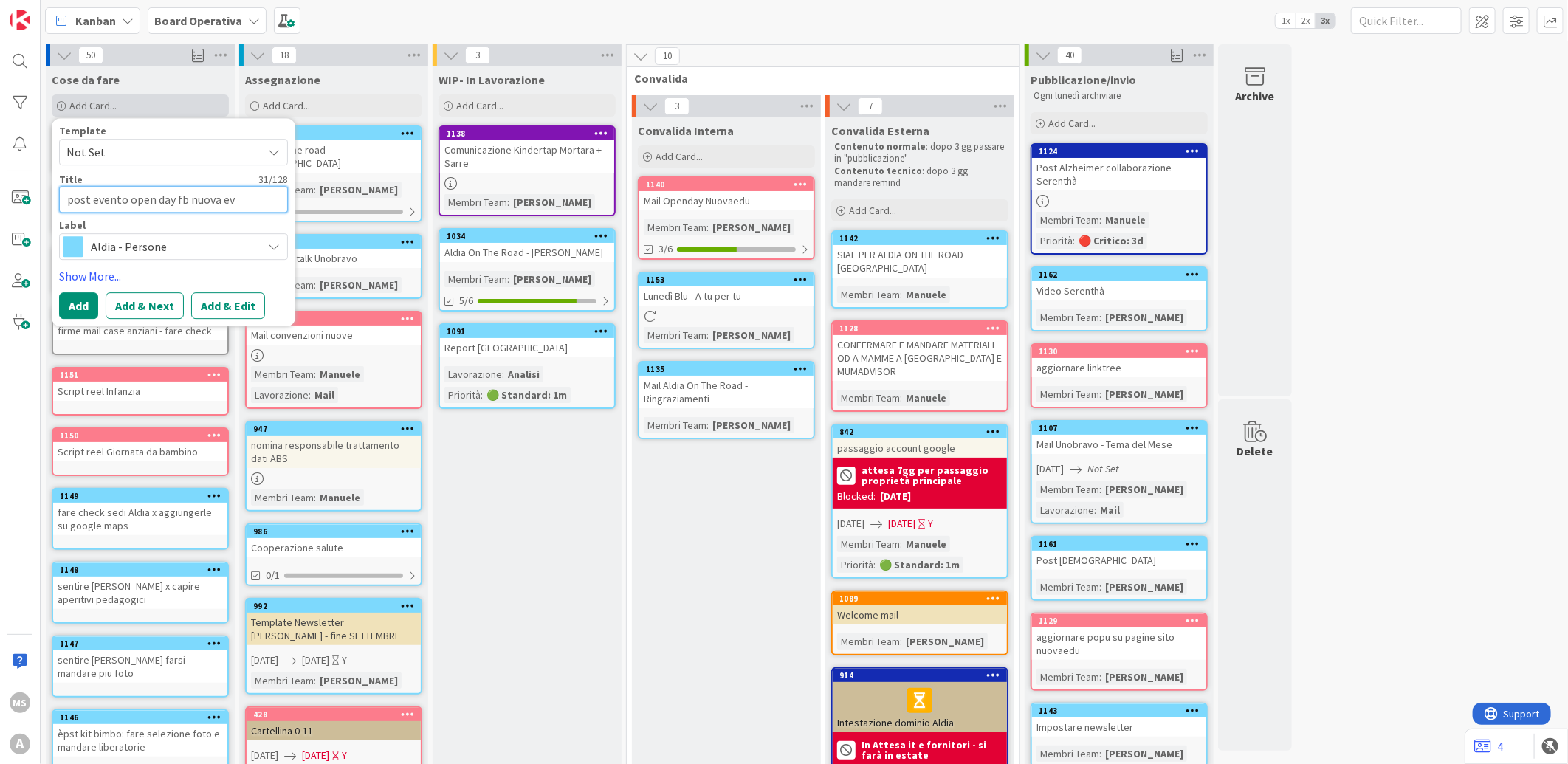
type textarea "post evento open day fb nuova evu"
type textarea "x"
type textarea "post evento open day fb nuova evud"
type textarea "x"
type textarea "post evento open day fb nuova evuda"
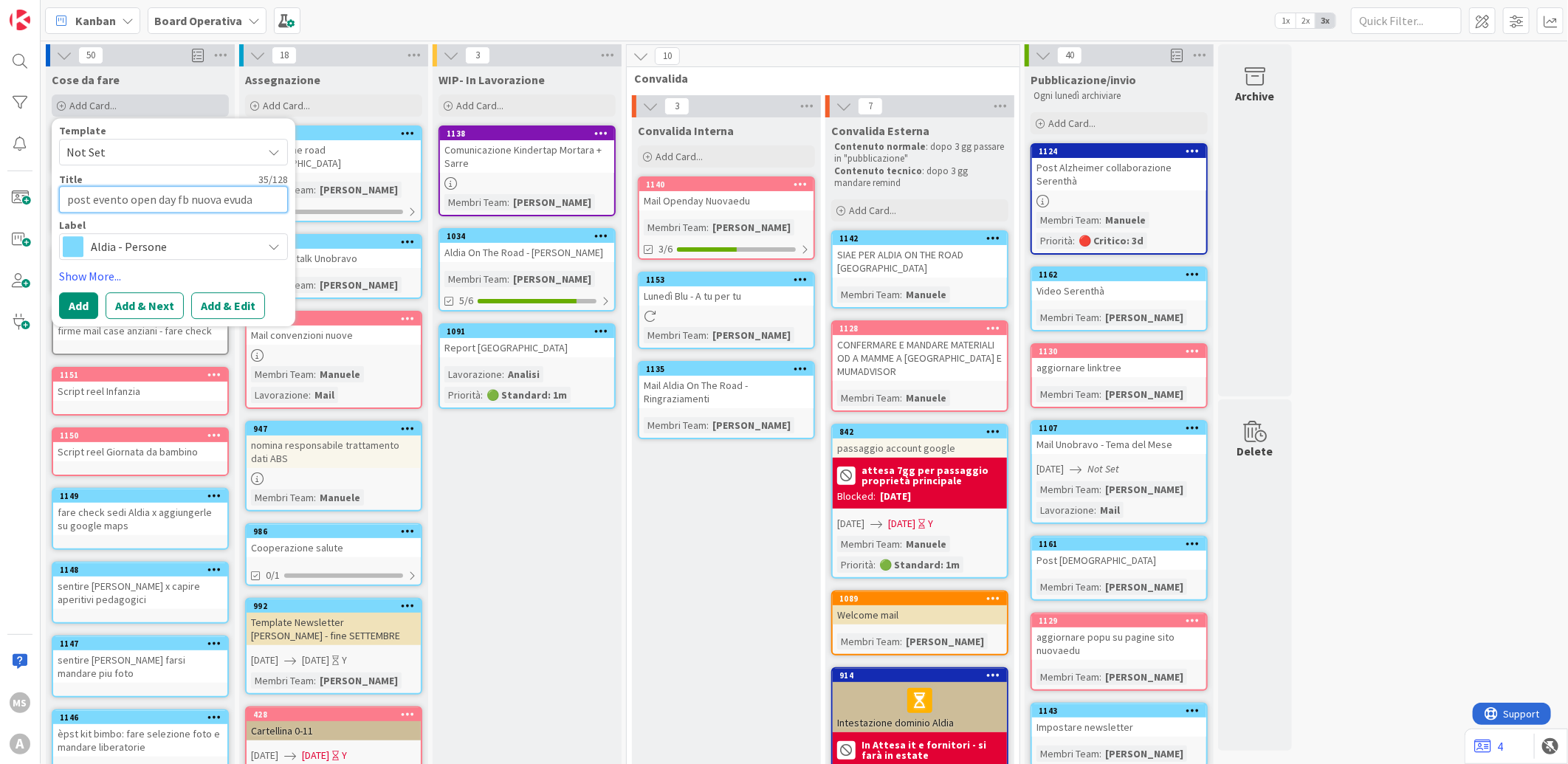
type textarea "x"
type textarea "post evento open day fb nuova evud"
type textarea "x"
type textarea "post evento open day fb nuova evu"
type textarea "x"
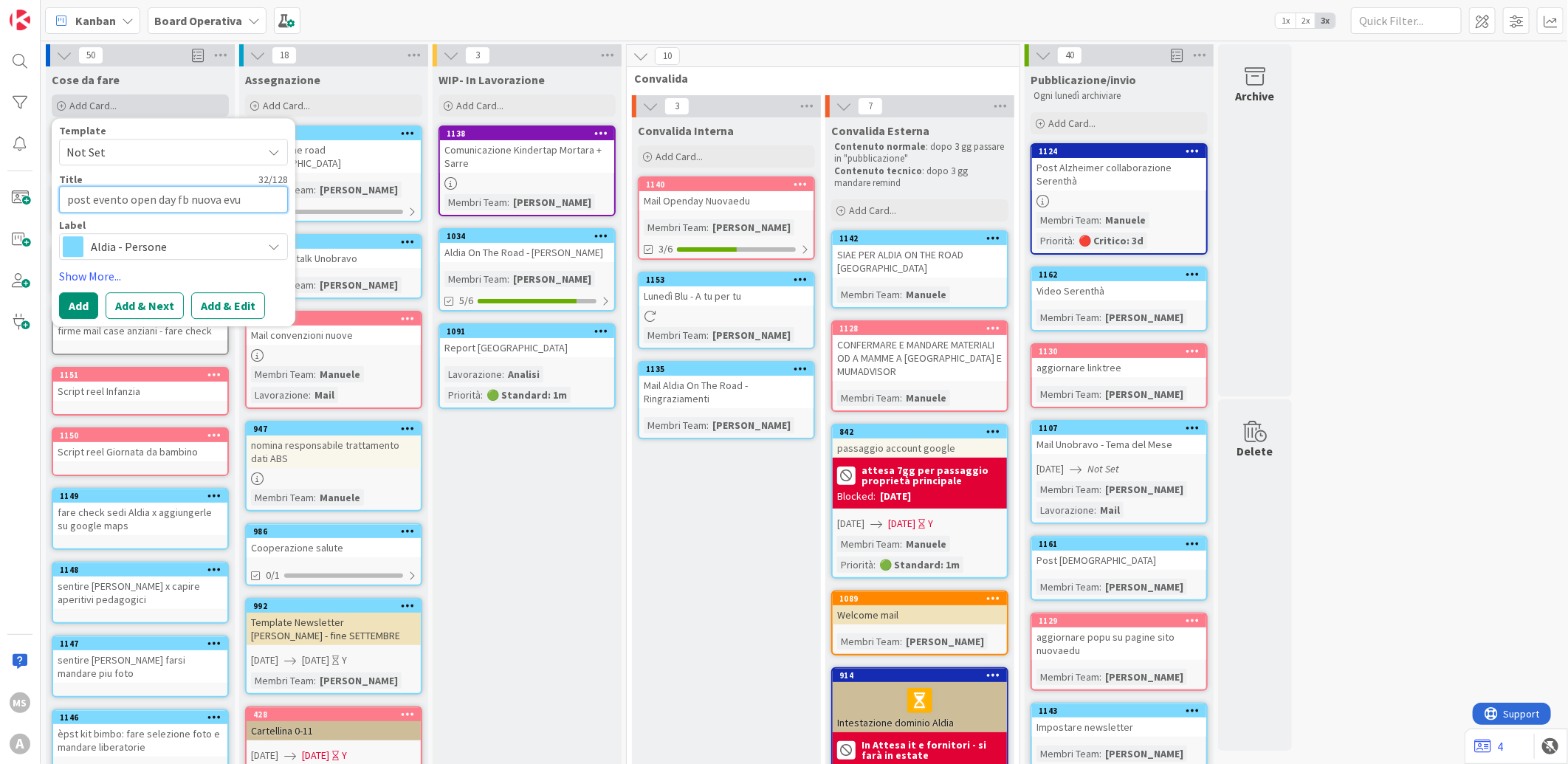
type textarea "post evento open day fb nuova ev"
type textarea "x"
type textarea "post evento open day fb nuova e"
type textarea "x"
type textarea "post evento open day fb nuova ed"
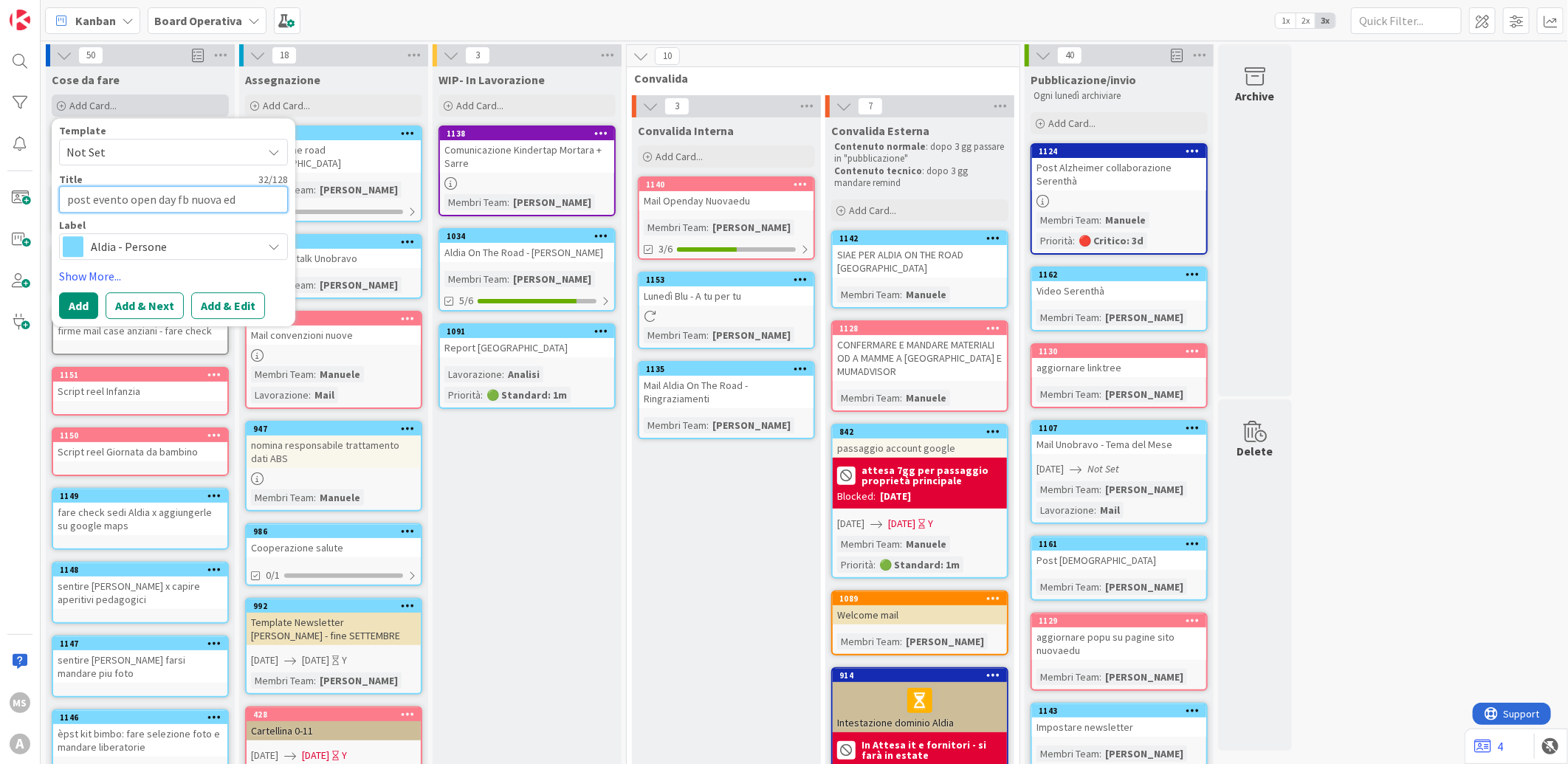
type textarea "x"
type textarea "post evento open day fb nuova edu"
type textarea "x"
type textarea "post evento open day fb nuova edu"
click at [176, 245] on span "Aldia - Persone" at bounding box center [173, 247] width 164 height 21
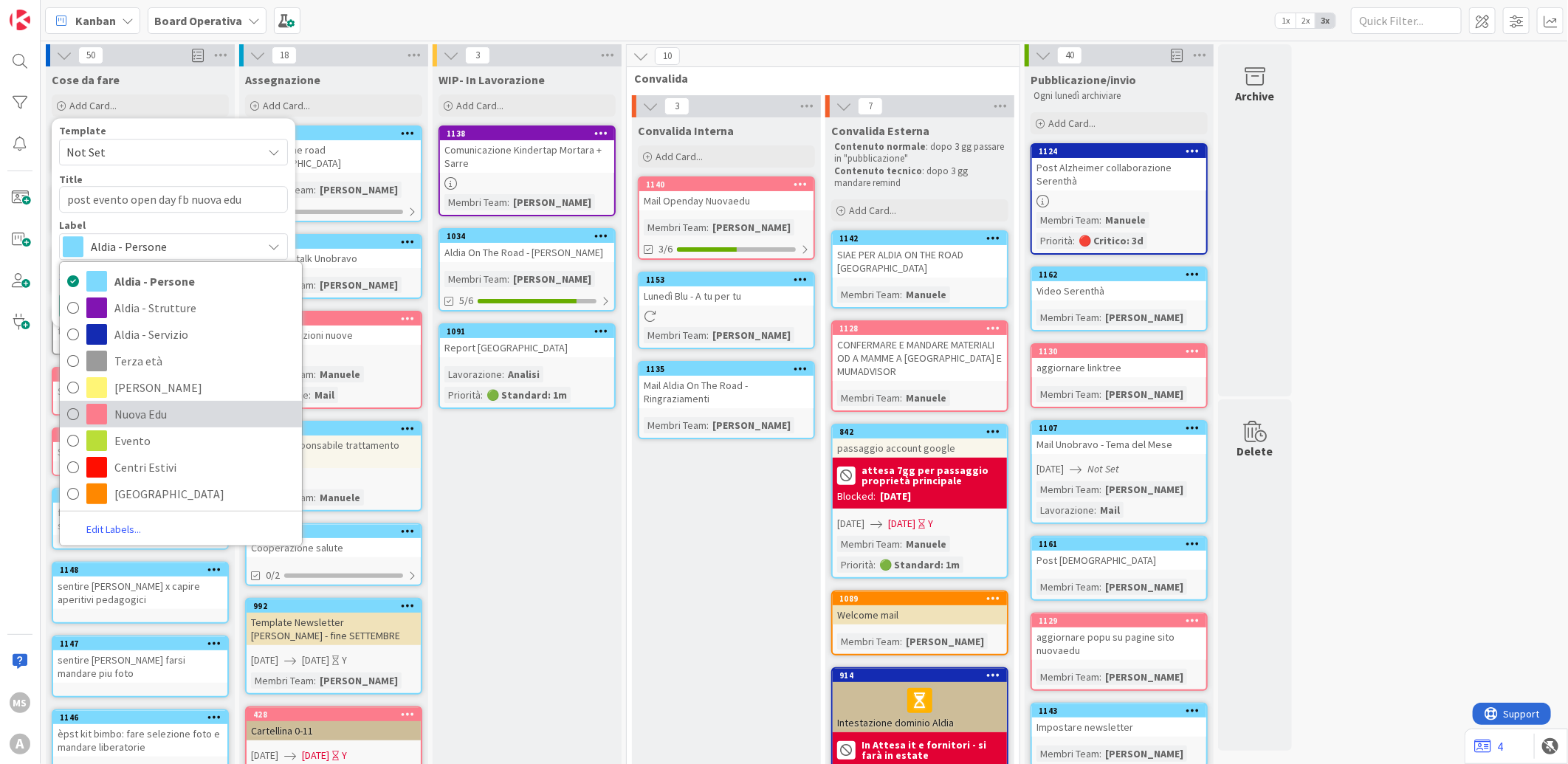
click at [156, 425] on link "Nuova Edu" at bounding box center [181, 414] width 242 height 27
type textarea "x"
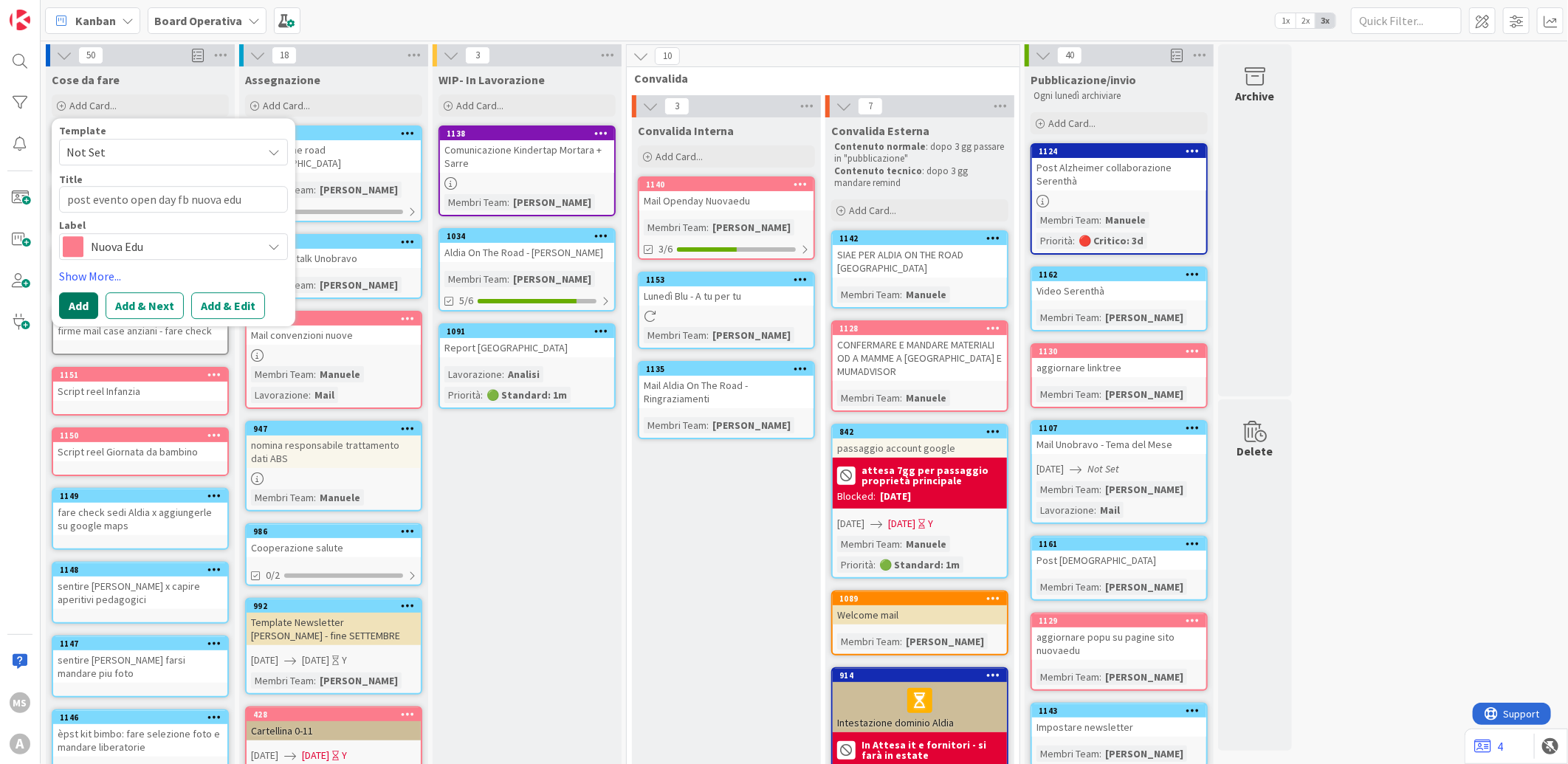
click at [76, 307] on button "Add" at bounding box center [79, 305] width 39 height 27
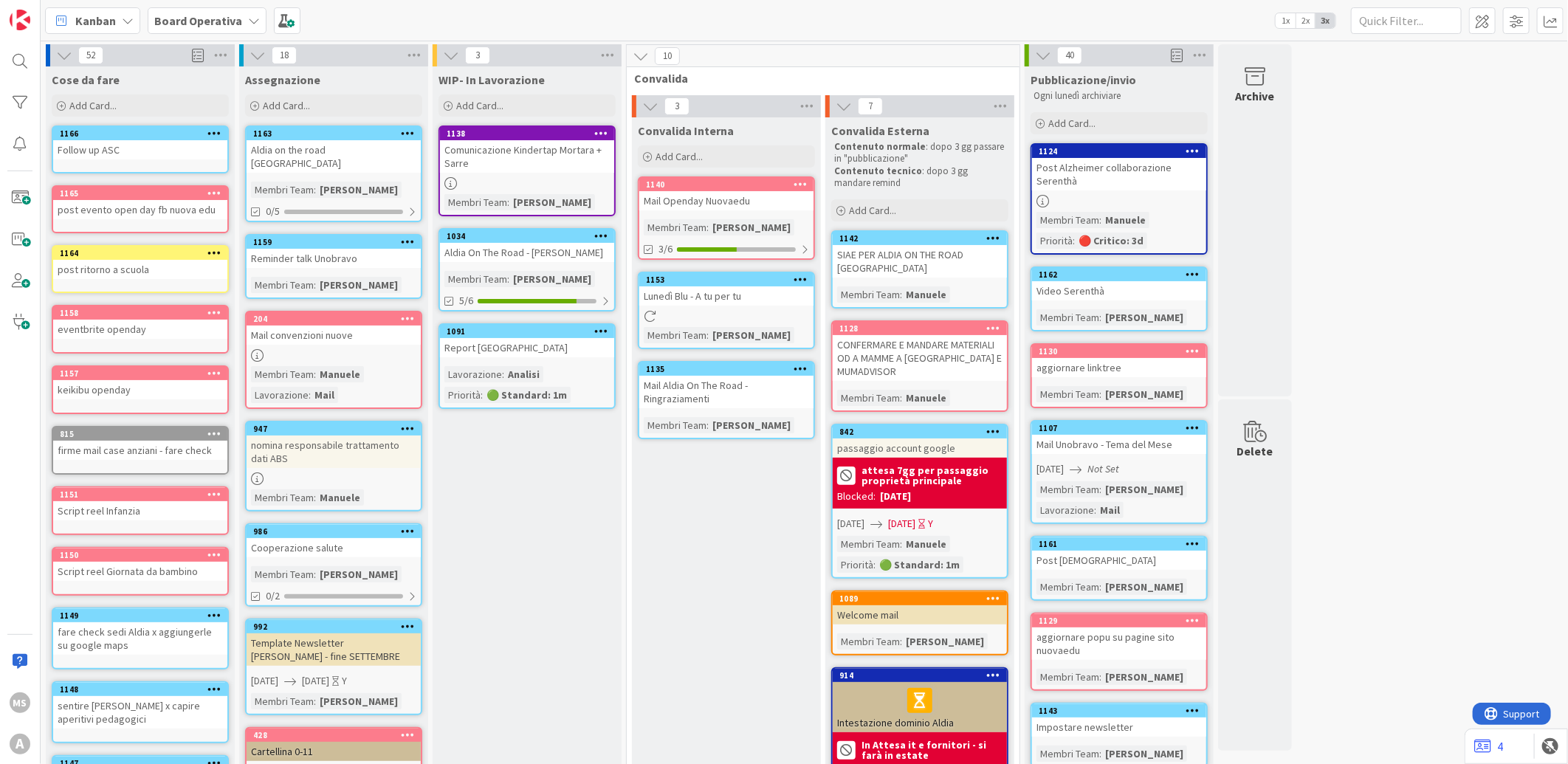
click at [211, 18] on b "Board Operativa" at bounding box center [198, 20] width 87 height 15
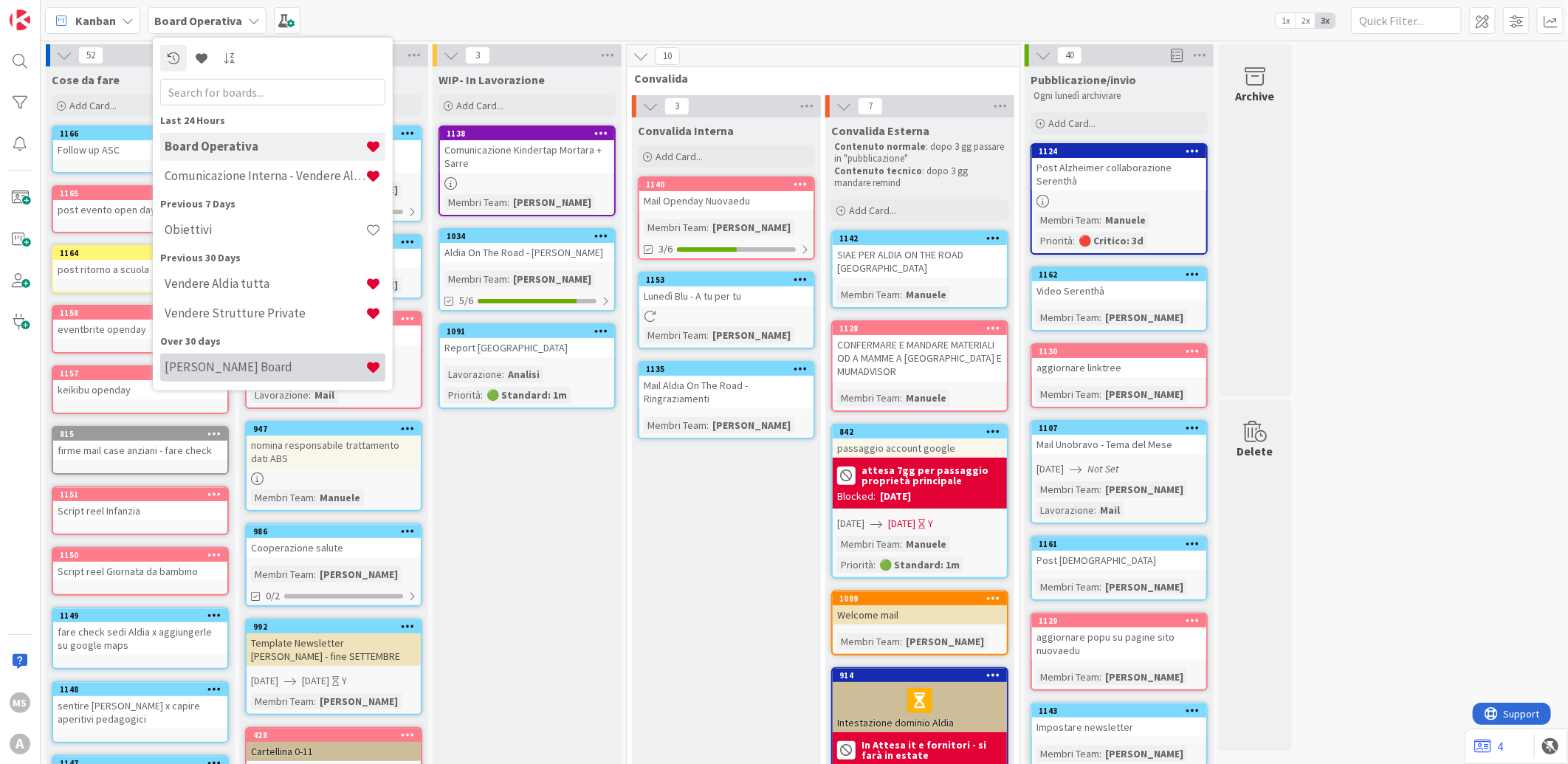
click at [229, 379] on div "[PERSON_NAME] Board" at bounding box center [273, 367] width 225 height 28
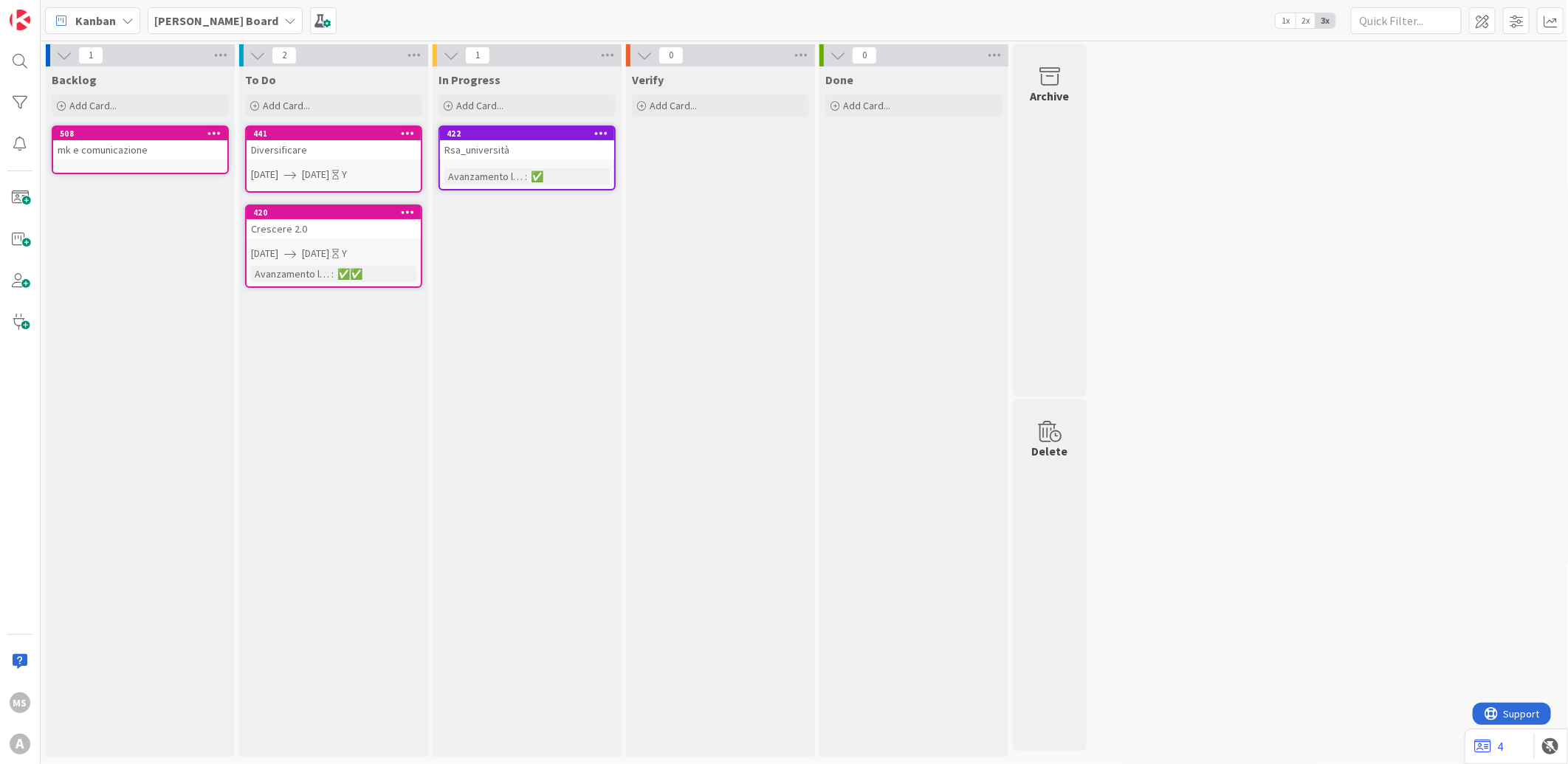
click at [187, 23] on b "[PERSON_NAME] Board" at bounding box center [215, 20] width 124 height 15
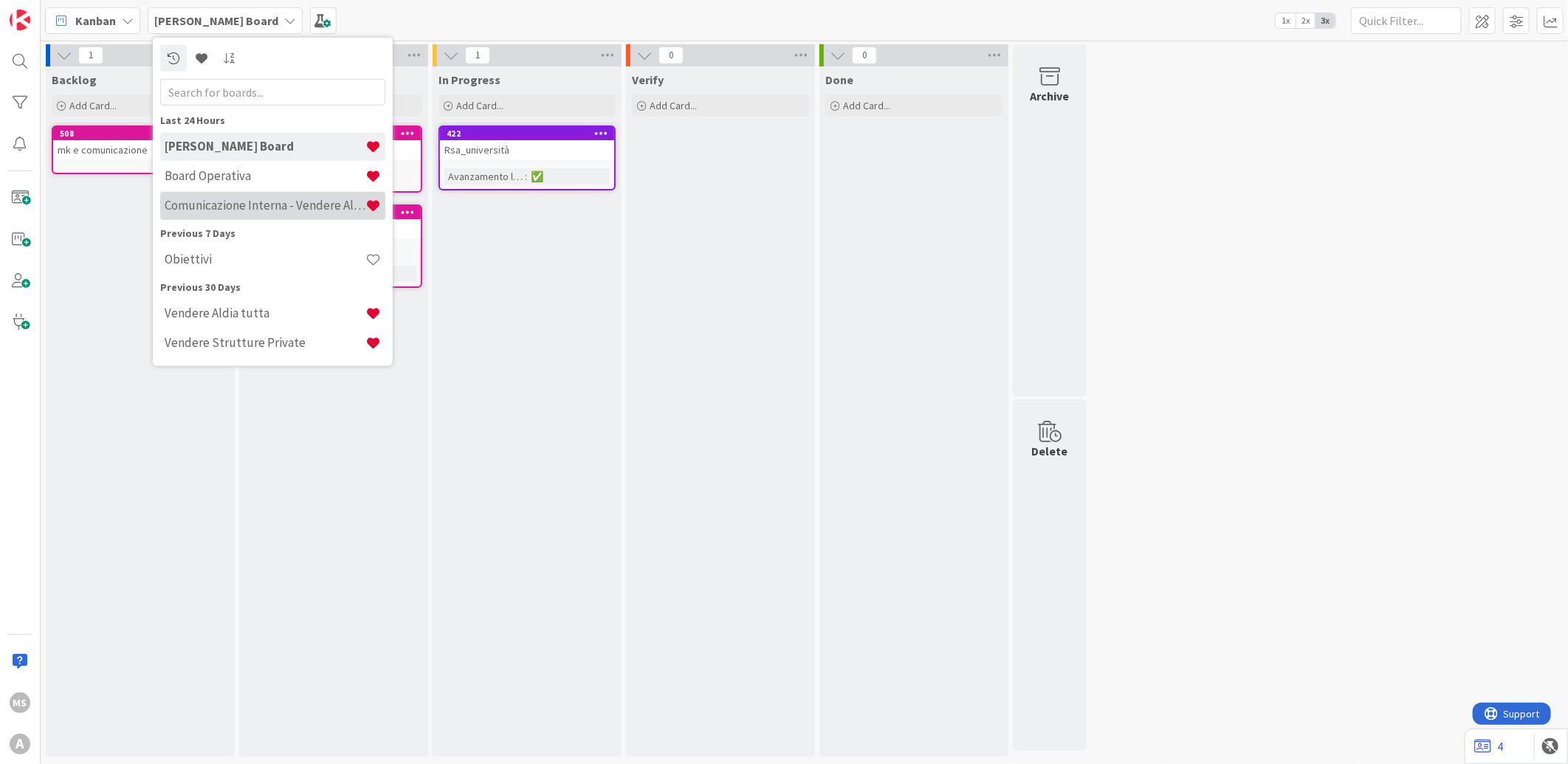
click at [274, 203] on h4 "Comunicazione Interna - Vendere Aldia ai soci" at bounding box center [265, 205] width 201 height 15
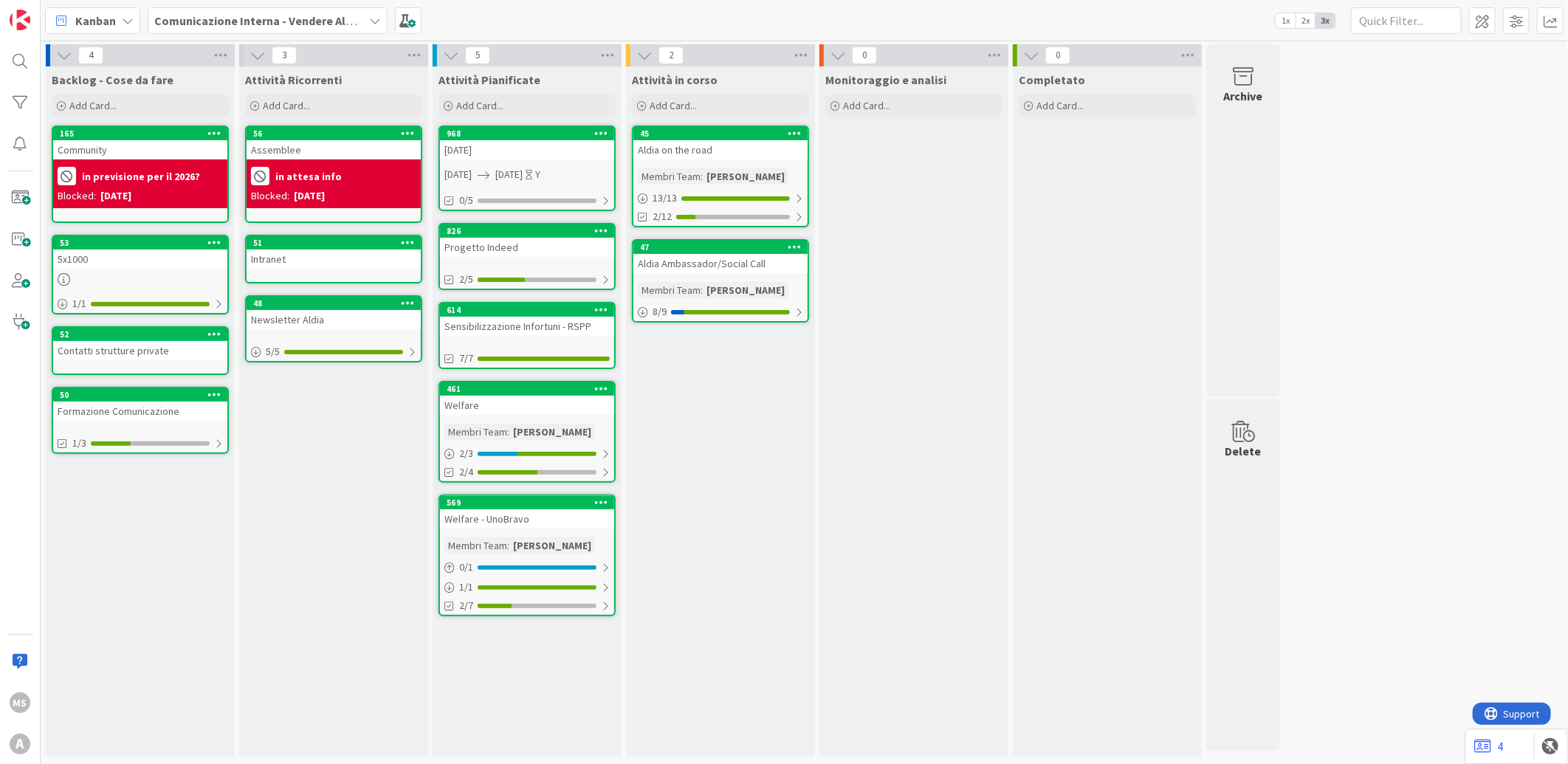
click at [263, 20] on b "Comunicazione Interna - Vendere Aldia ai soci" at bounding box center [275, 20] width 244 height 15
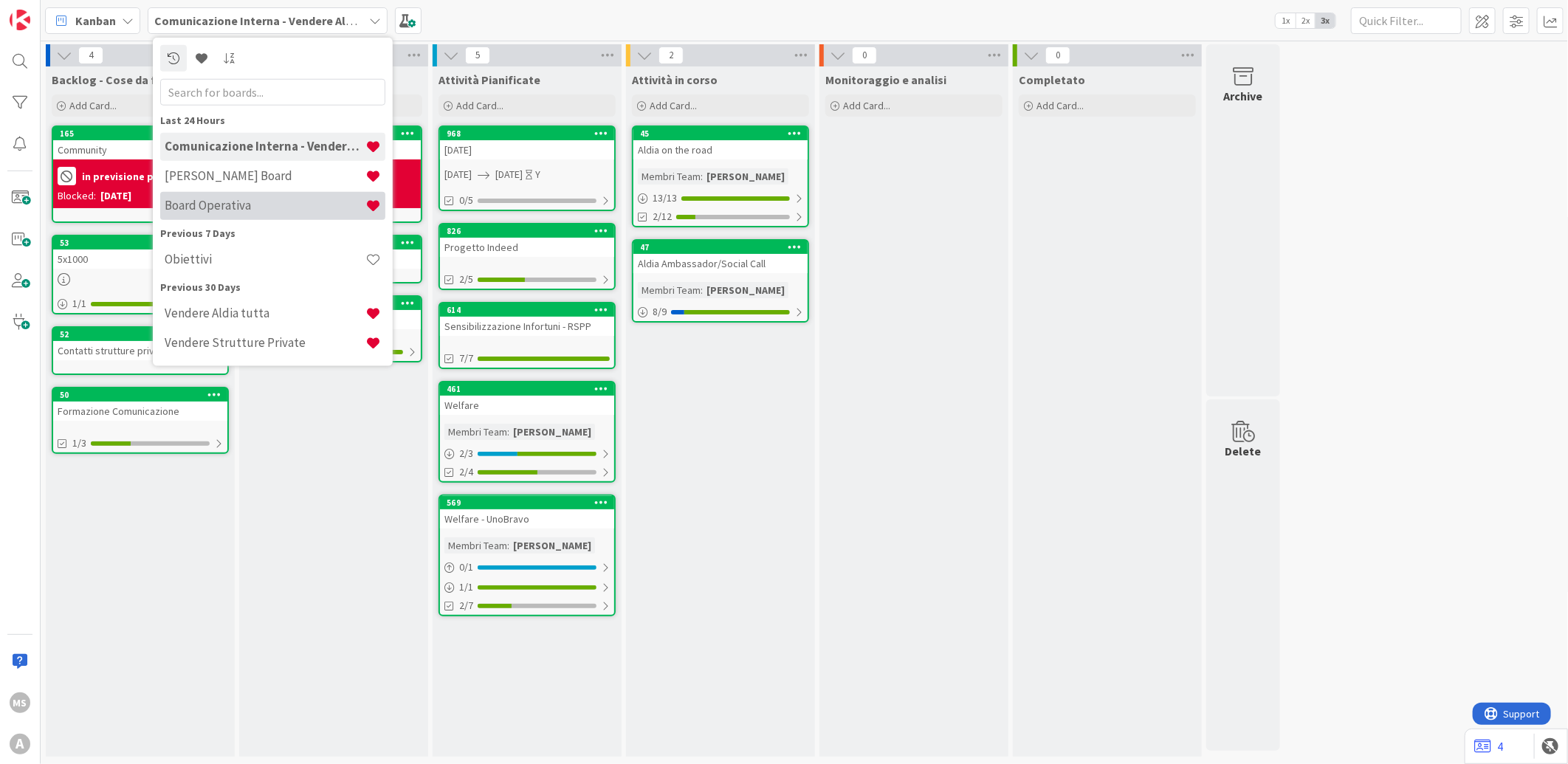
click at [251, 203] on h4 "Board Operativa" at bounding box center [265, 205] width 201 height 15
